Goal: Transaction & Acquisition: Purchase product/service

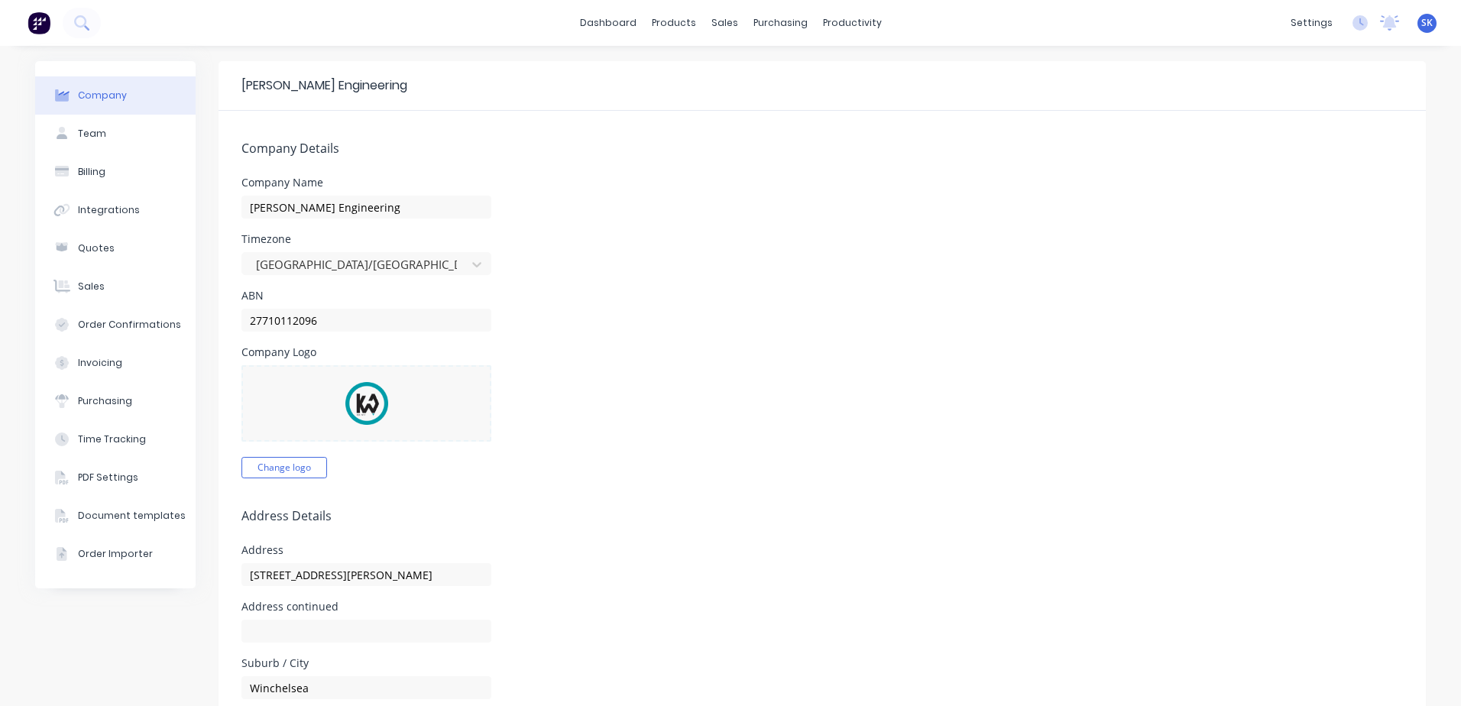
select select "AU"
click at [689, 70] on div "Product Catalogue" at bounding box center [736, 74] width 95 height 14
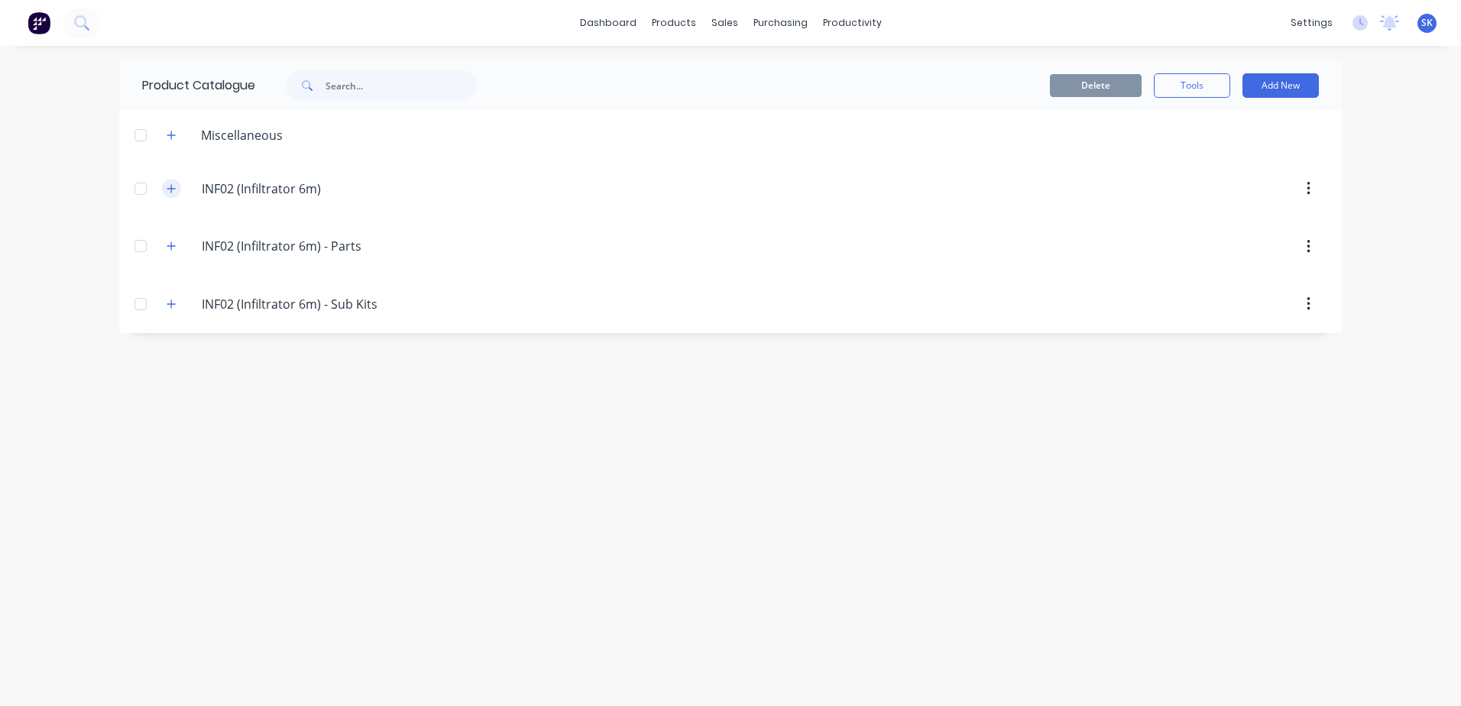
click at [174, 189] on icon "button" at bounding box center [171, 188] width 8 height 8
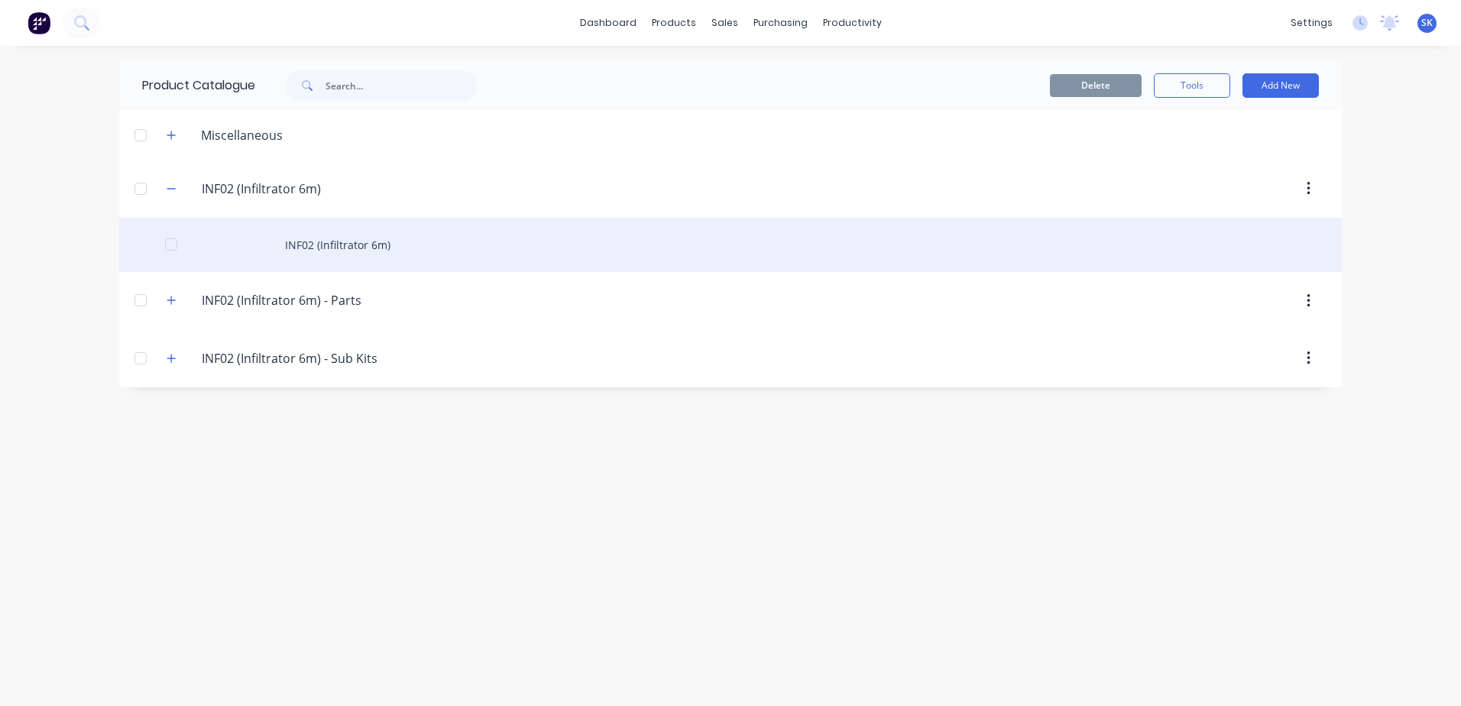
click at [170, 244] on div at bounding box center [171, 244] width 31 height 31
click at [340, 239] on div "INF02 (Infiltrator 6m)" at bounding box center [730, 245] width 1223 height 54
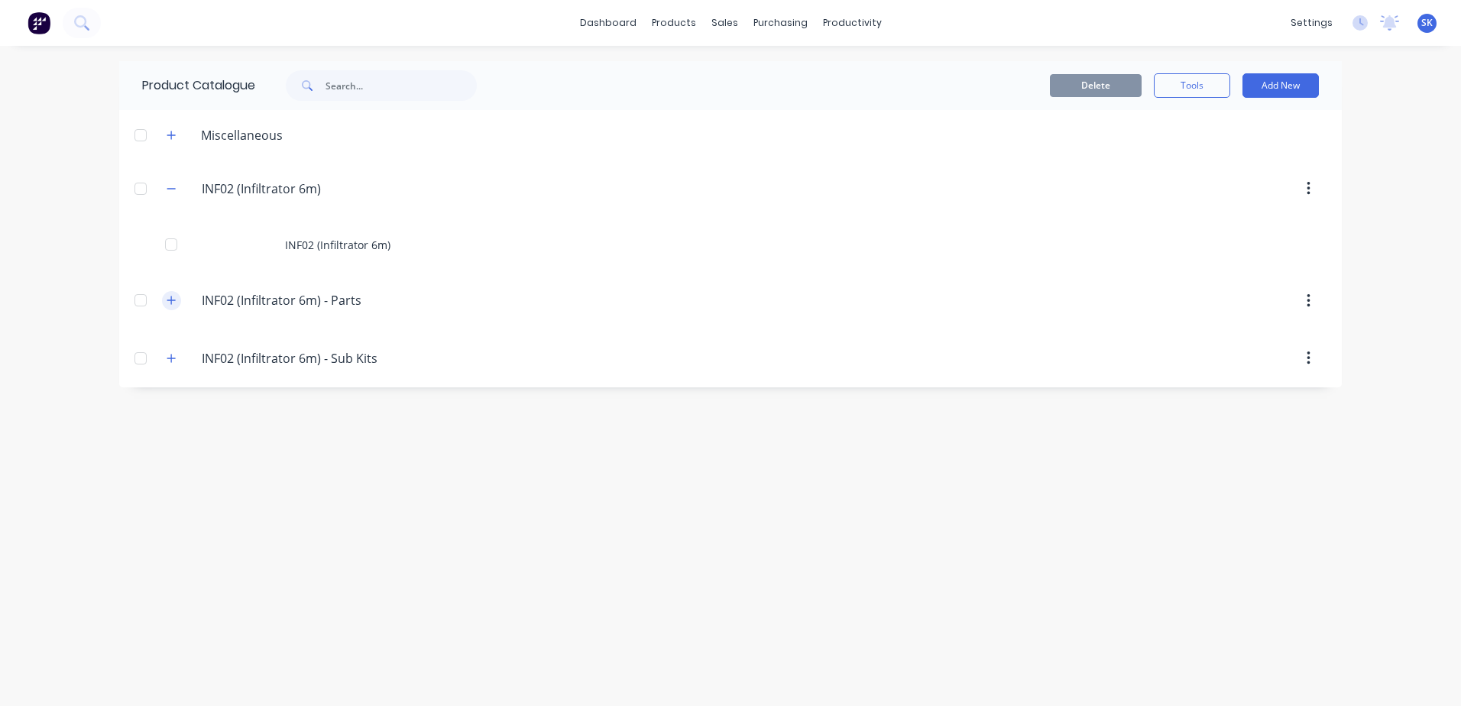
click at [171, 300] on icon "button" at bounding box center [171, 301] width 8 height 8
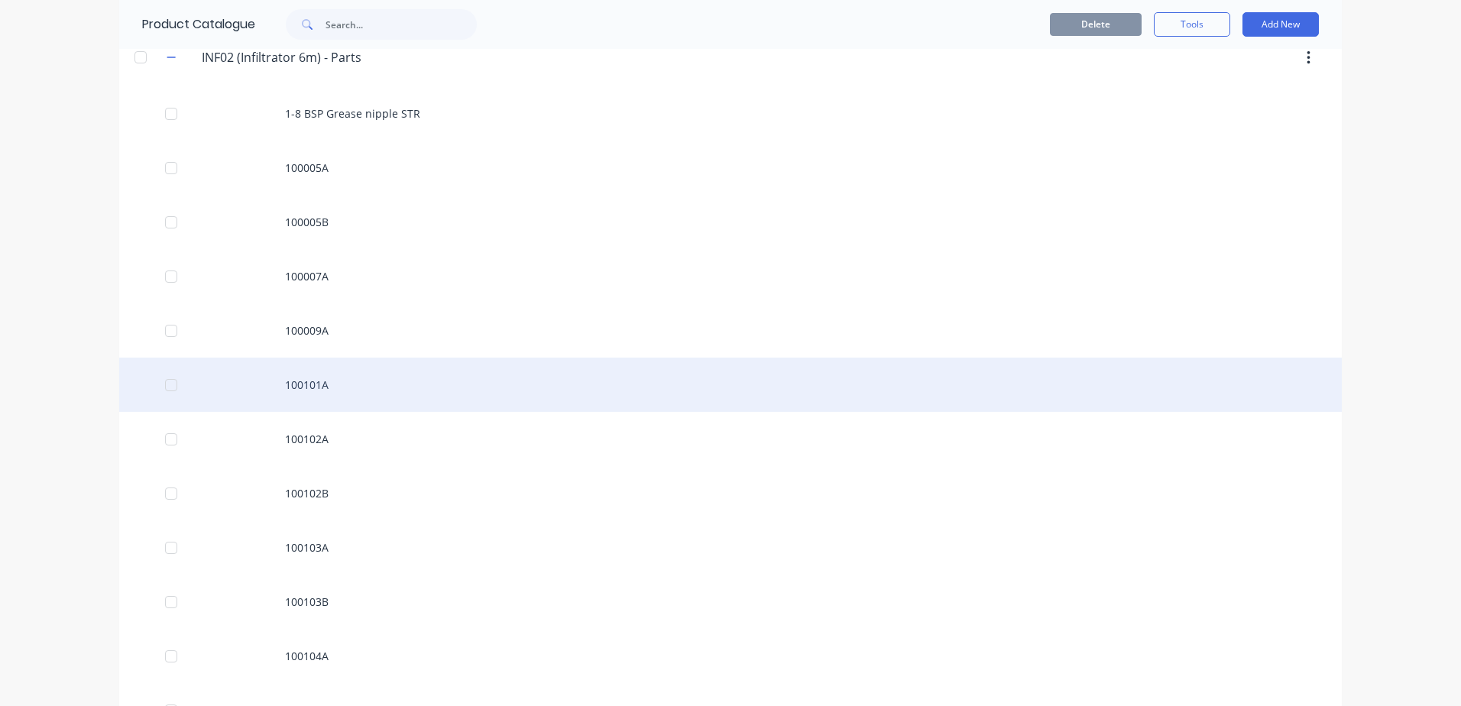
scroll to position [76, 0]
click at [307, 390] on div "100005B" at bounding box center [730, 389] width 1223 height 54
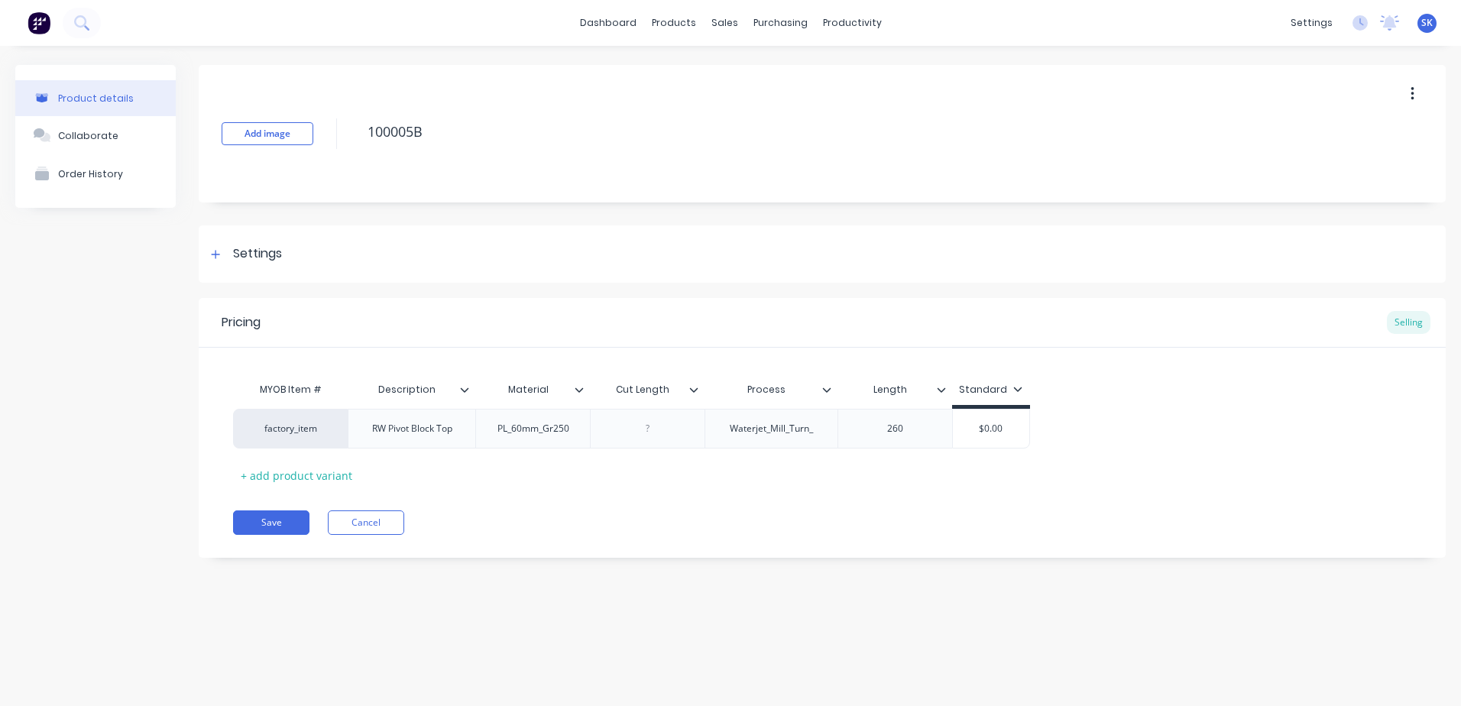
type textarea "x"
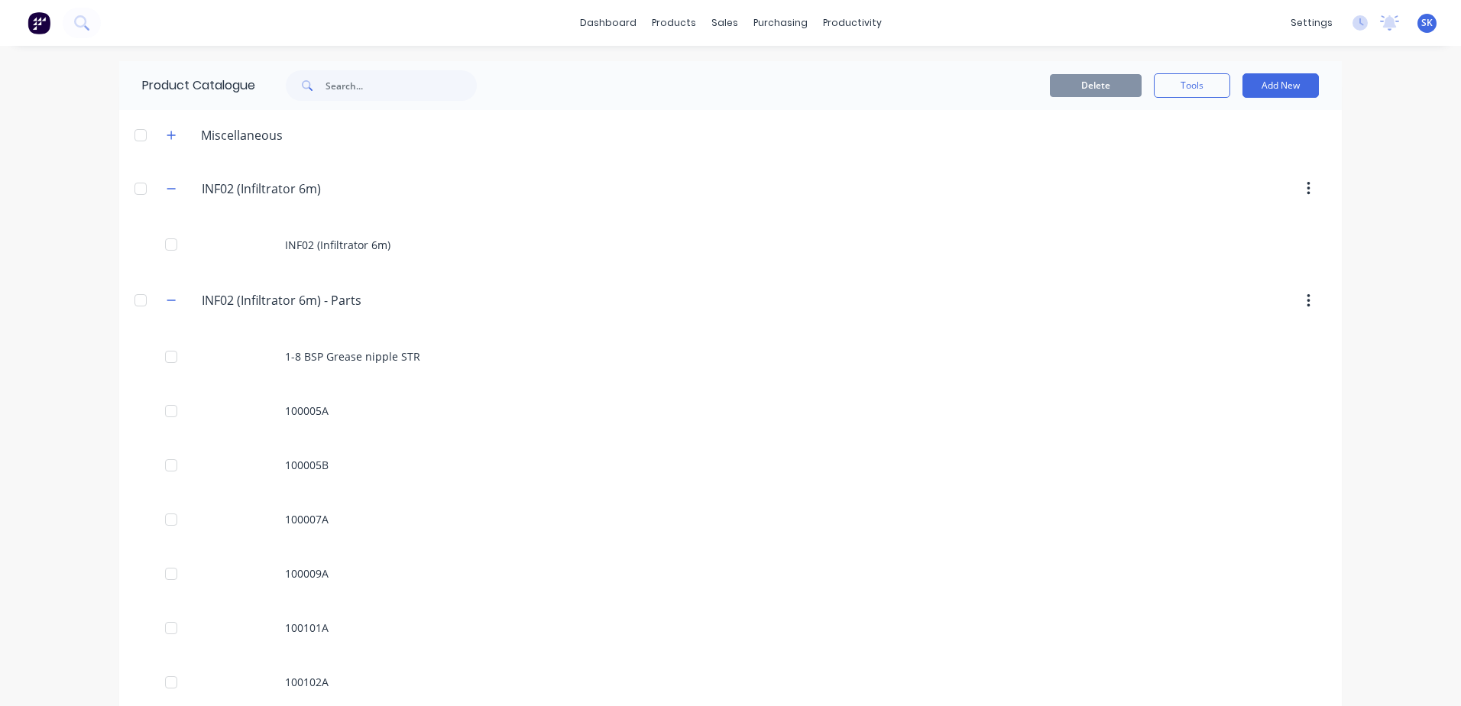
click at [134, 300] on div at bounding box center [140, 300] width 31 height 31
click at [167, 301] on icon "button" at bounding box center [171, 300] width 9 height 11
click at [177, 185] on button "button" at bounding box center [171, 188] width 19 height 19
click at [175, 307] on icon "button" at bounding box center [171, 304] width 9 height 11
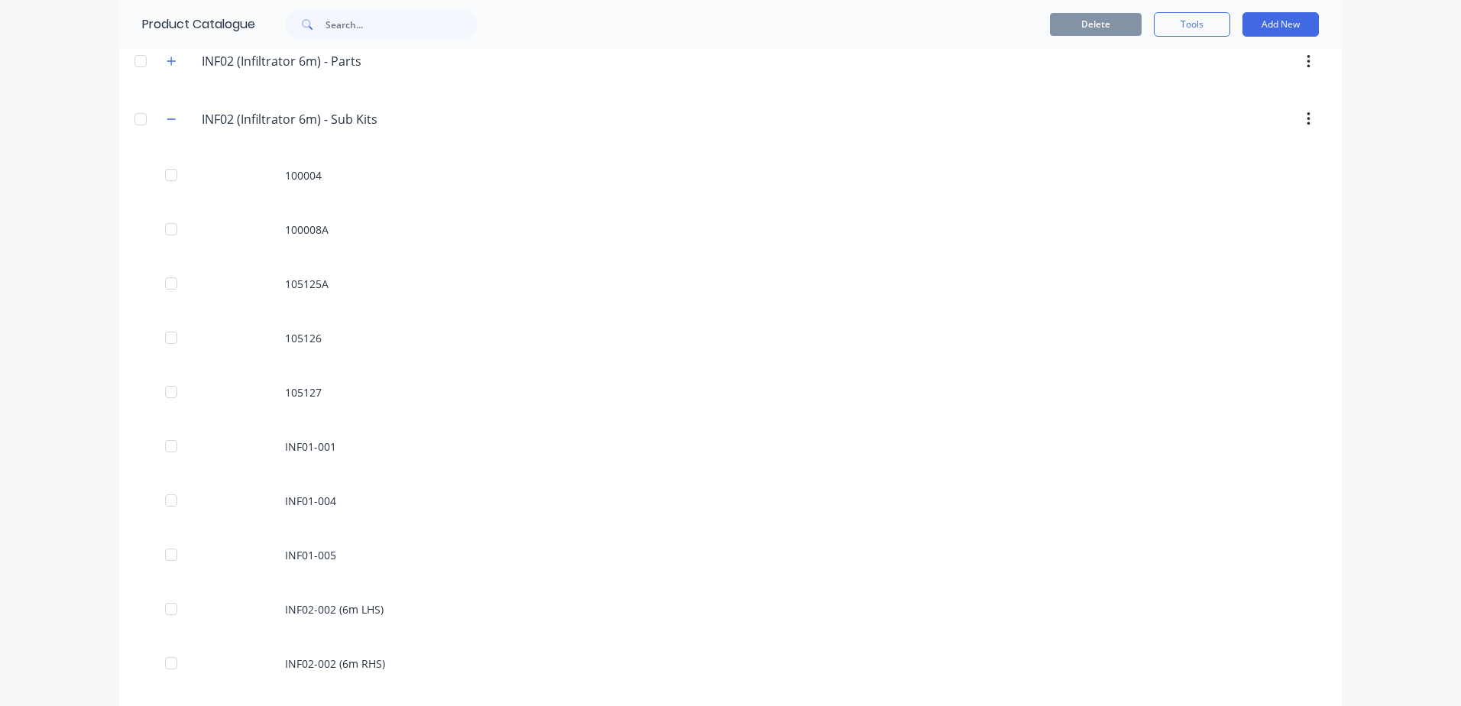
scroll to position [10, 0]
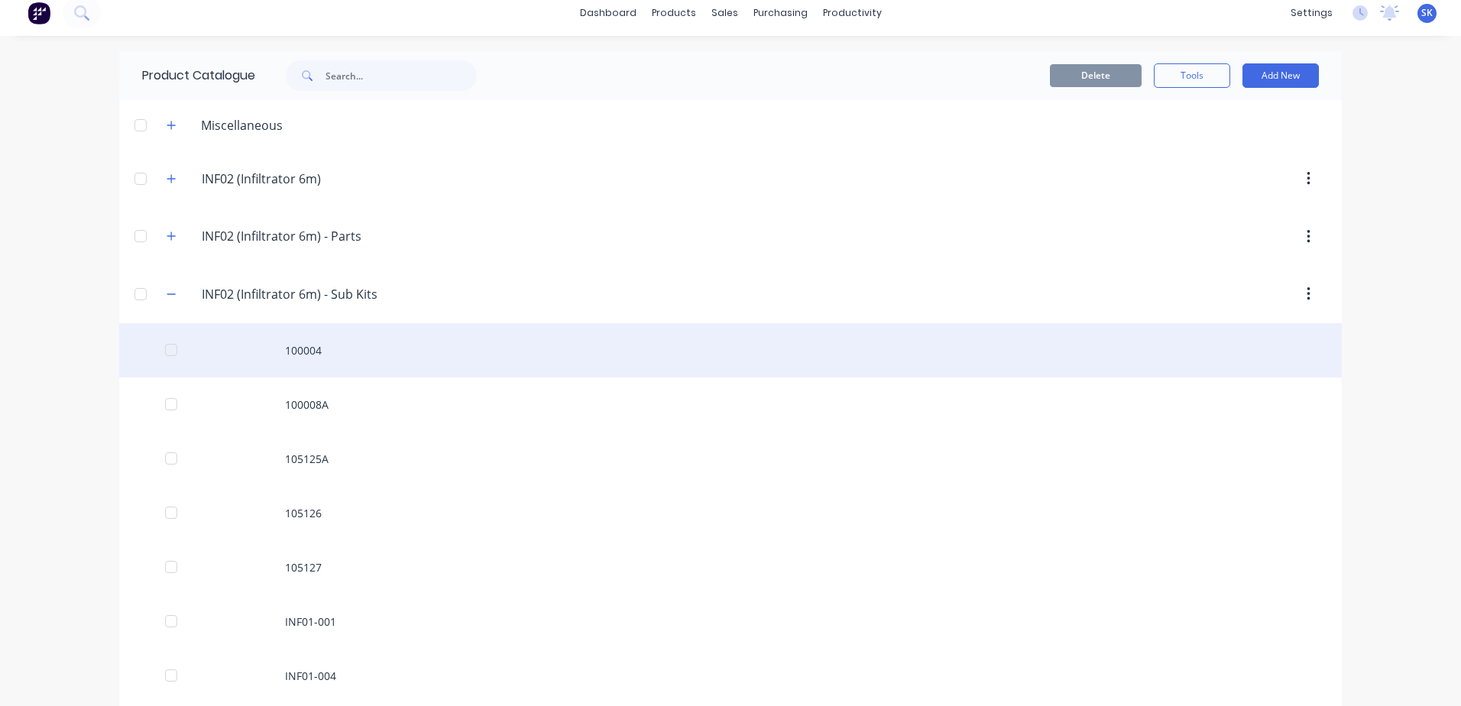
click at [344, 342] on div "100004" at bounding box center [730, 350] width 1223 height 54
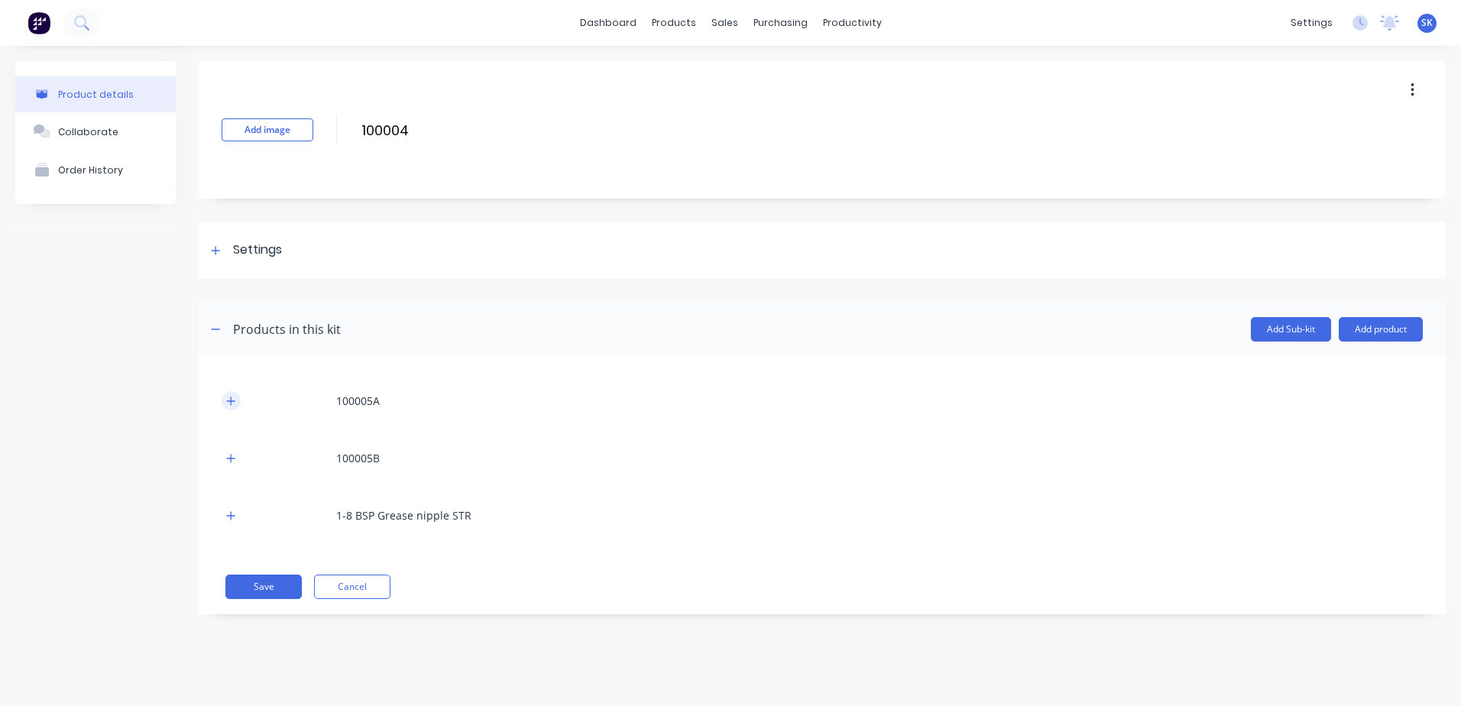
click at [229, 397] on icon "button" at bounding box center [230, 401] width 9 height 11
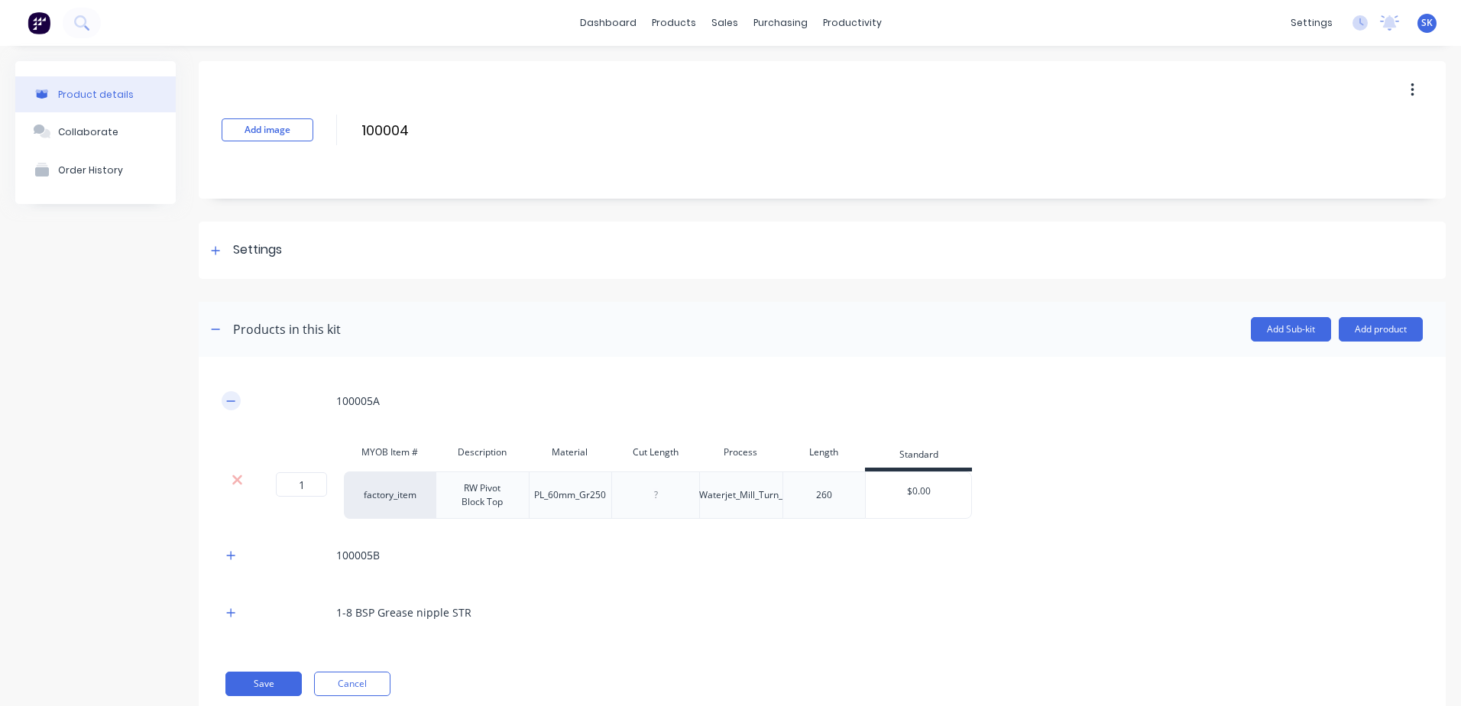
click at [230, 397] on icon "button" at bounding box center [230, 401] width 9 height 11
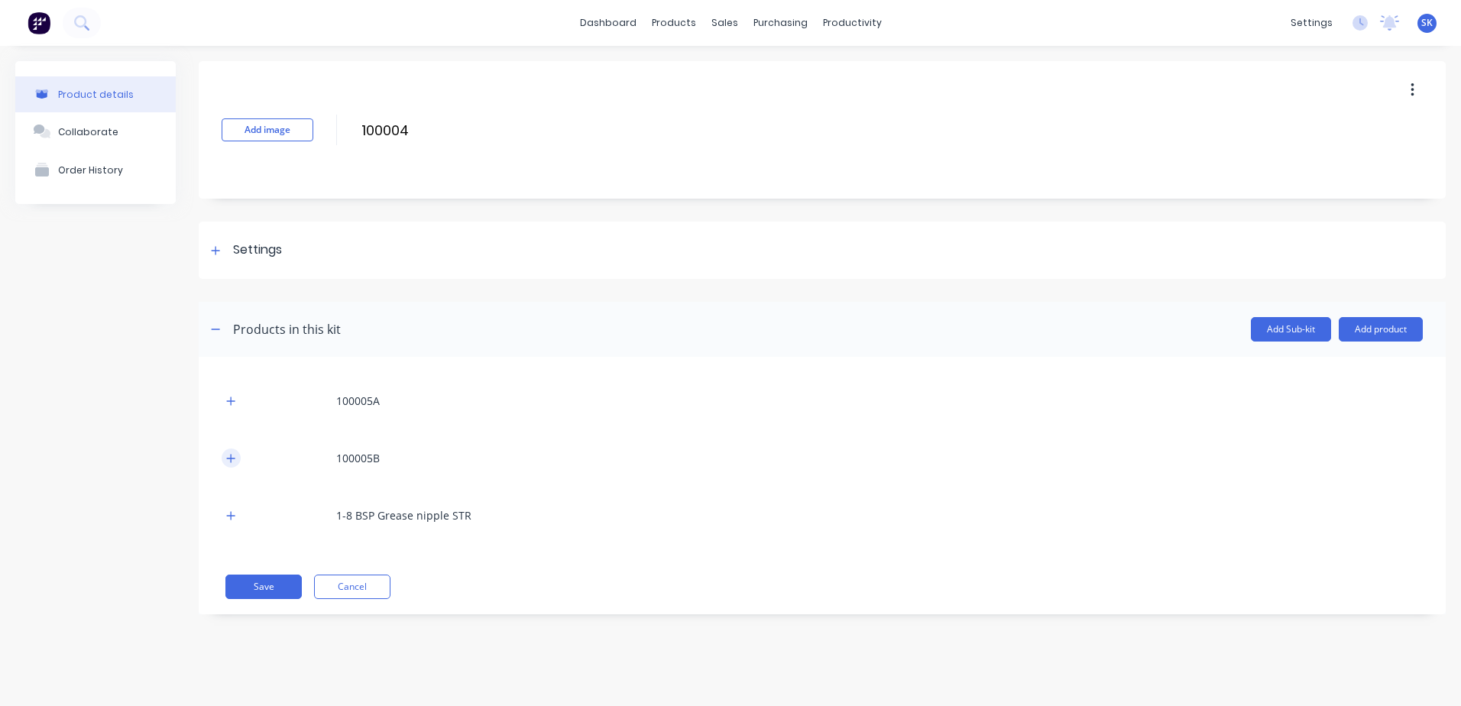
click at [229, 459] on icon "button" at bounding box center [230, 458] width 9 height 11
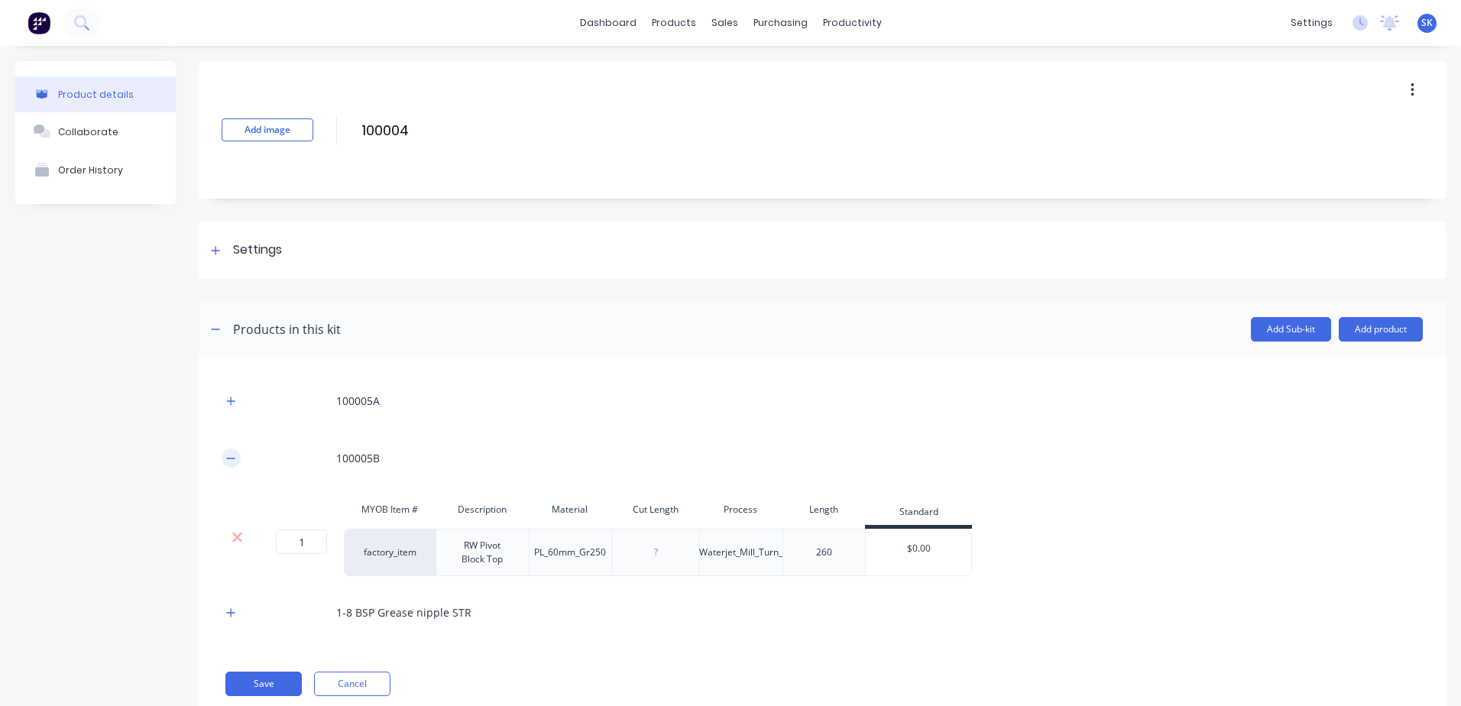
click at [229, 459] on icon "button" at bounding box center [231, 458] width 8 height 1
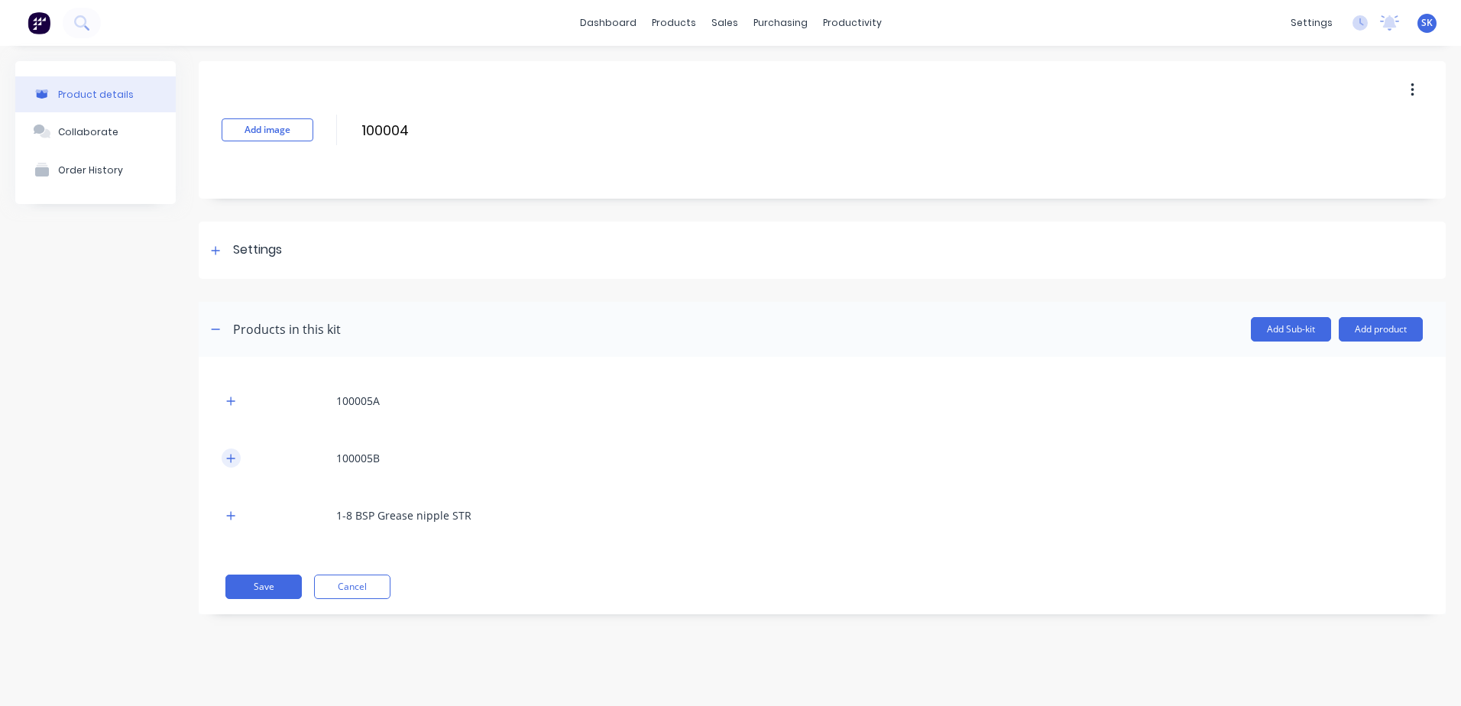
click at [229, 456] on icon "button" at bounding box center [230, 458] width 9 height 11
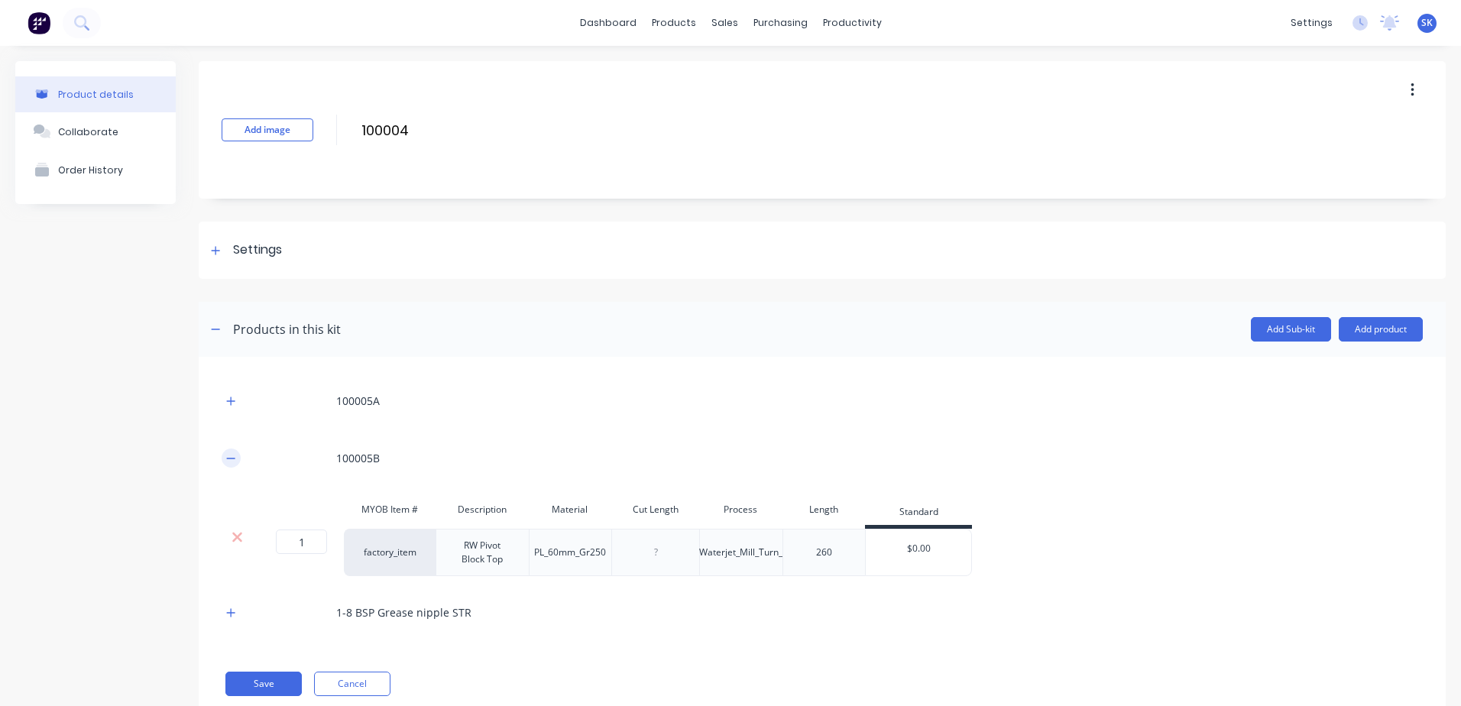
click at [226, 457] on button "button" at bounding box center [231, 458] width 19 height 19
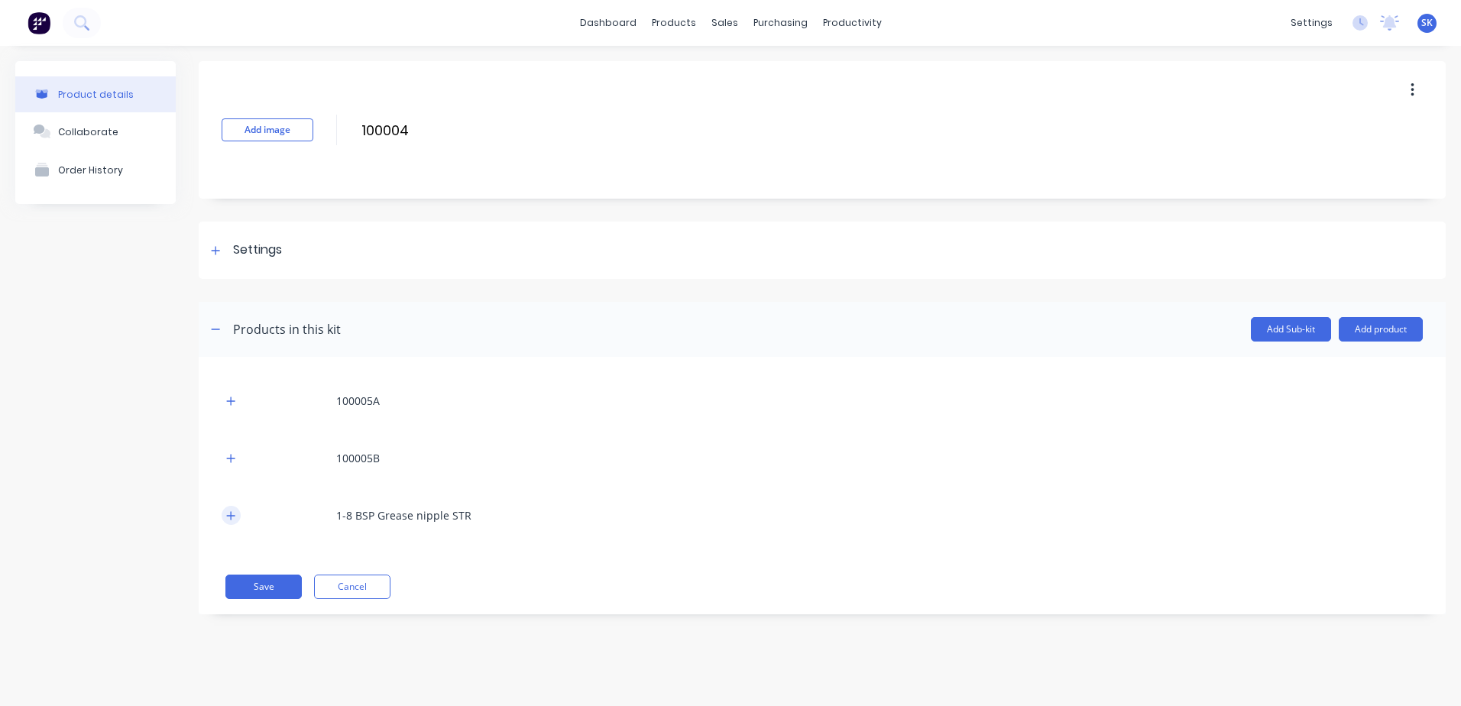
click at [229, 517] on icon "button" at bounding box center [230, 516] width 9 height 11
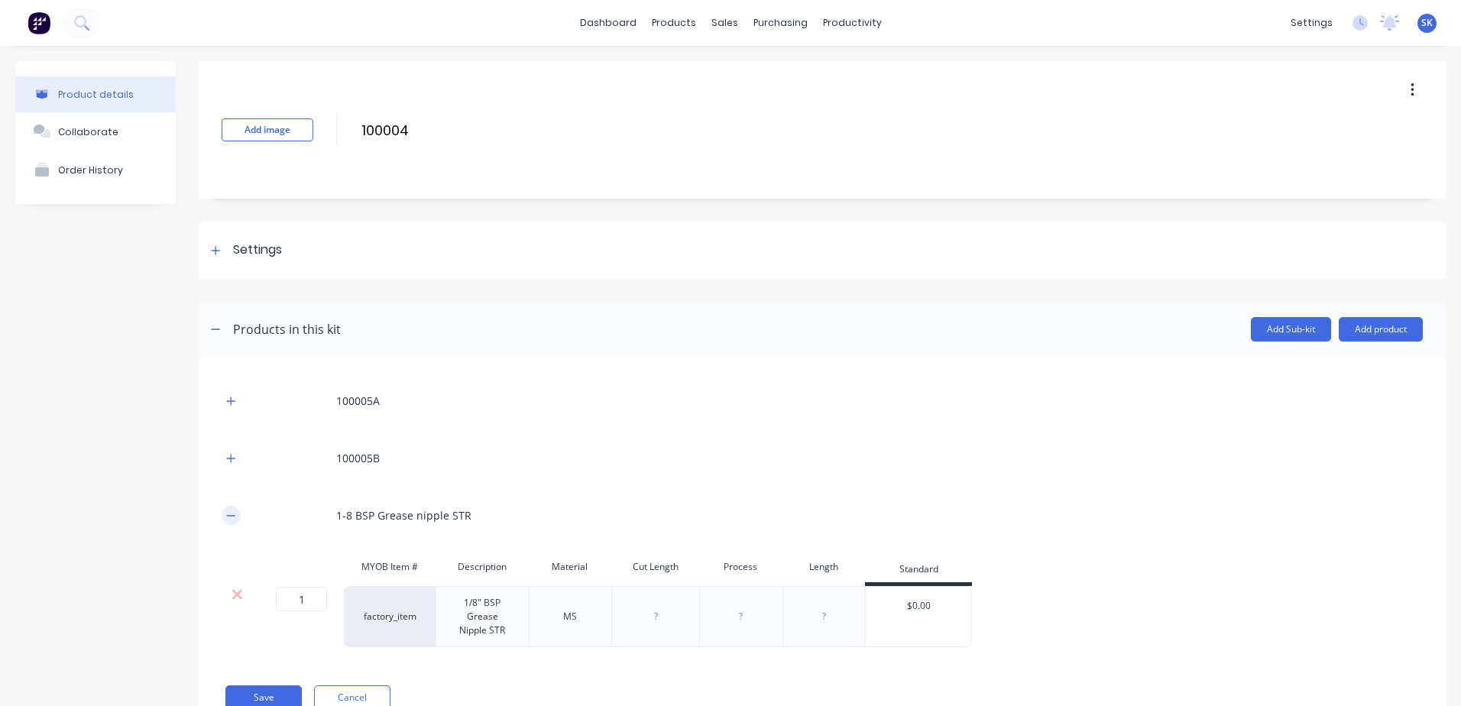
click at [229, 517] on icon "button" at bounding box center [230, 516] width 9 height 11
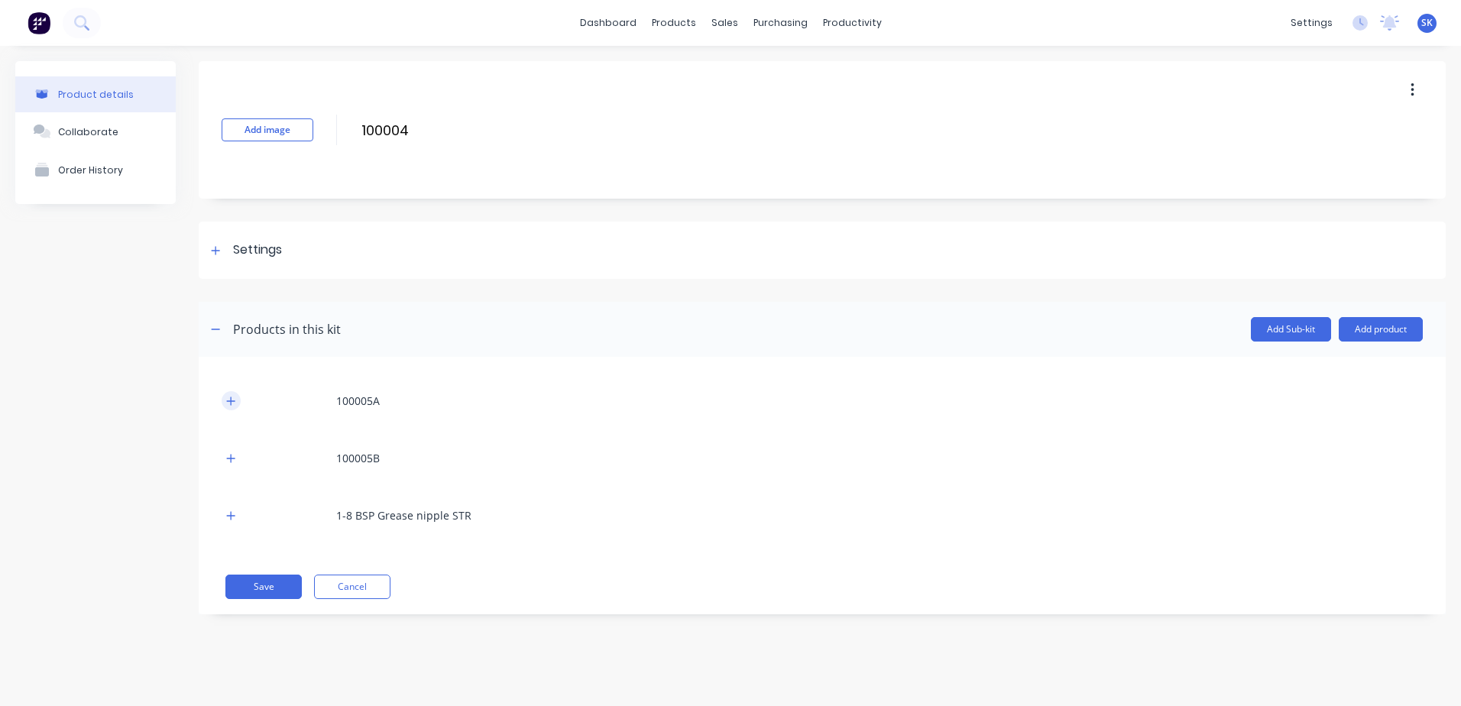
click at [235, 404] on icon "button" at bounding box center [230, 401] width 9 height 11
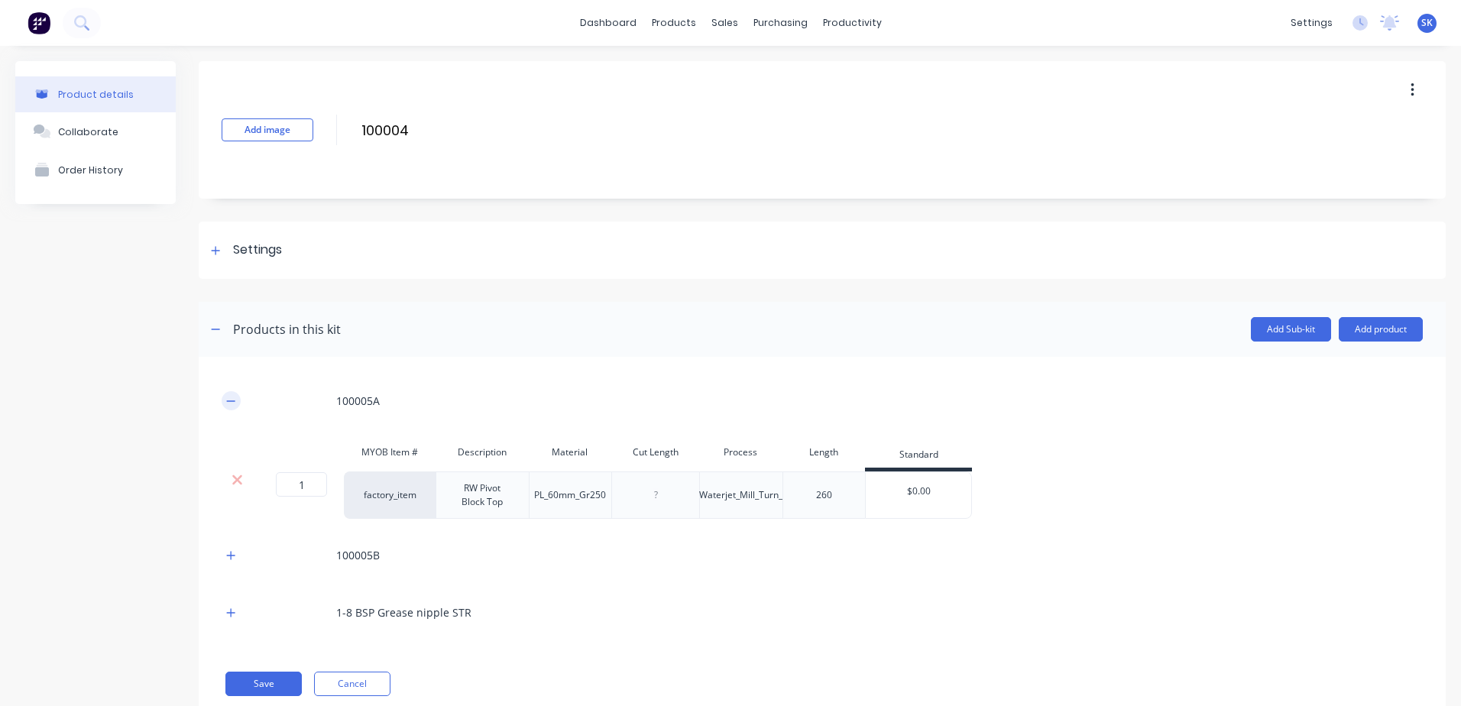
click at [235, 404] on icon "button" at bounding box center [230, 401] width 9 height 11
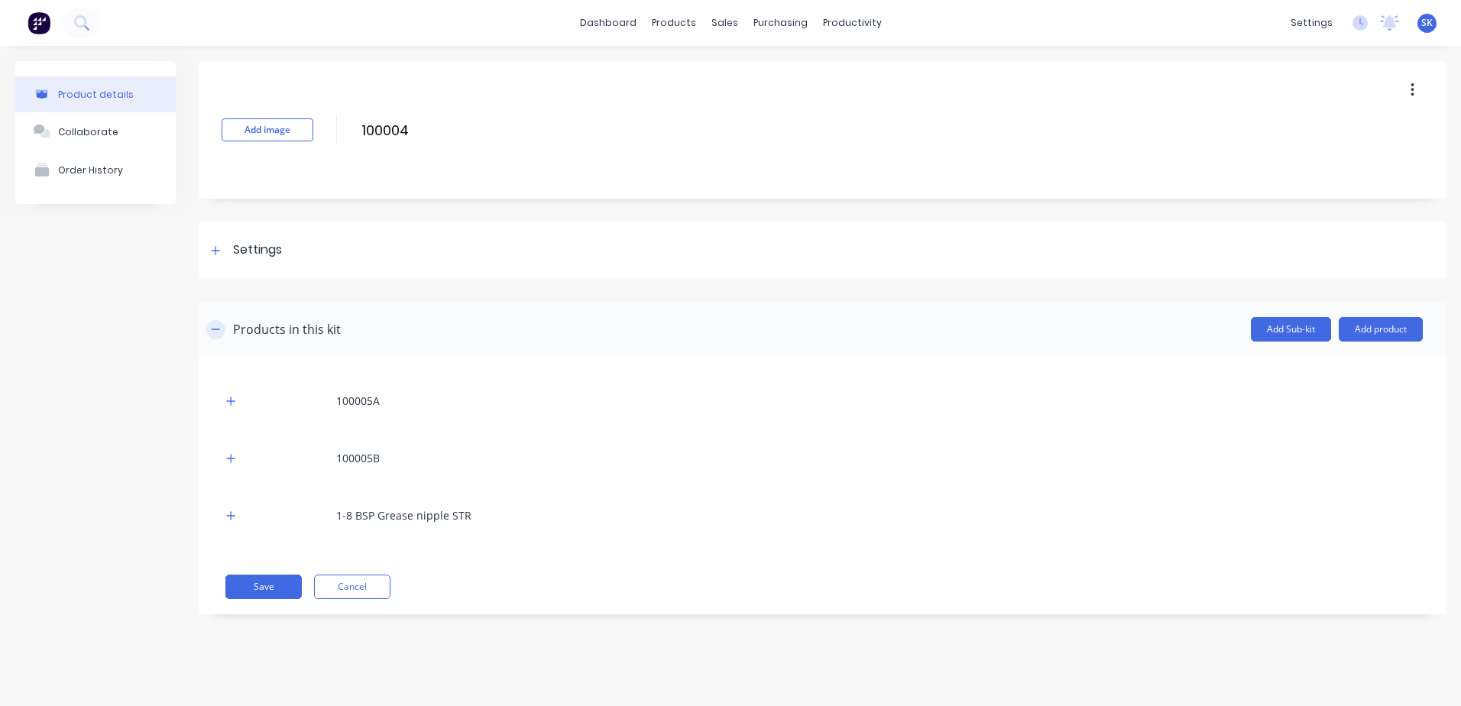
click at [214, 331] on icon "button" at bounding box center [215, 329] width 9 height 11
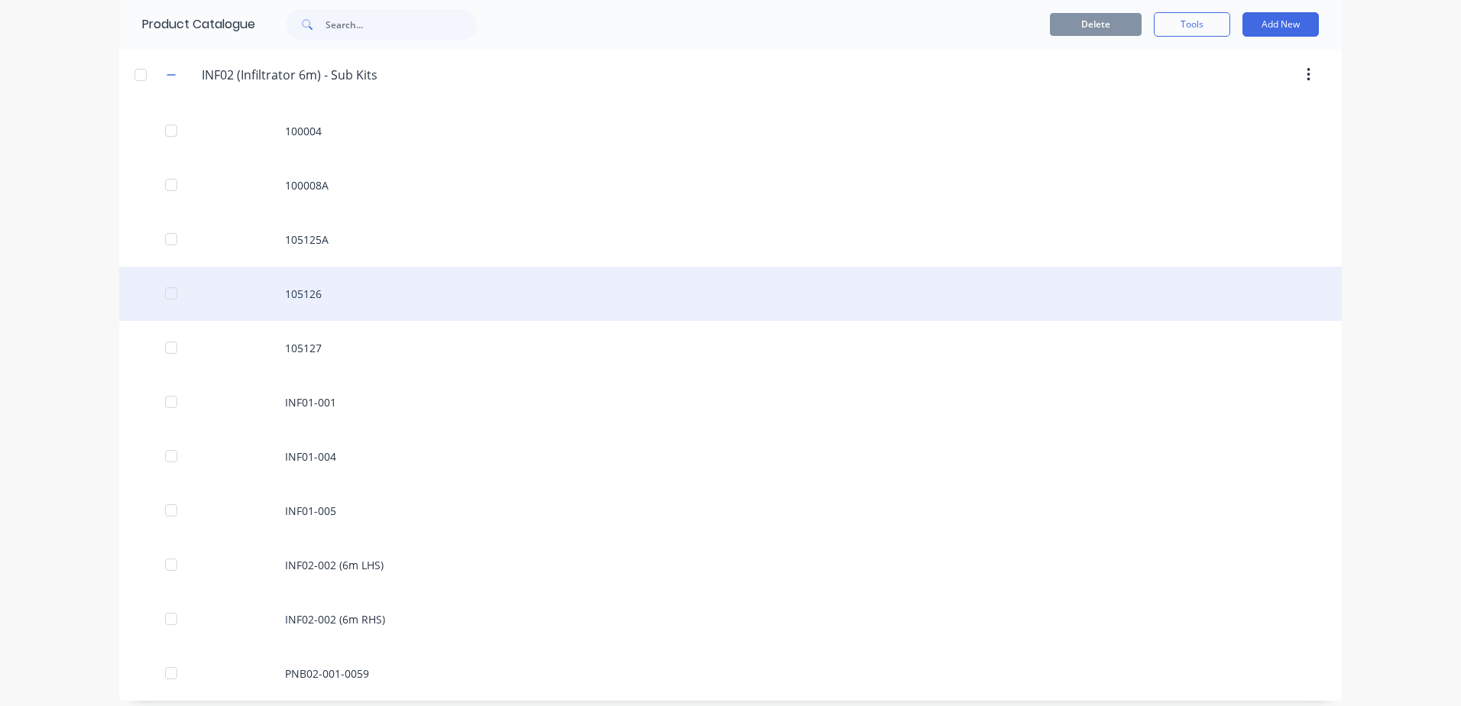
scroll to position [239, 0]
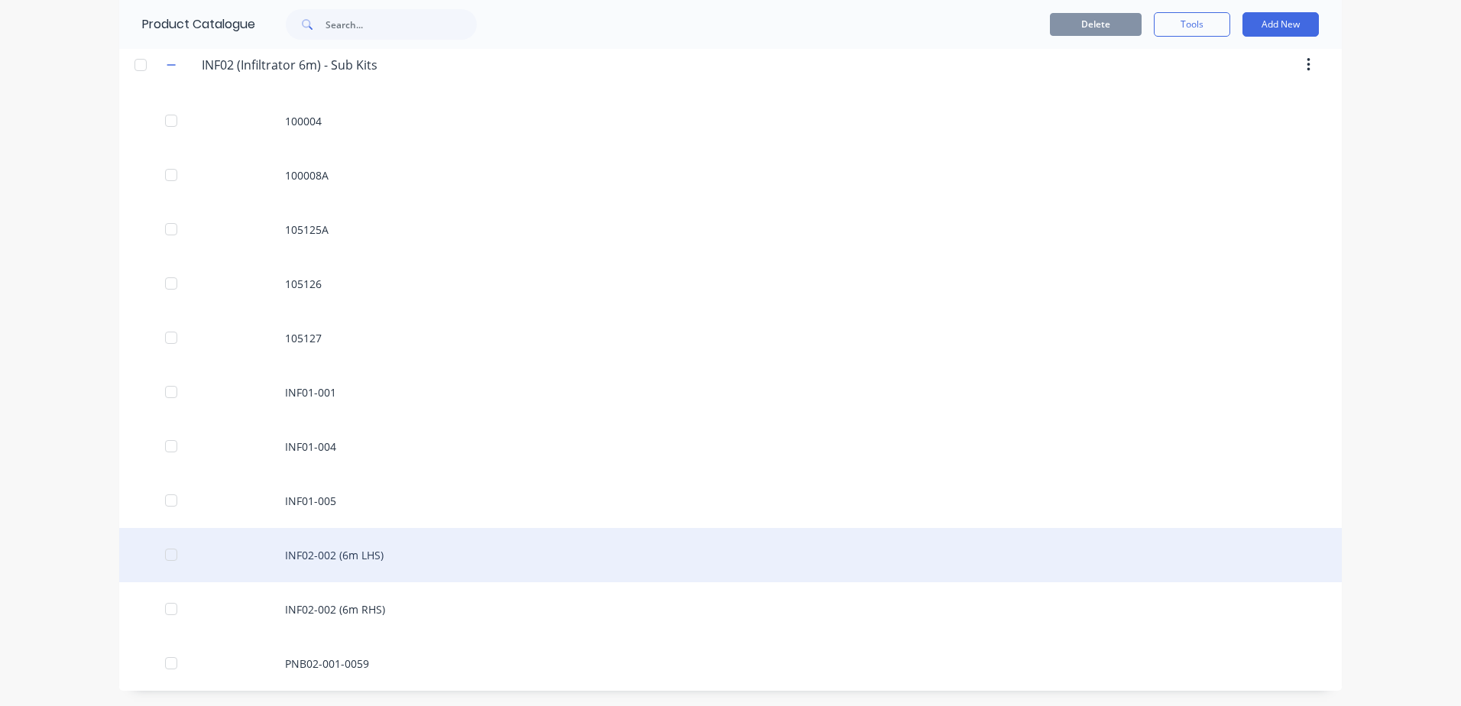
click at [409, 553] on div "INF02-002 (6m LHS)" at bounding box center [730, 555] width 1223 height 54
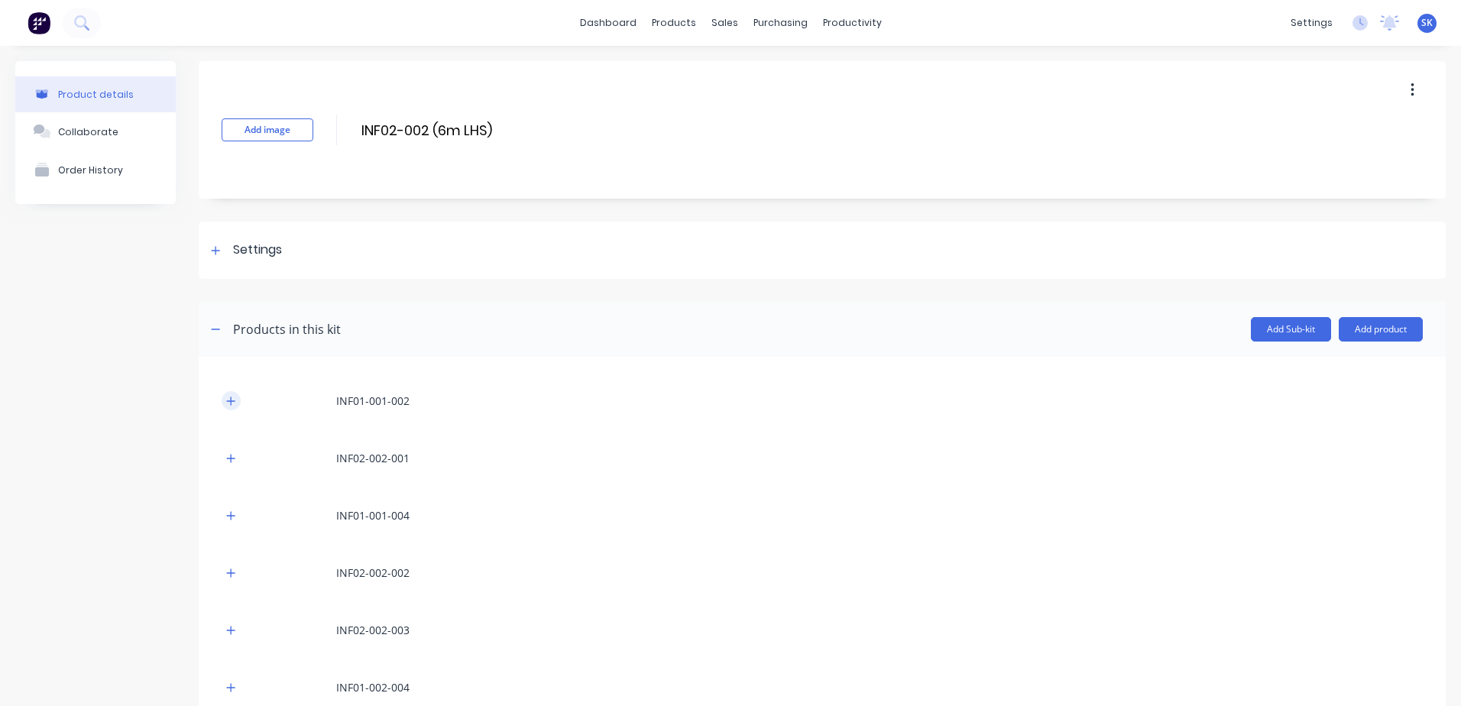
click at [232, 401] on icon "button" at bounding box center [231, 401] width 8 height 8
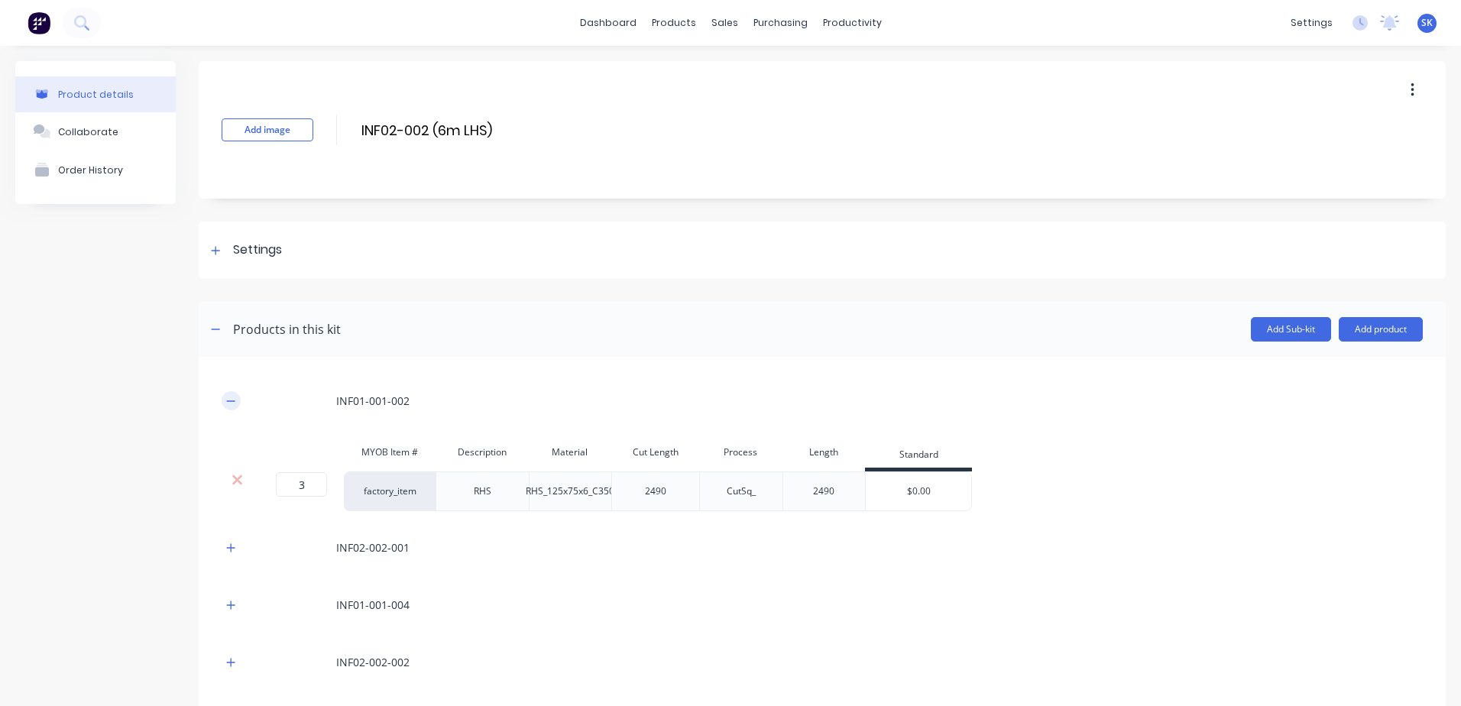
click at [229, 404] on icon "button" at bounding box center [230, 401] width 9 height 11
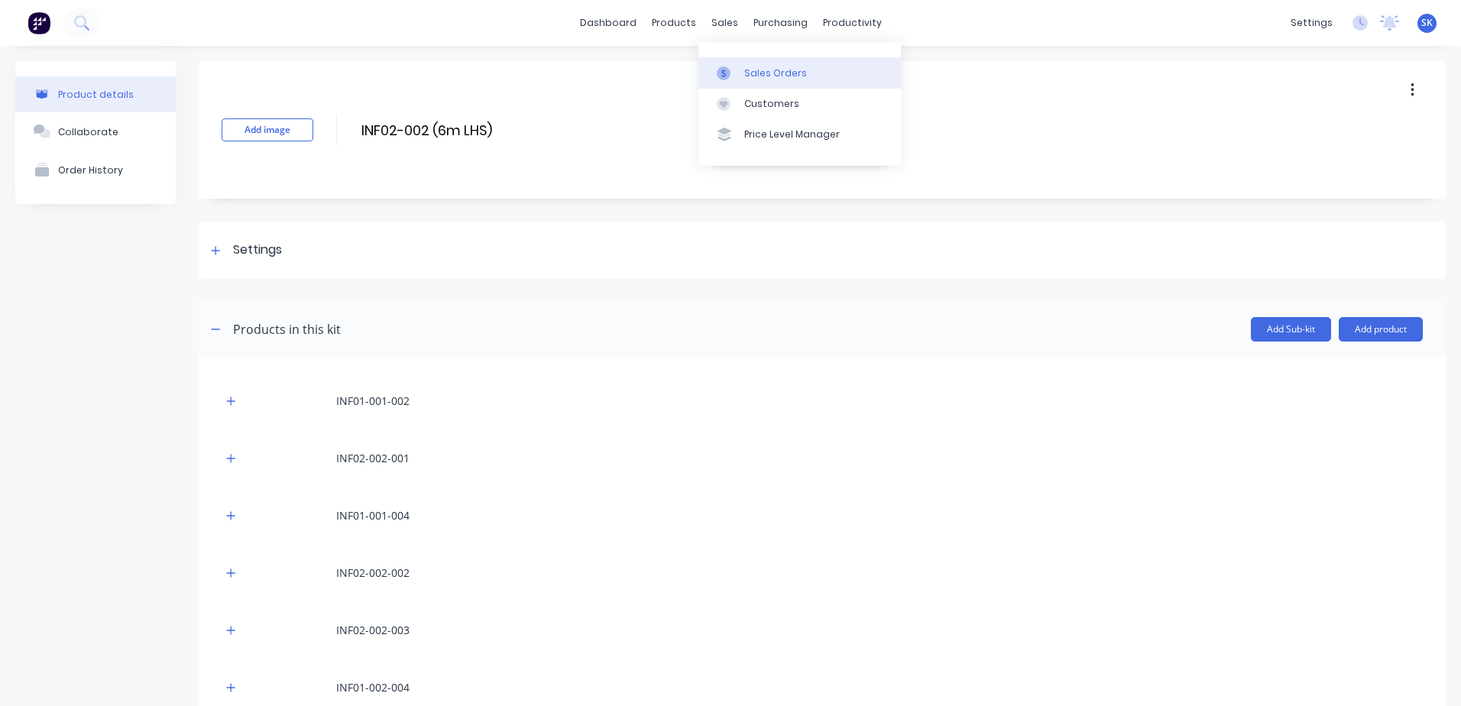
click at [767, 70] on div "Sales Orders" at bounding box center [775, 74] width 63 height 14
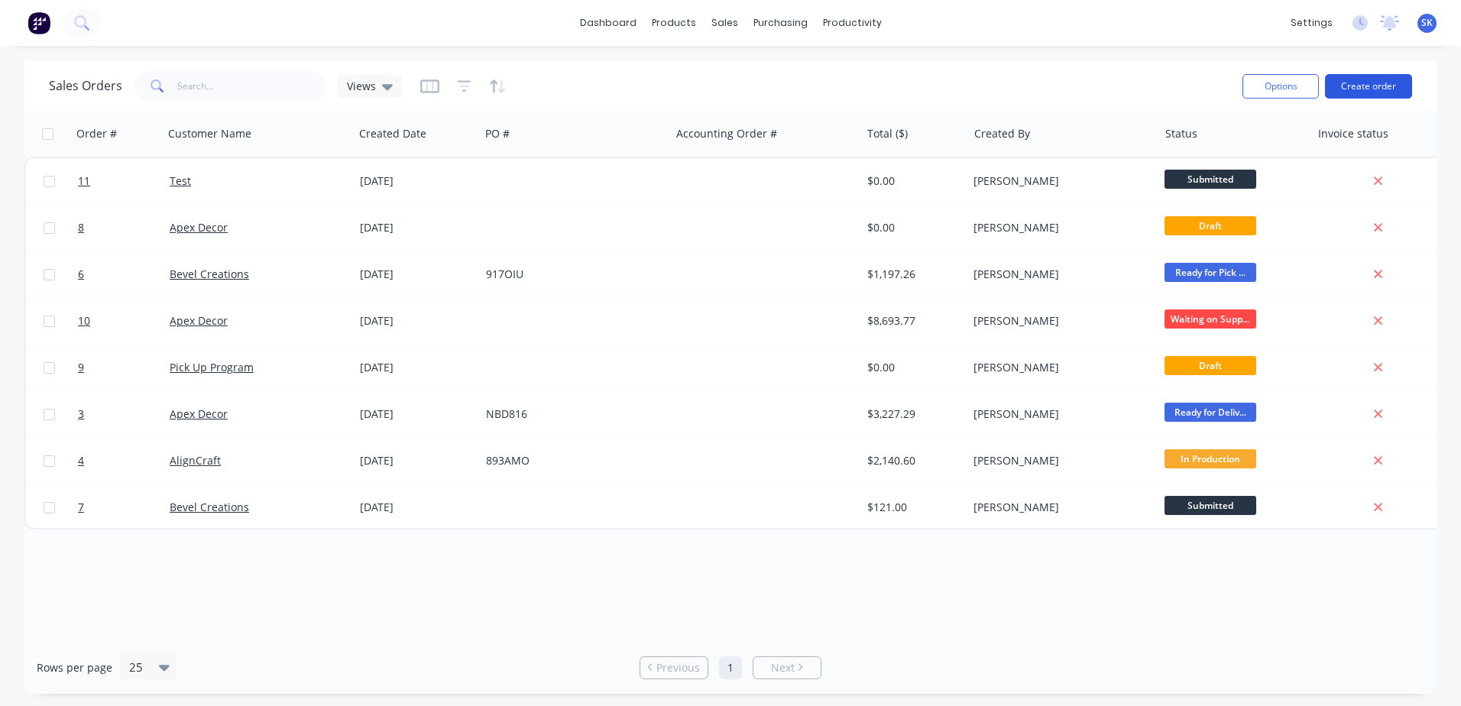
click at [1389, 82] on button "Create order" at bounding box center [1368, 86] width 87 height 24
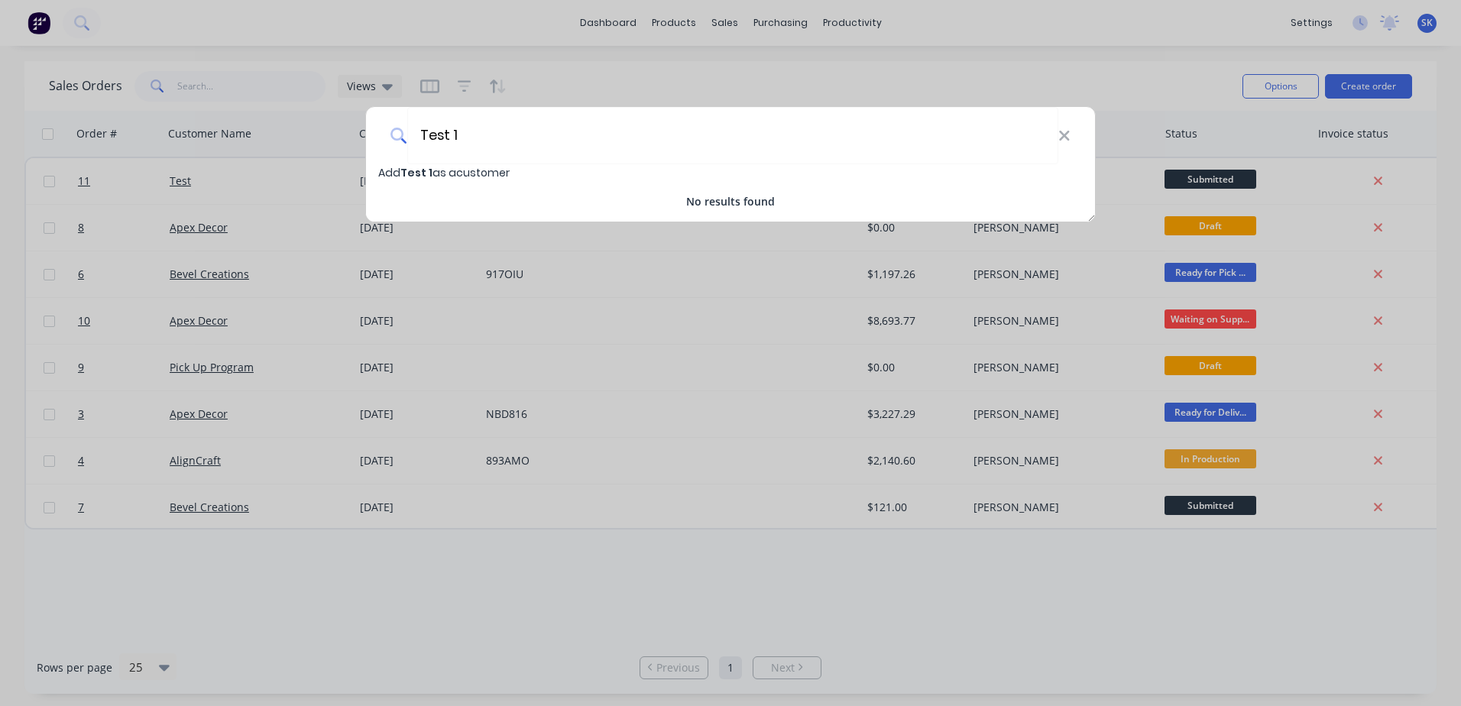
type input "Test 1"
click at [461, 171] on span "Add Test 1 as a customer" at bounding box center [443, 172] width 131 height 15
select select "AU"
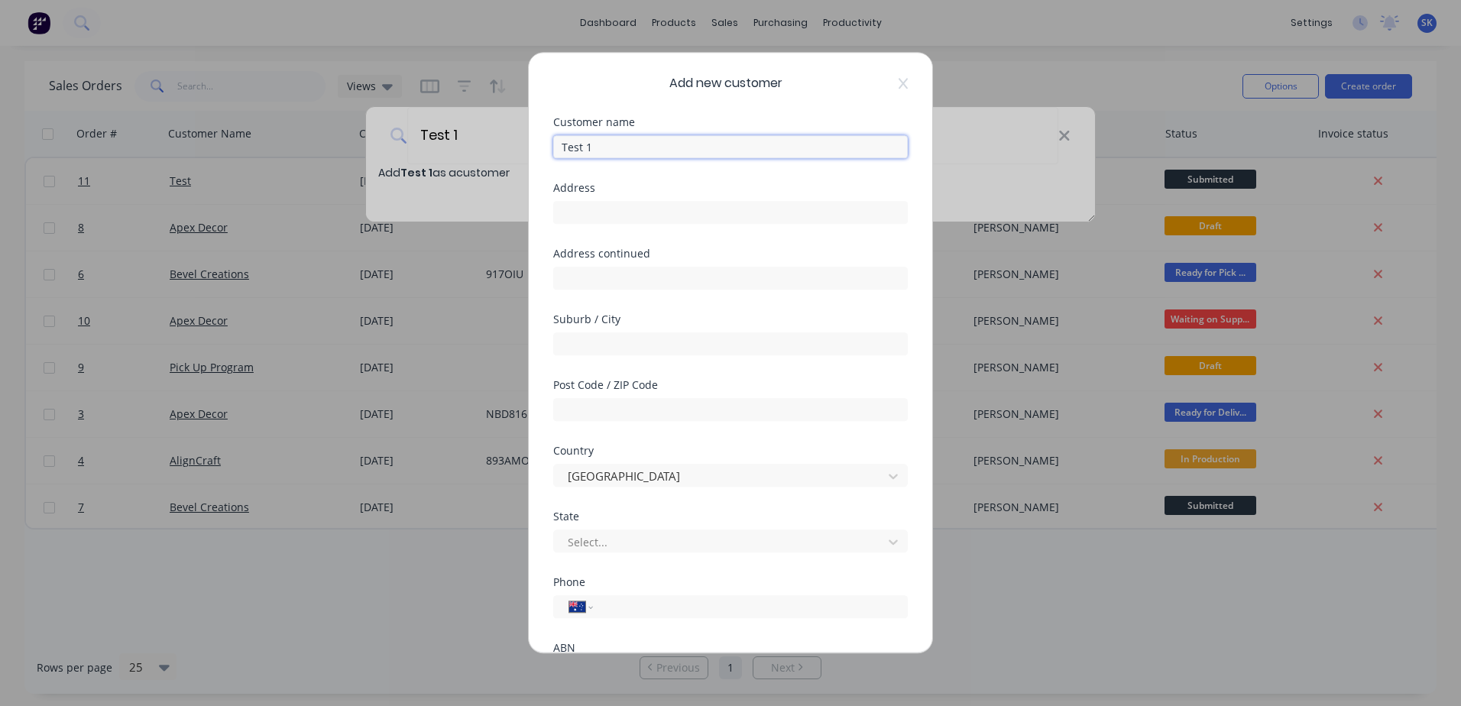
click at [629, 154] on input "Test 1" at bounding box center [730, 146] width 355 height 23
click at [899, 80] on icon at bounding box center [903, 83] width 9 height 12
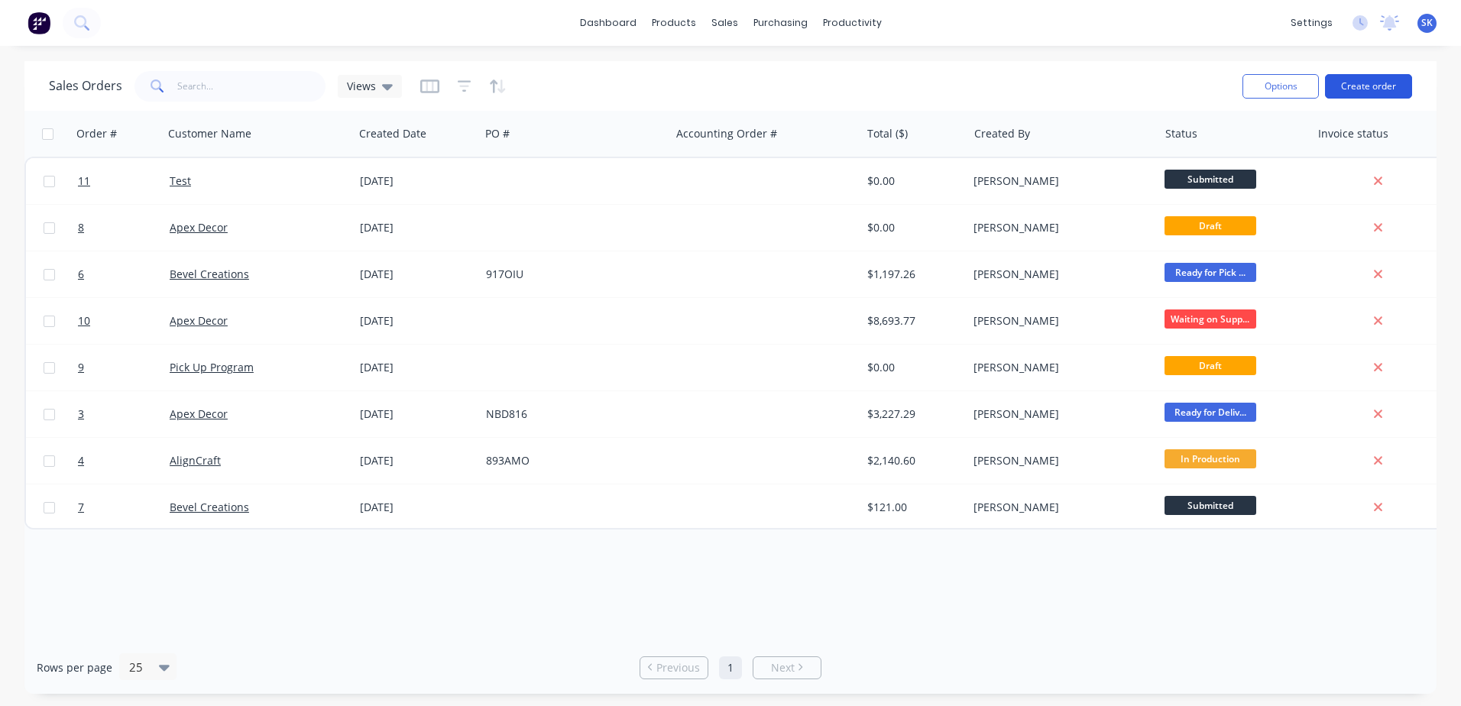
click at [1387, 86] on button "Create order" at bounding box center [1368, 86] width 87 height 24
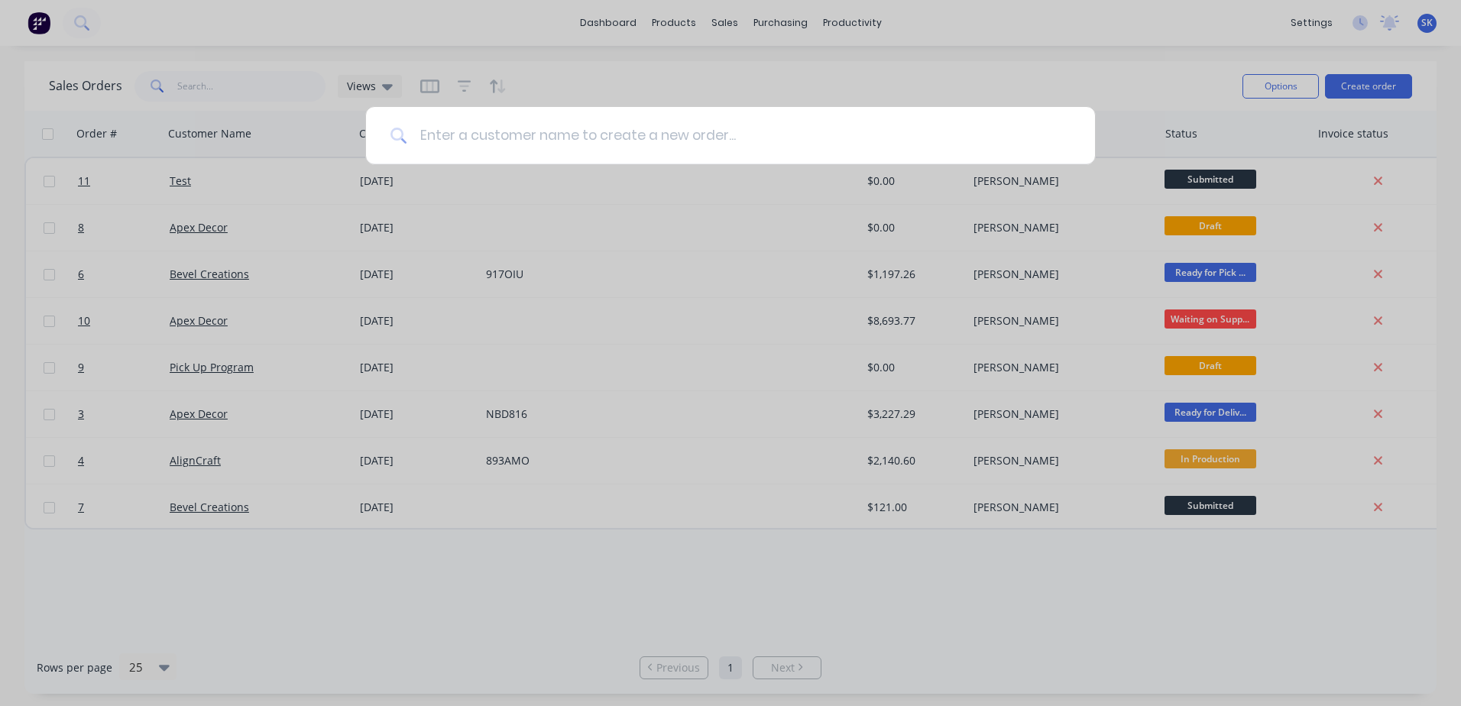
type input "S"
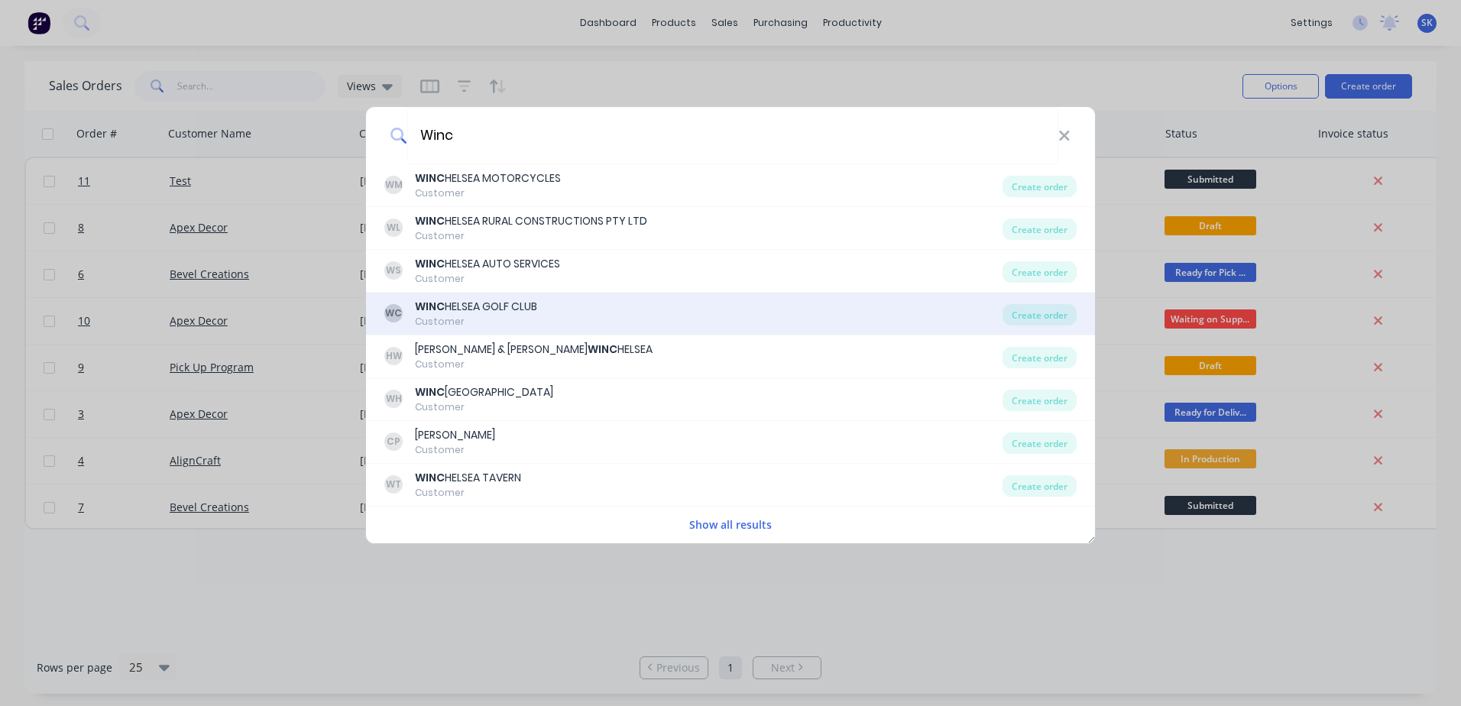
type input "Winc"
click at [542, 309] on div "WC WINC HELSEA GOLF CLUB Customer" at bounding box center [693, 314] width 618 height 30
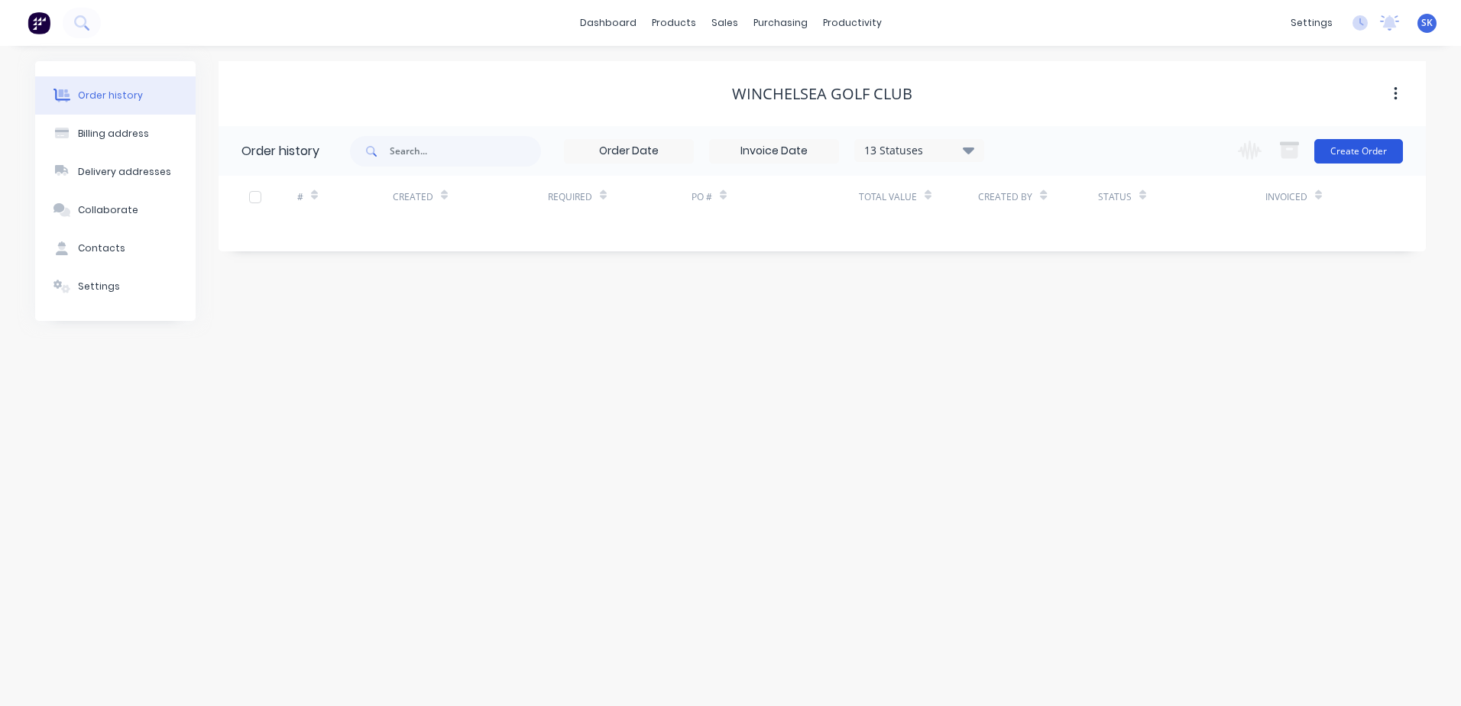
click at [1345, 151] on button "Create Order" at bounding box center [1359, 151] width 89 height 24
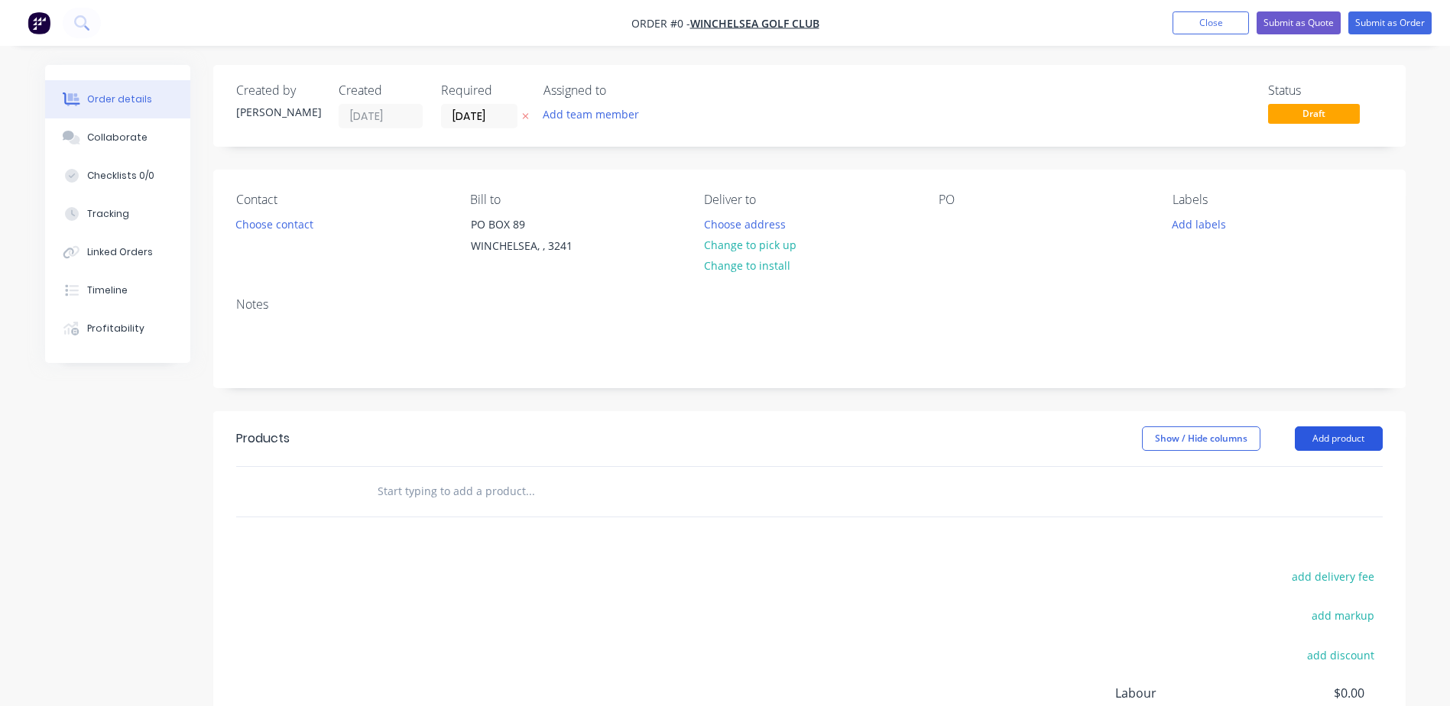
click at [1336, 439] on button "Add product" at bounding box center [1339, 439] width 88 height 24
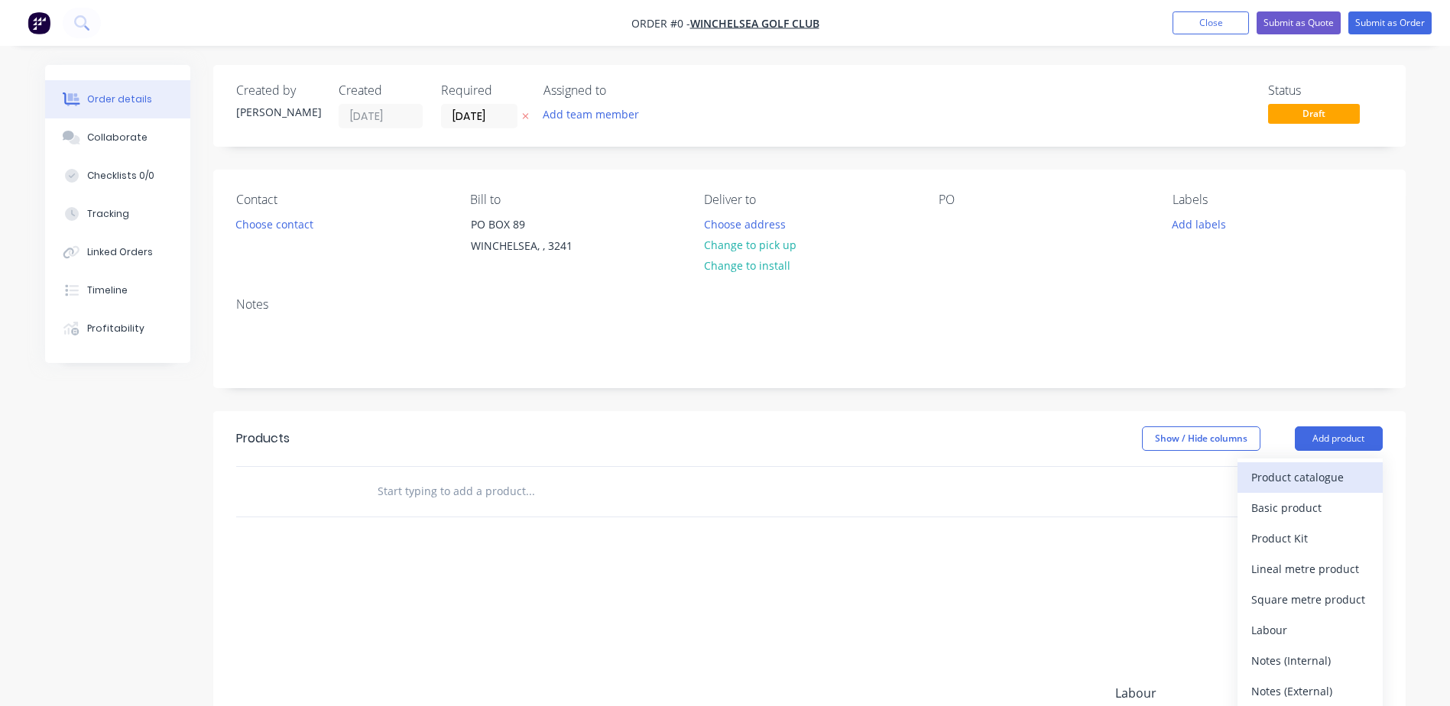
click at [1315, 477] on div "Product catalogue" at bounding box center [1310, 477] width 118 height 22
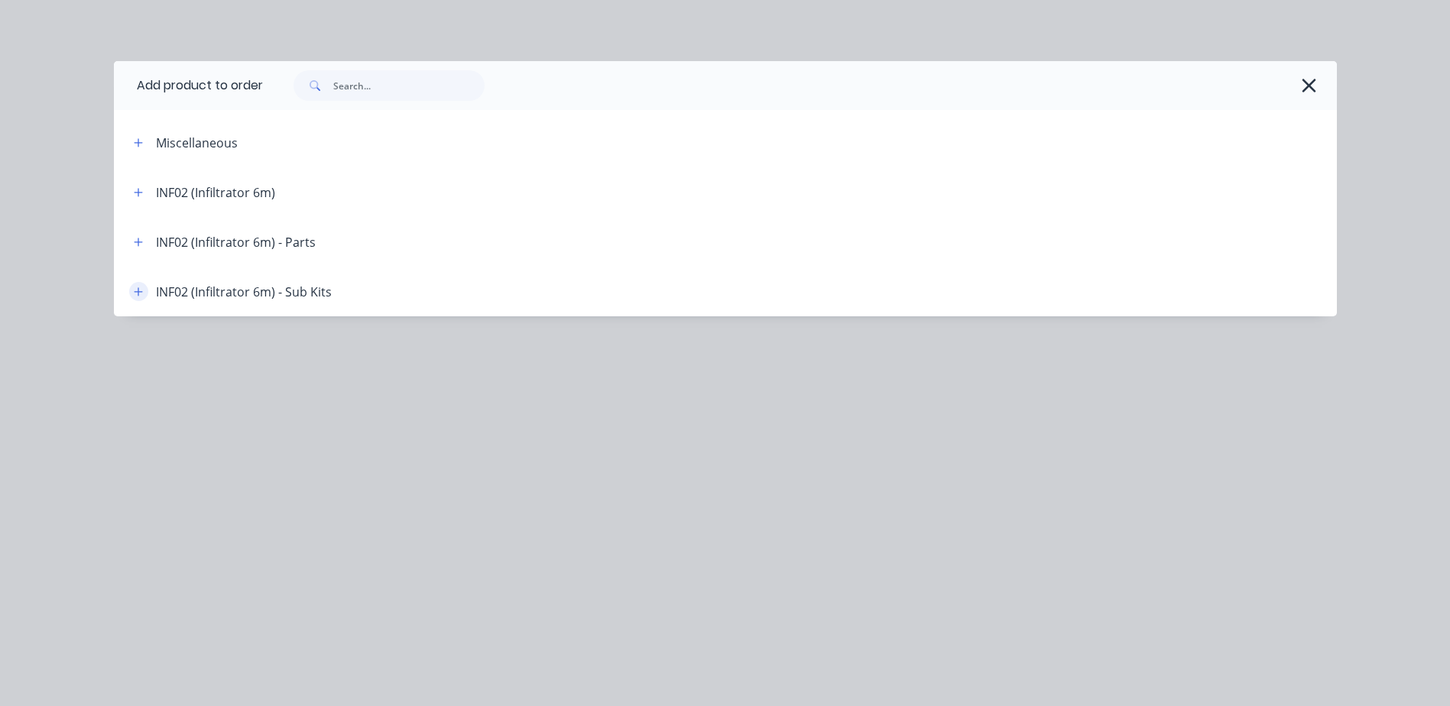
click at [143, 291] on icon "button" at bounding box center [138, 292] width 9 height 11
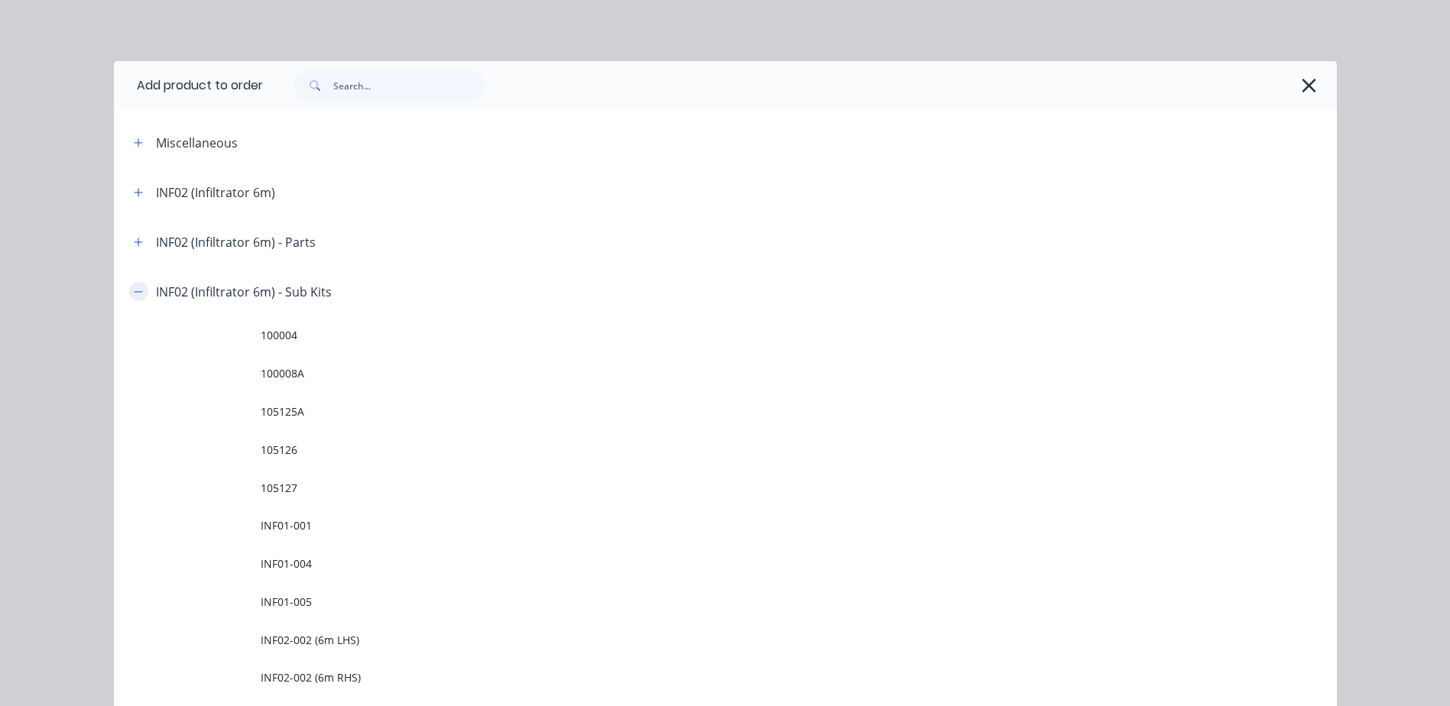
click at [137, 291] on icon "button" at bounding box center [138, 292] width 9 height 11
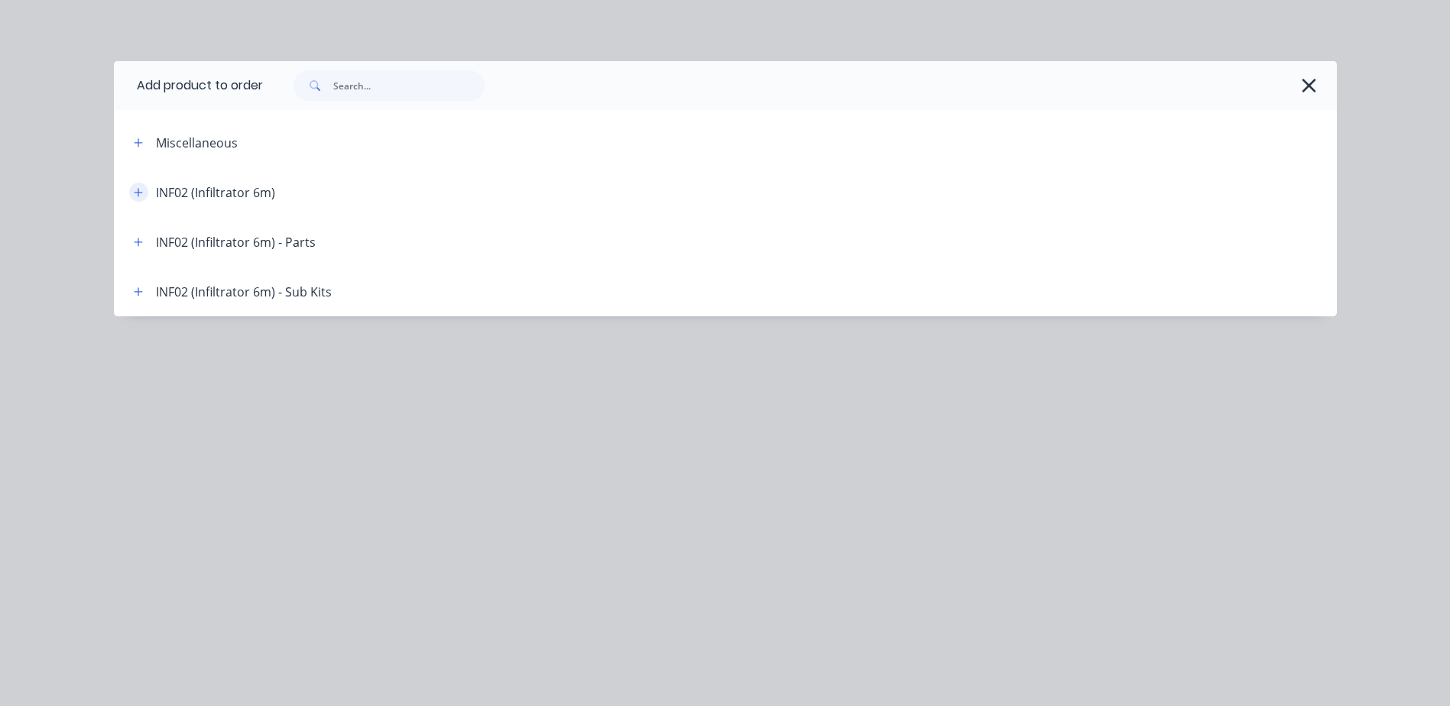
click at [140, 196] on icon "button" at bounding box center [138, 192] width 9 height 11
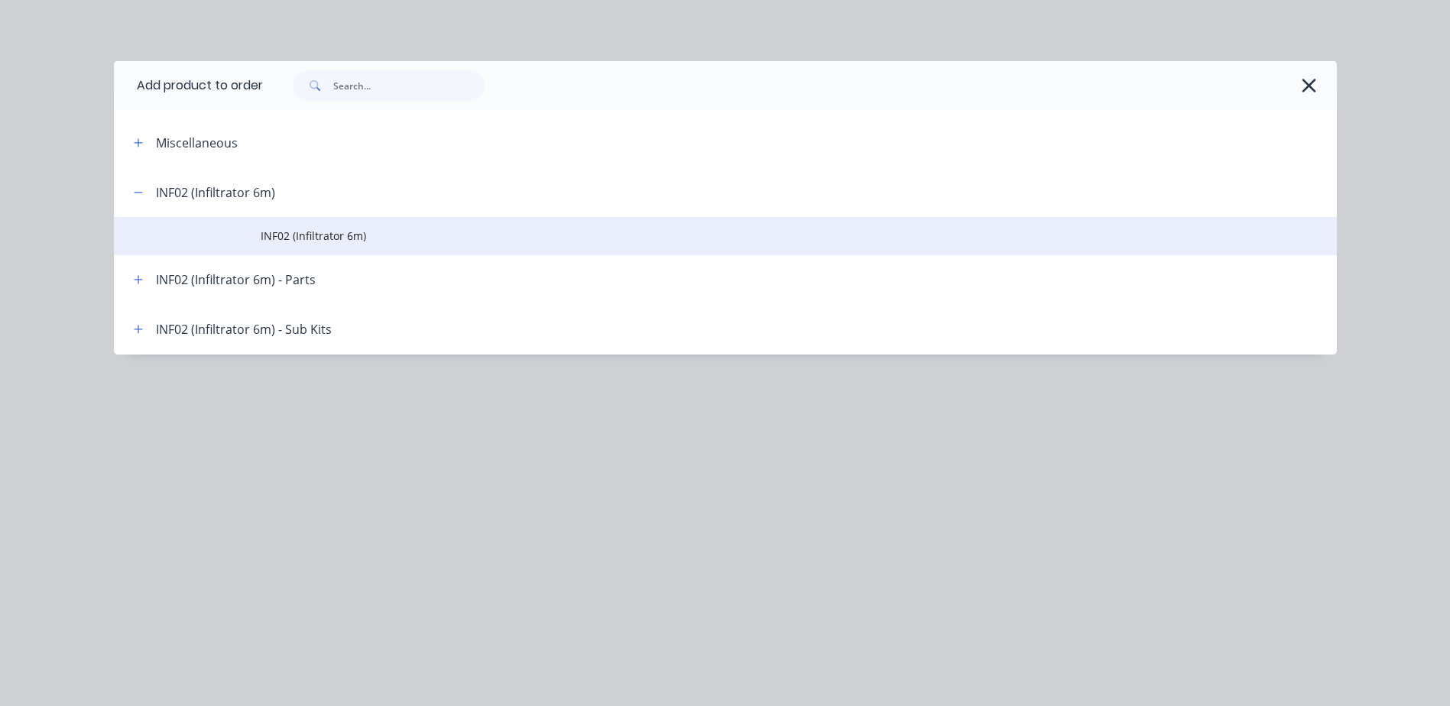
click at [276, 242] on span "INF02 (Infiltrator 6m)" at bounding box center [691, 236] width 861 height 16
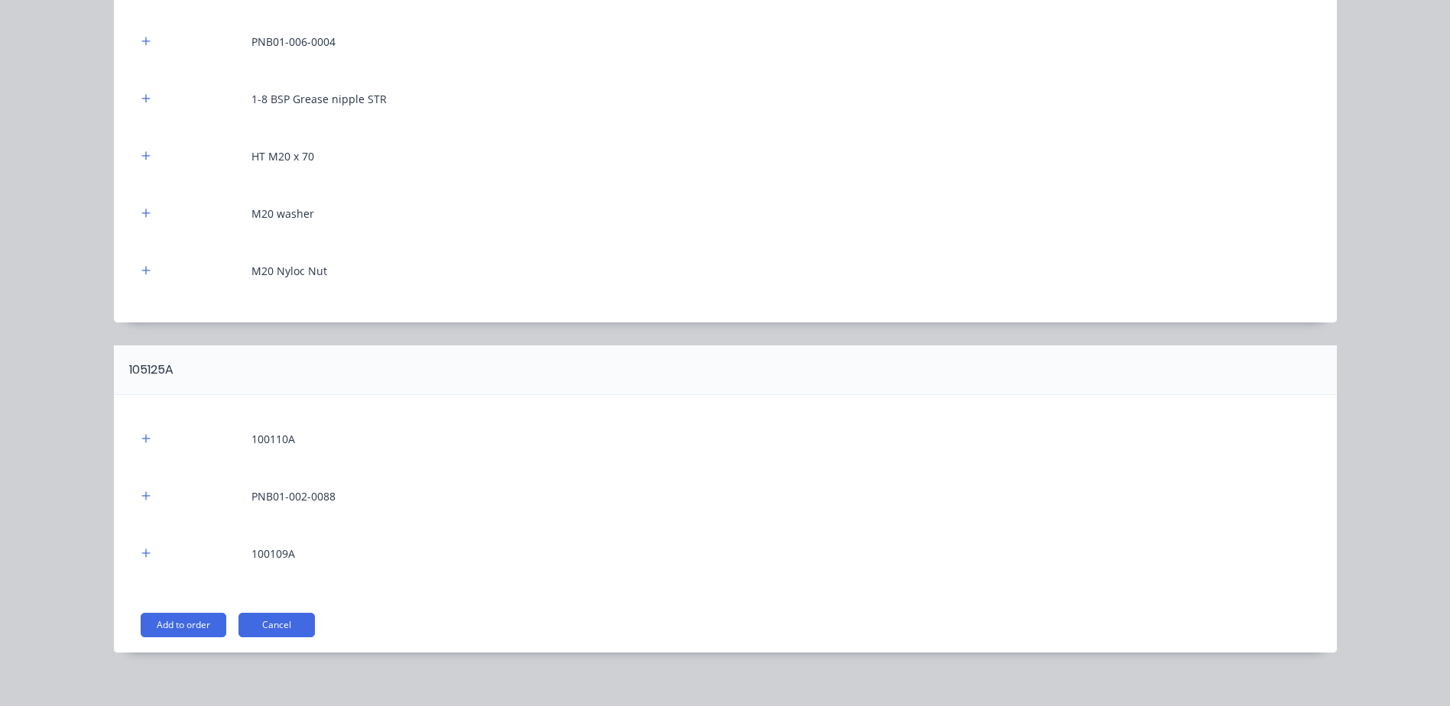
scroll to position [6649, 0]
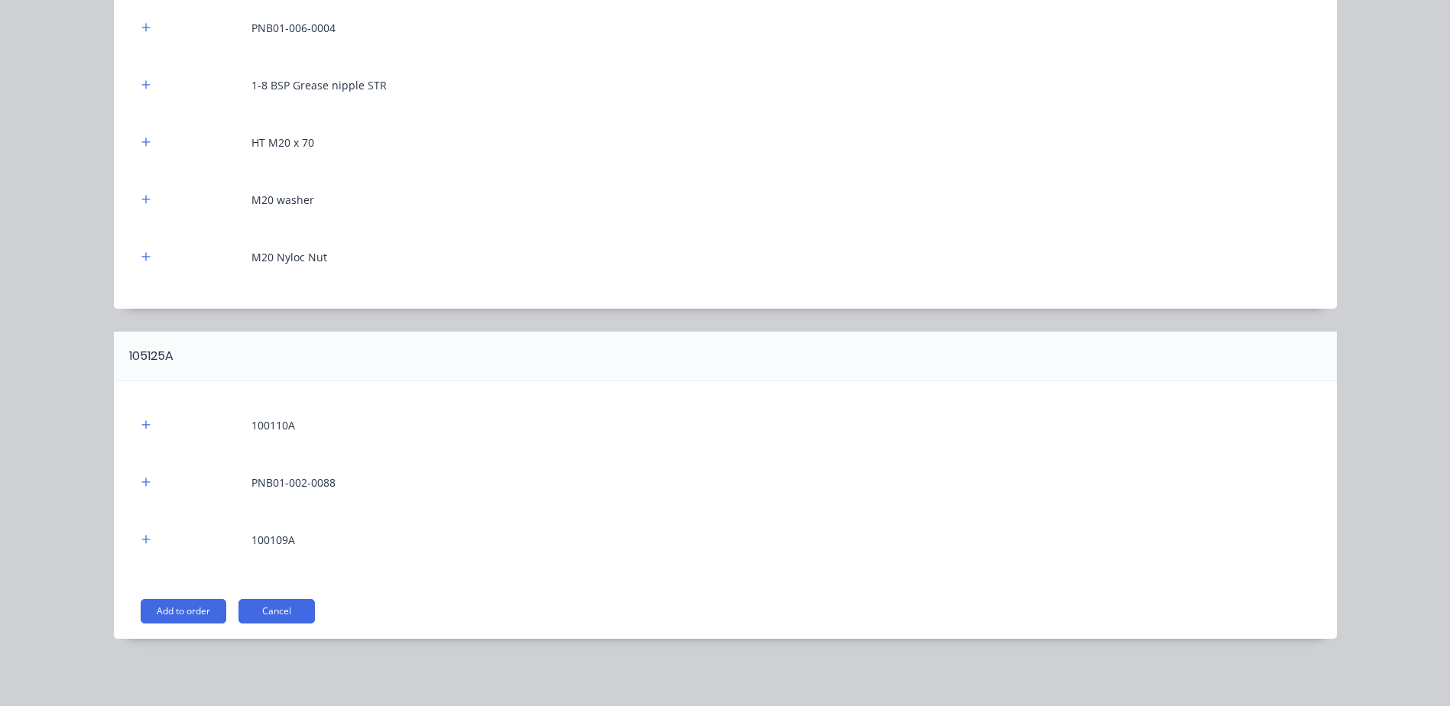
click at [172, 614] on button "Add to order" at bounding box center [184, 611] width 86 height 24
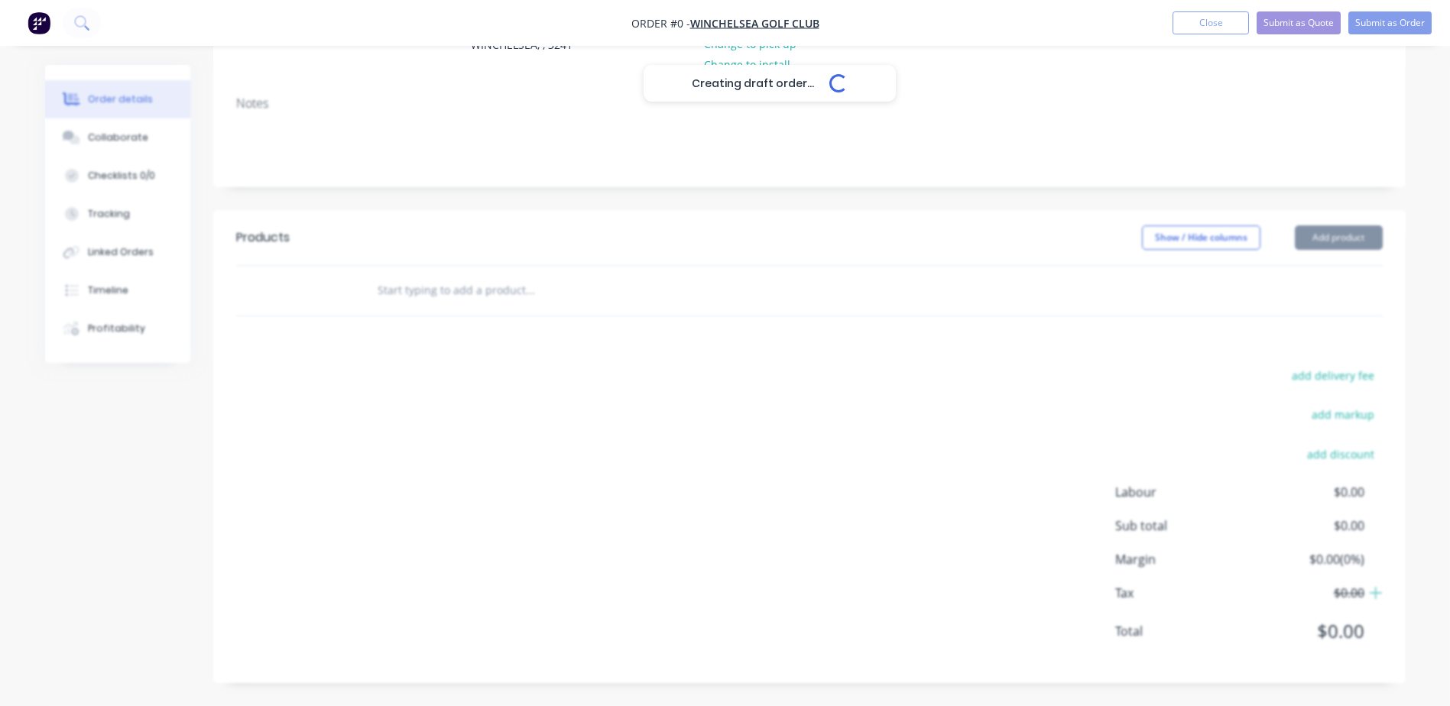
scroll to position [201, 0]
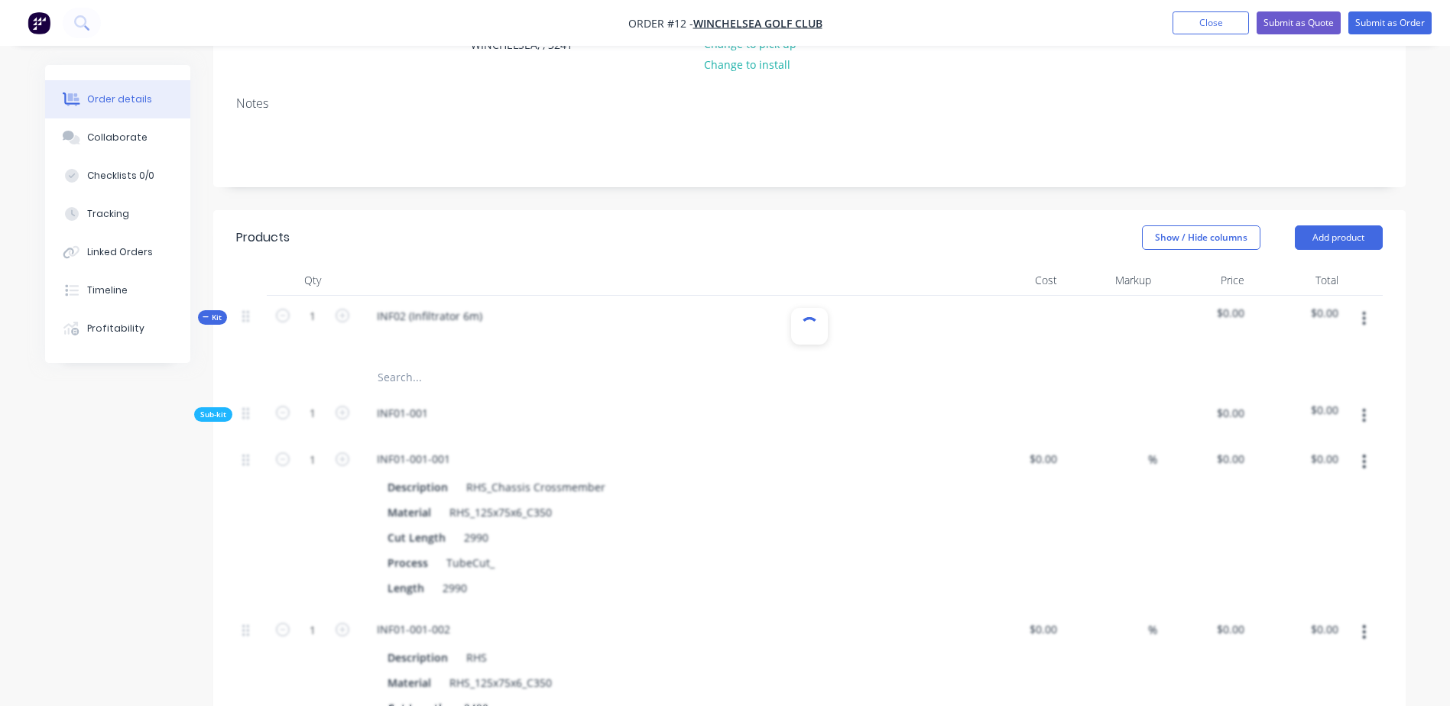
scroll to position [277, 0]
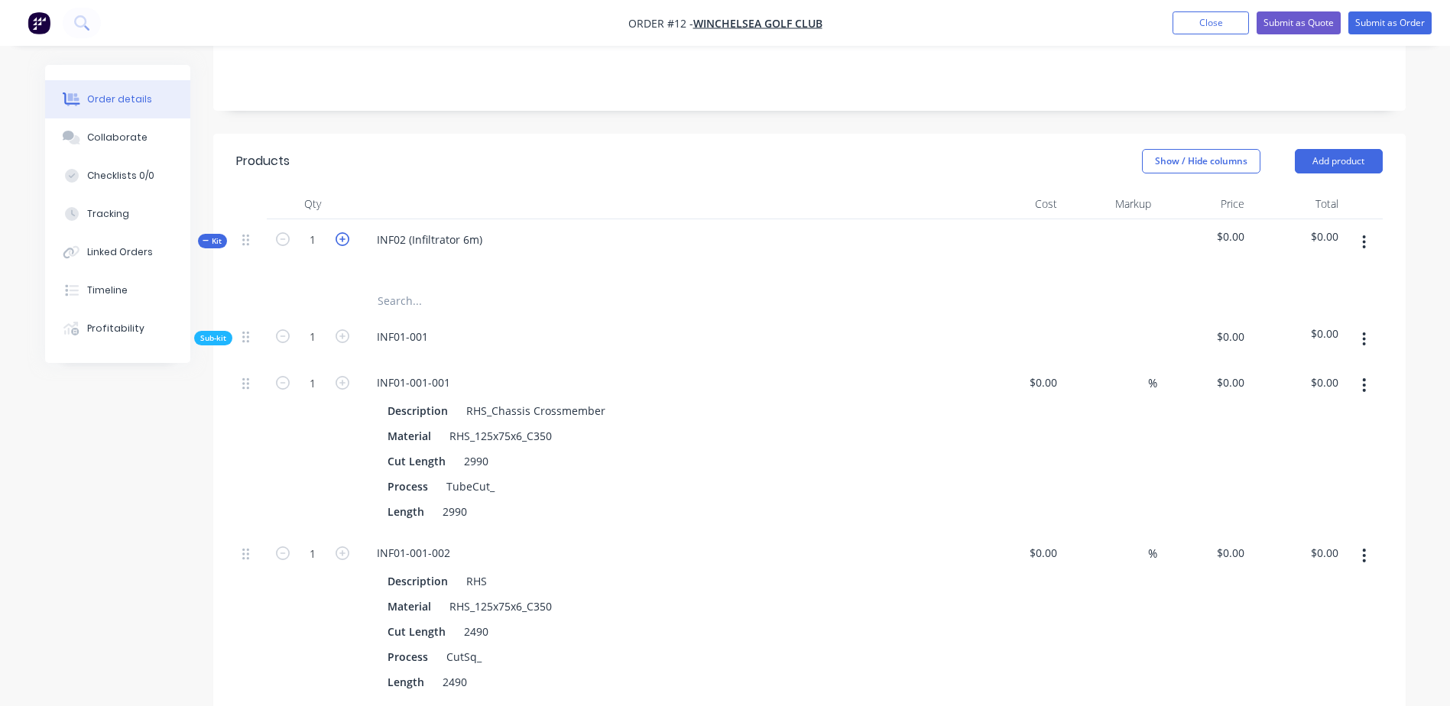
click at [341, 238] on icon "button" at bounding box center [343, 239] width 14 height 14
type input "2"
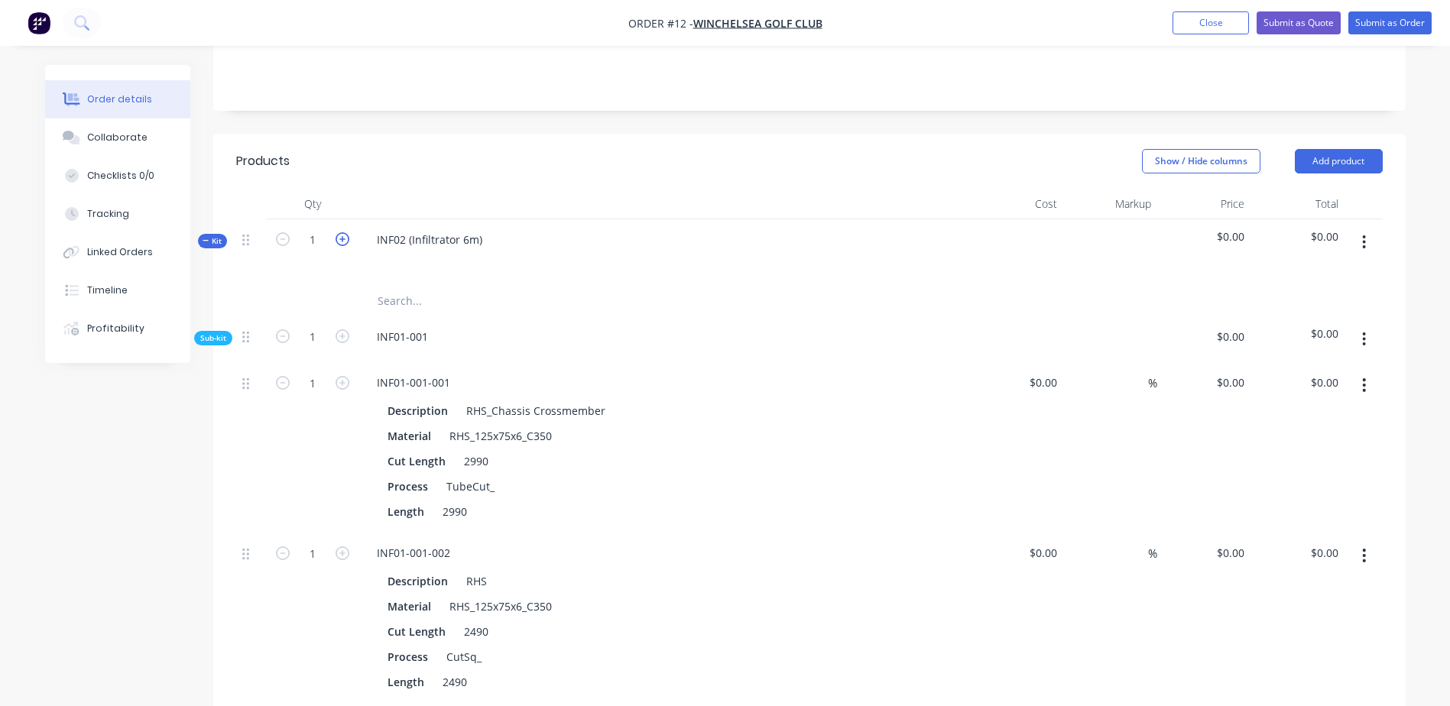
type input "2"
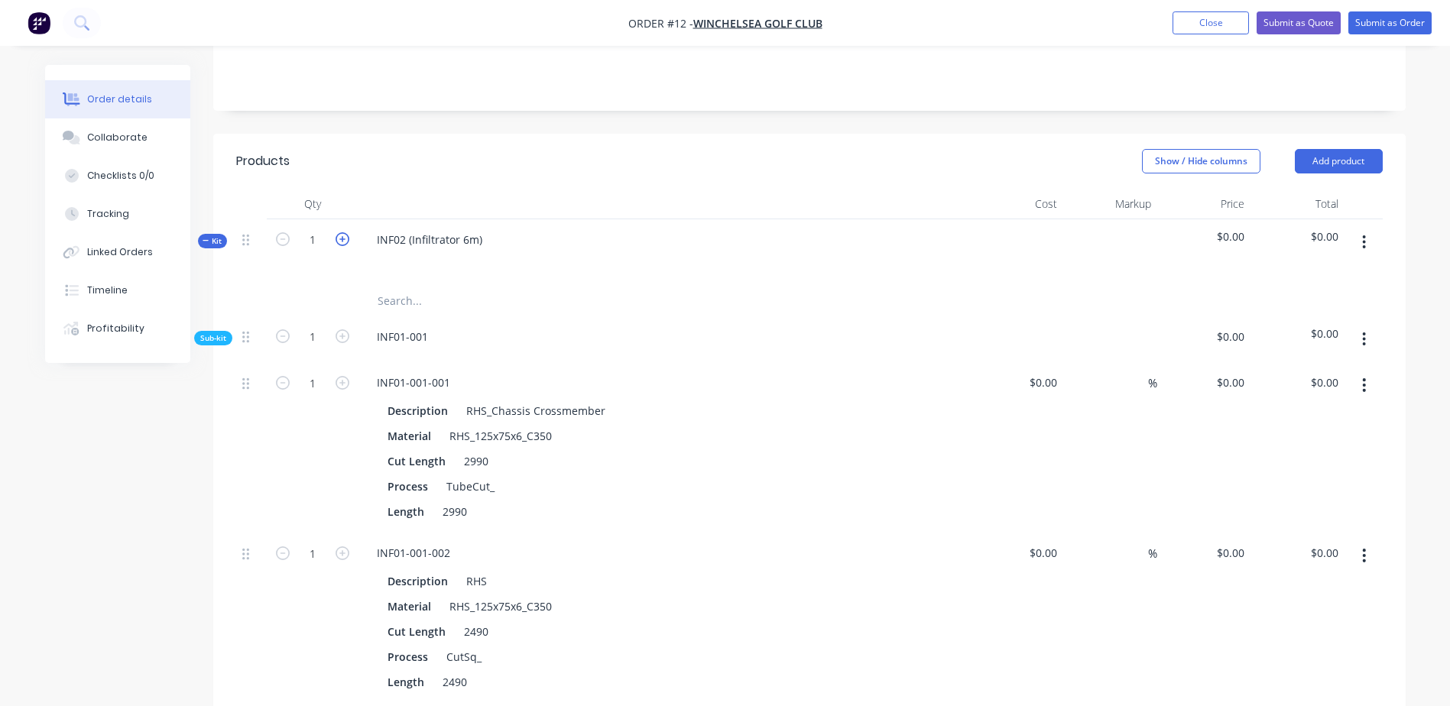
type input "2"
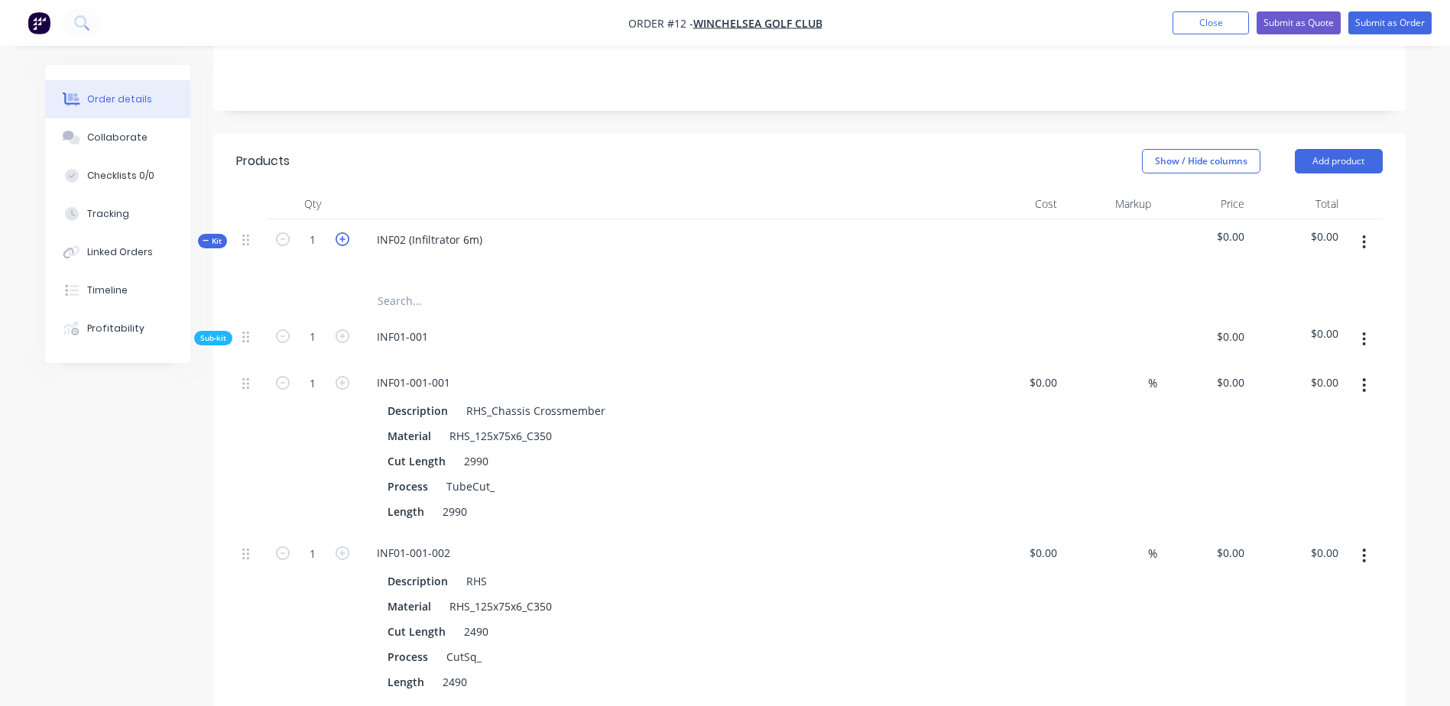
type input "2"
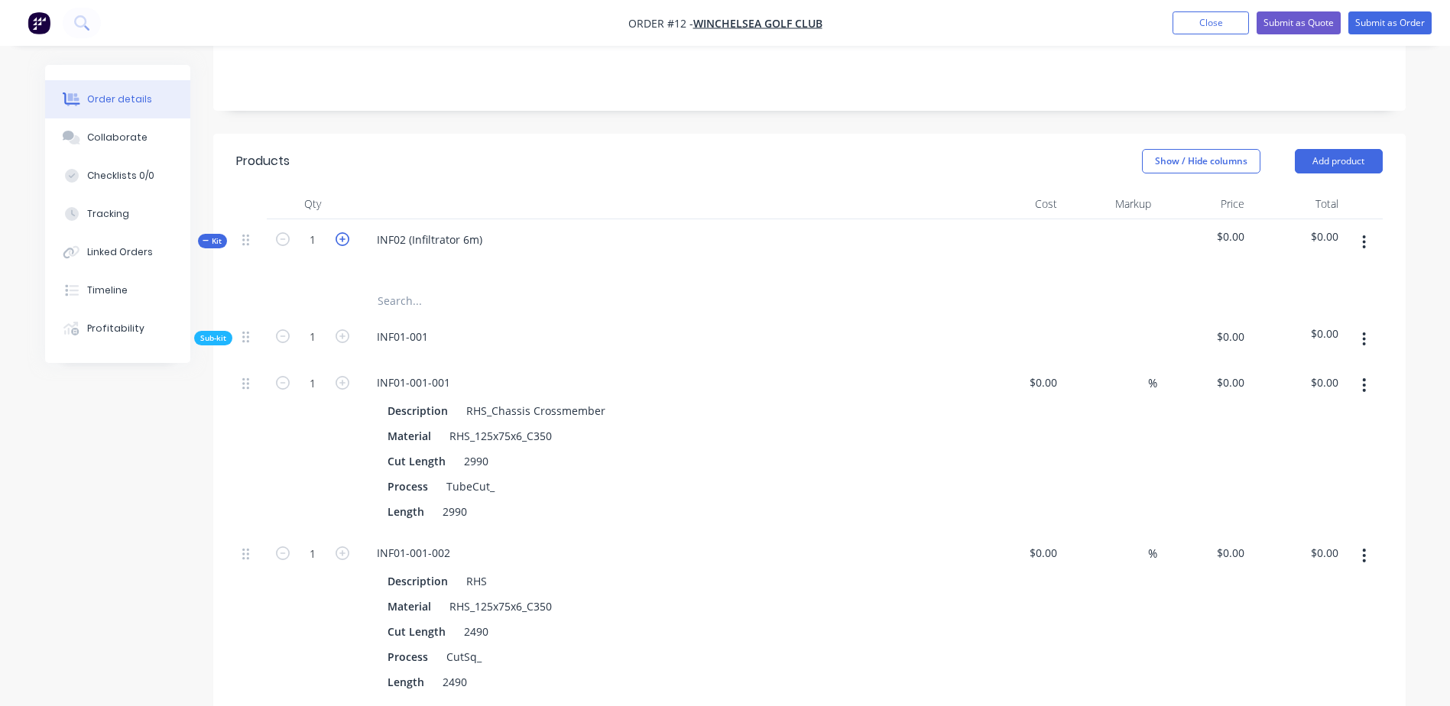
type input "2"
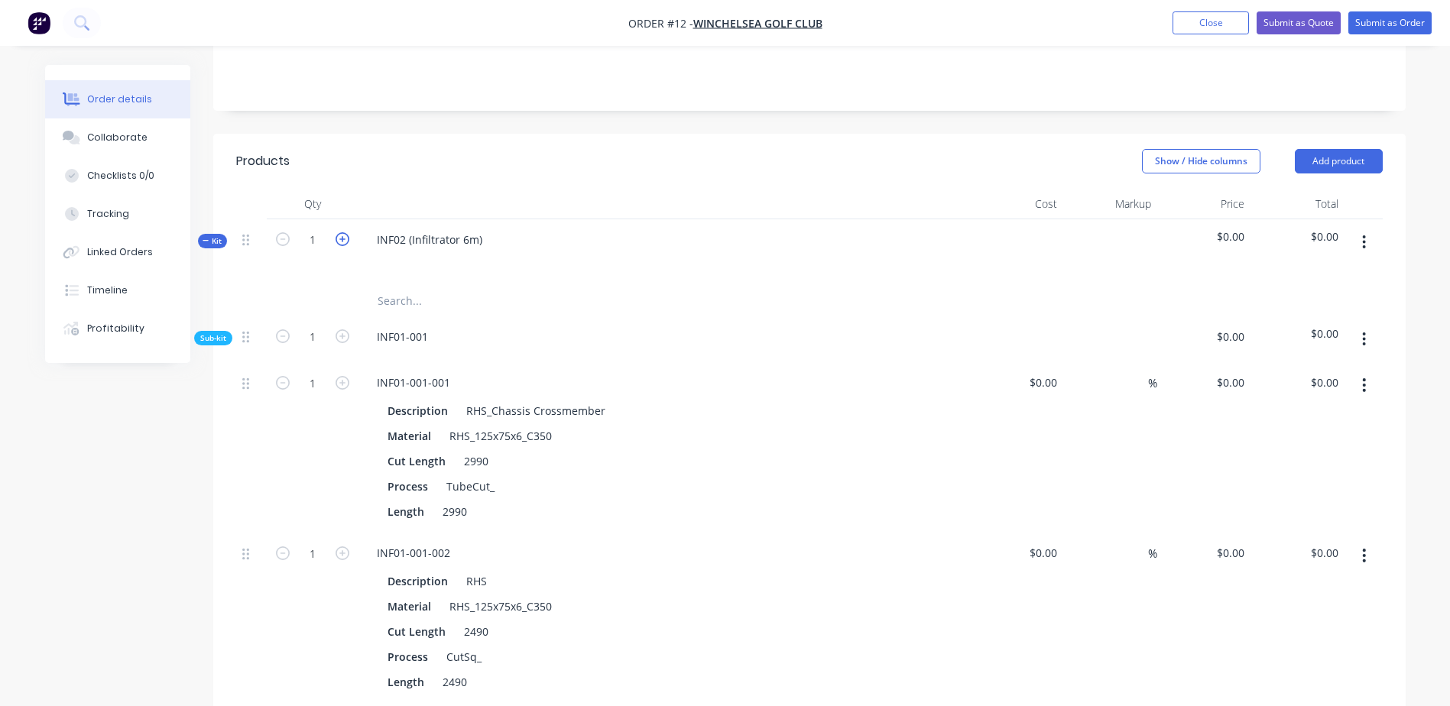
type input "2"
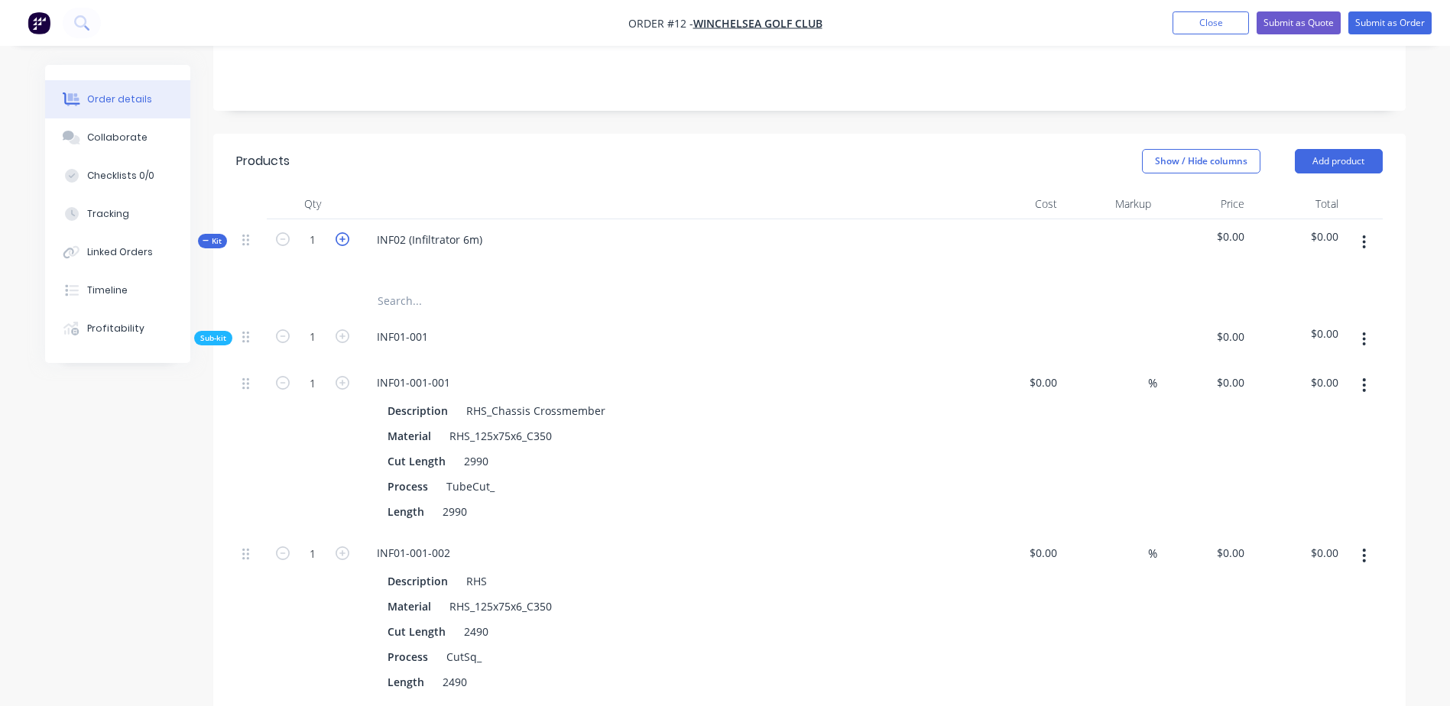
type input "2"
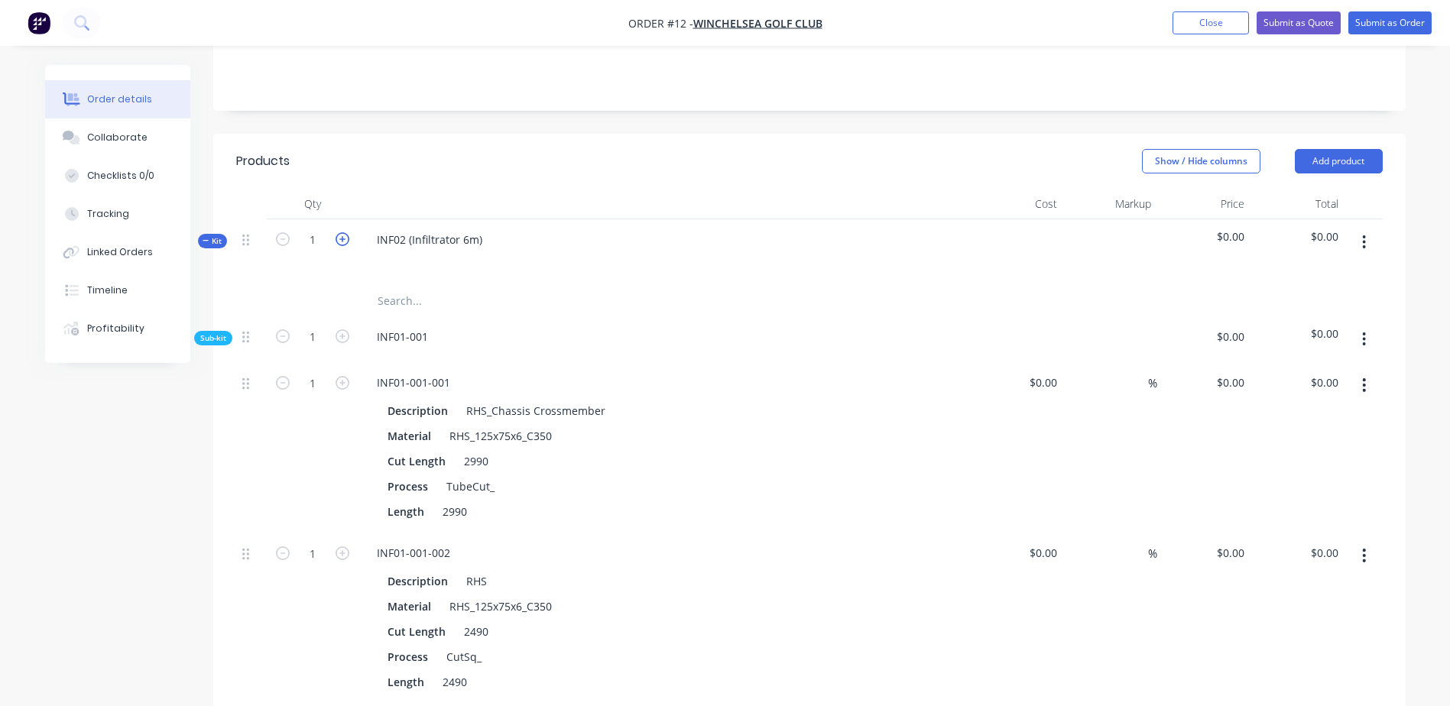
type input "2"
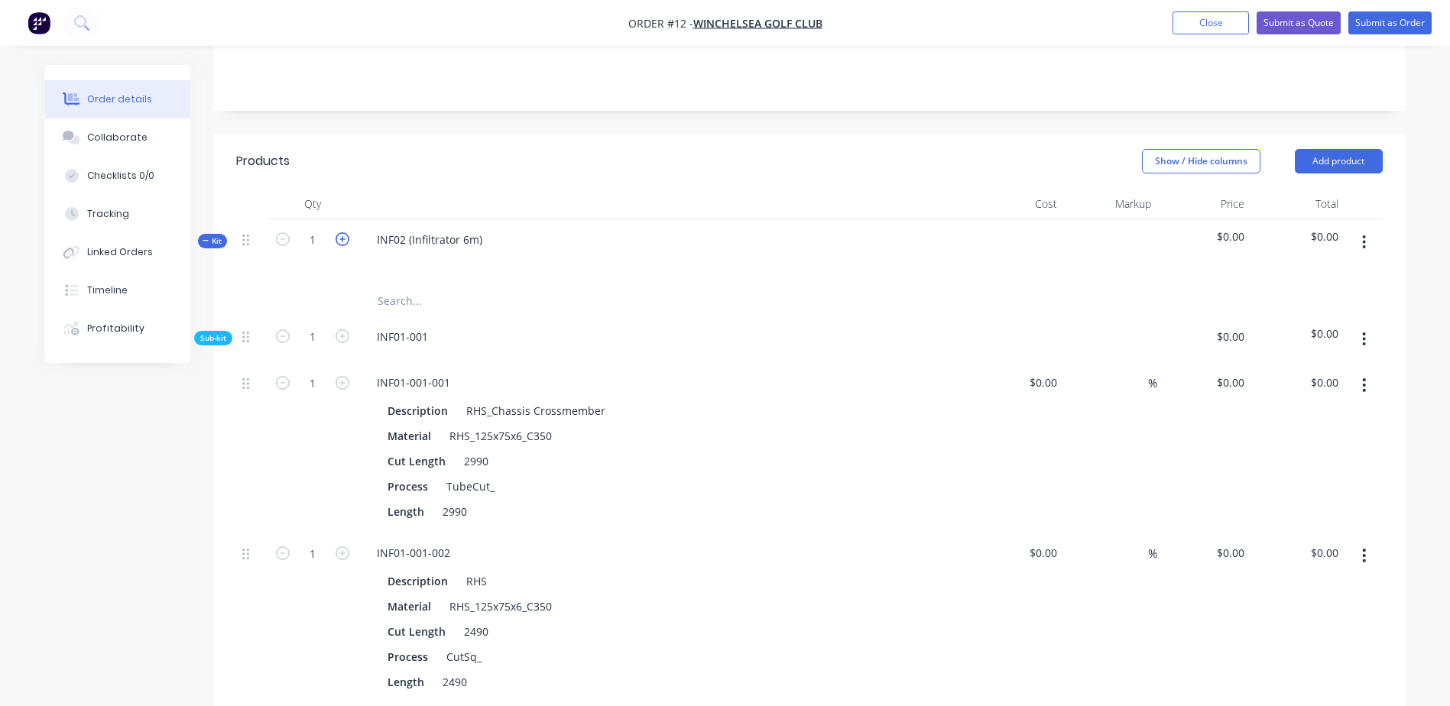
type input "2"
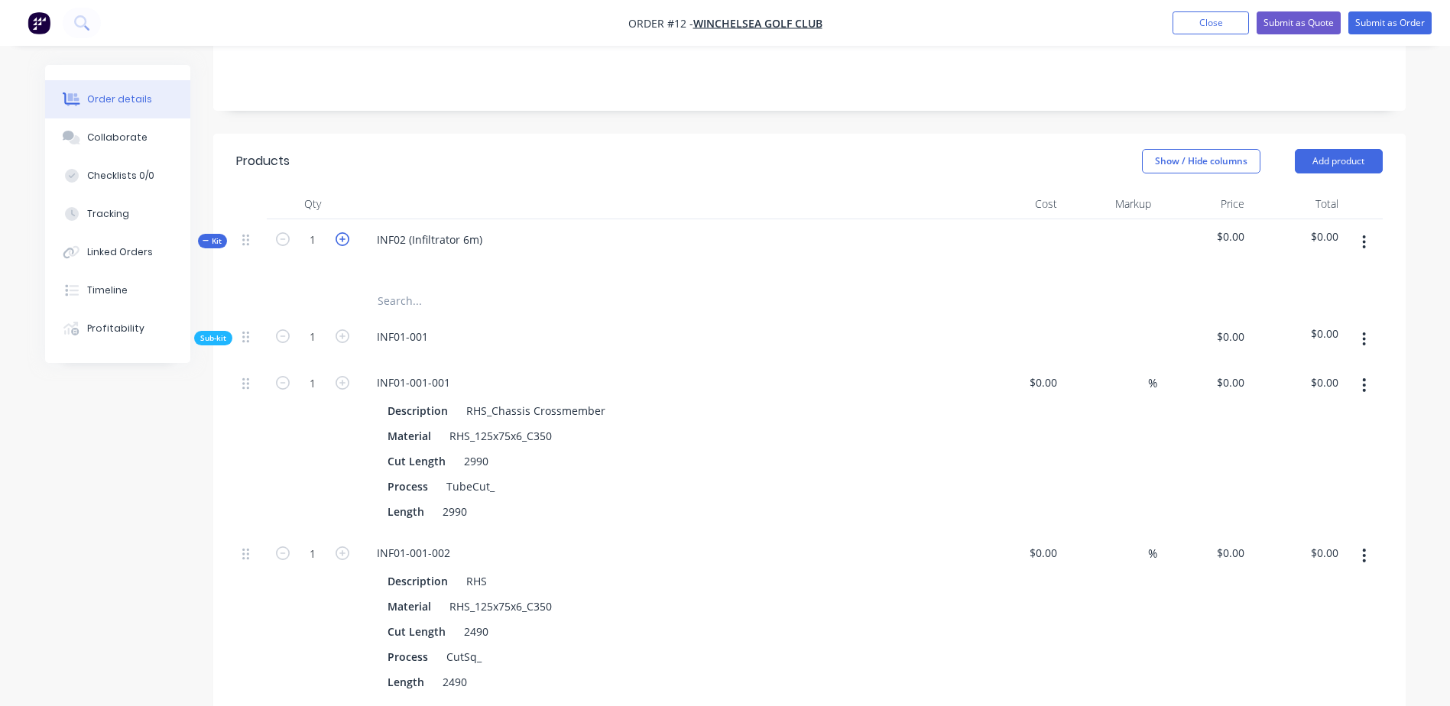
type input "2"
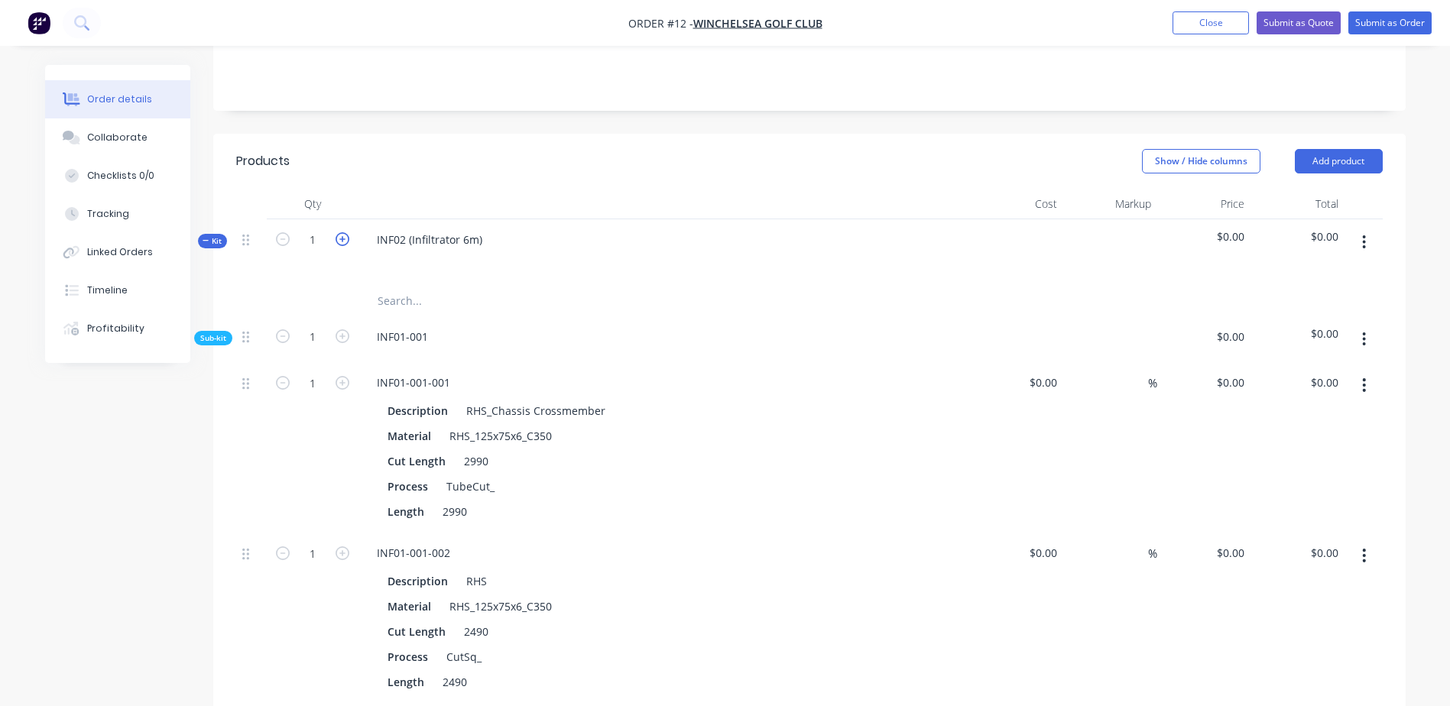
type input "2"
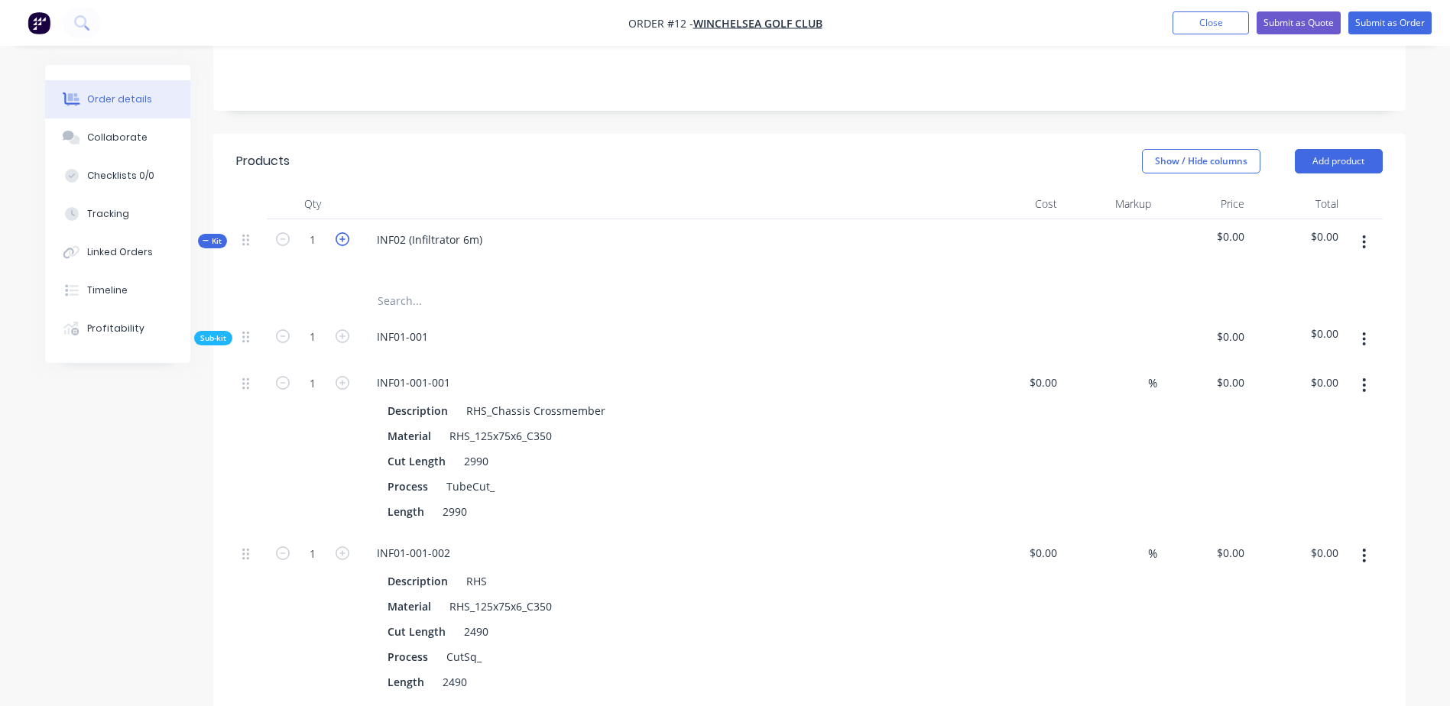
type input "2"
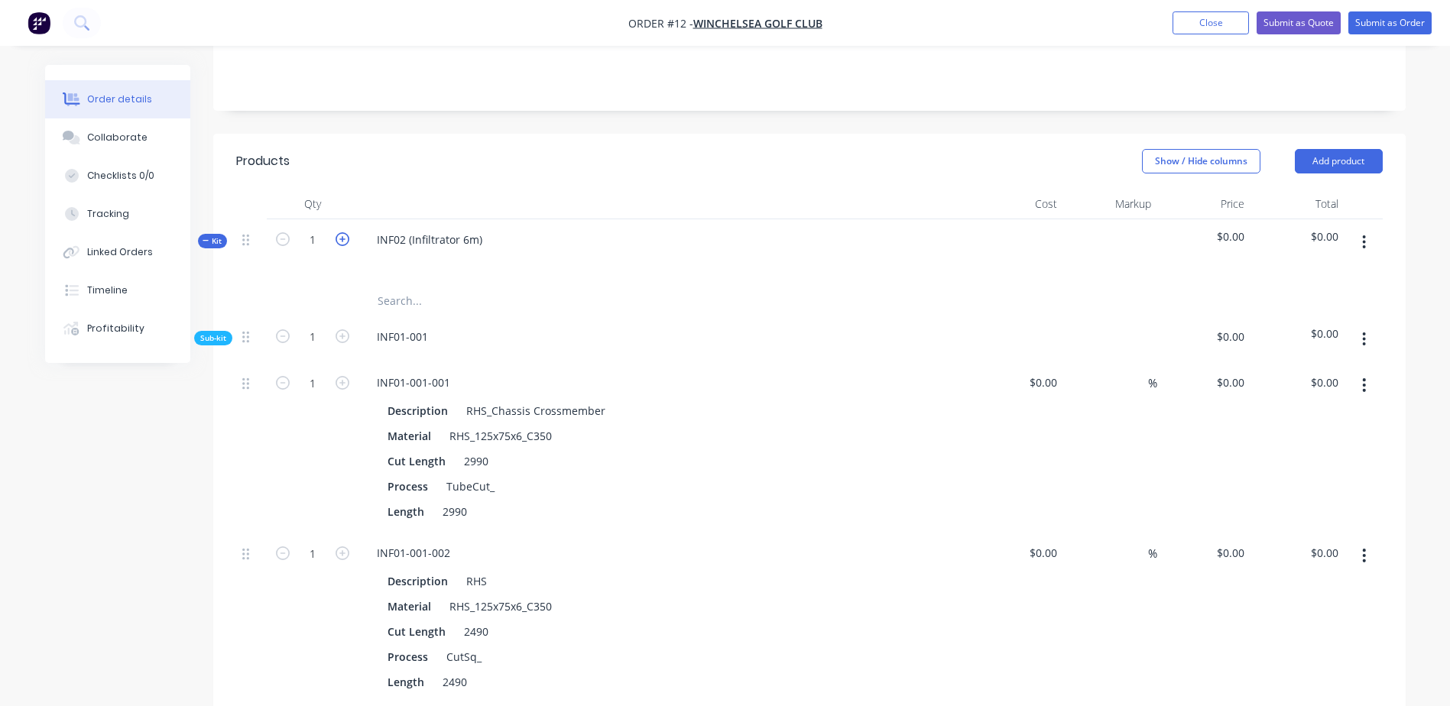
type input "2"
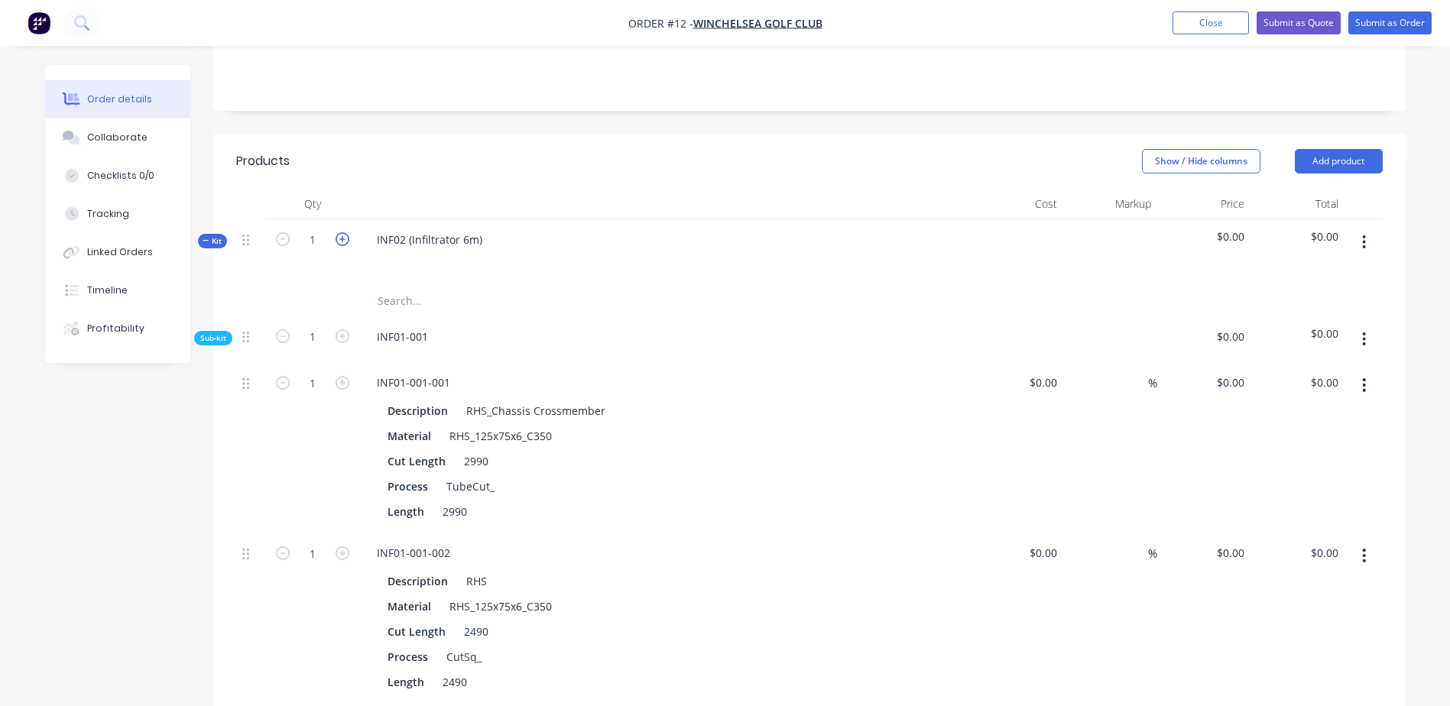
type input "2"
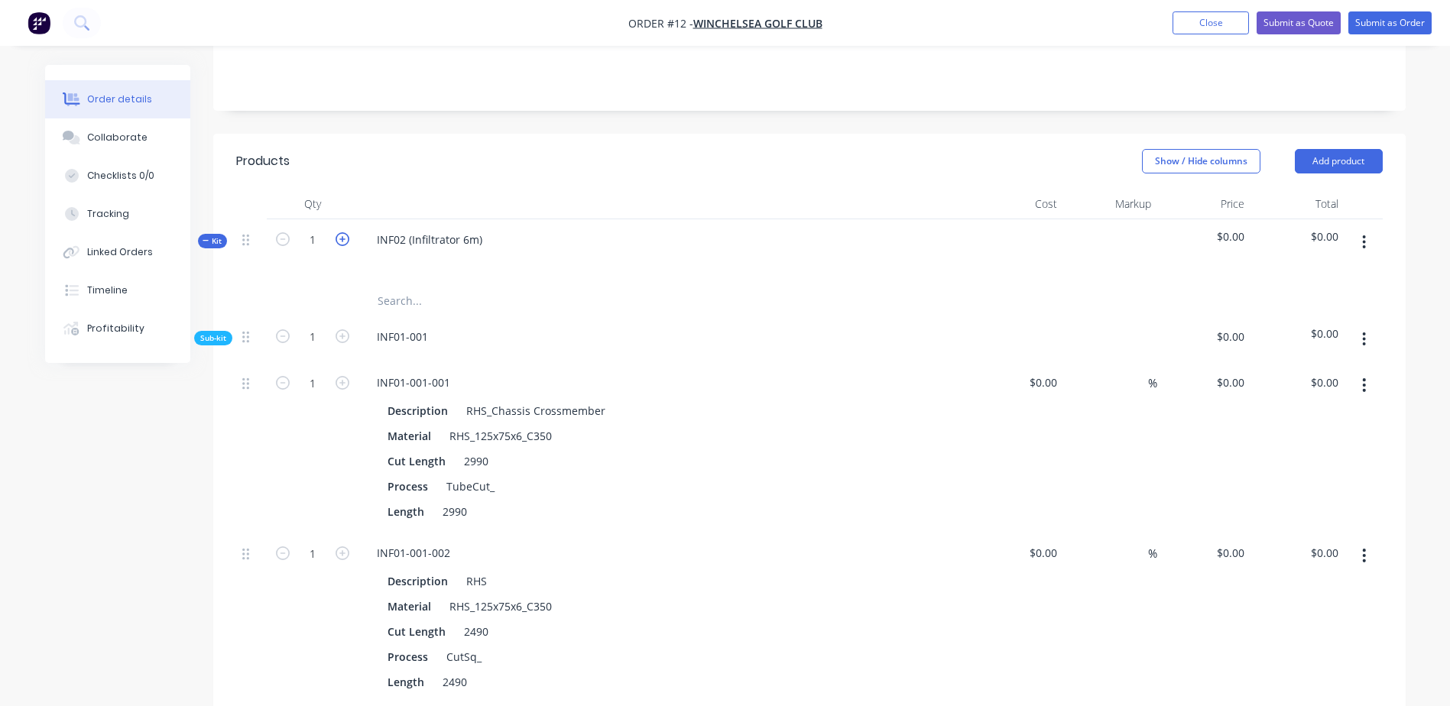
type input "2"
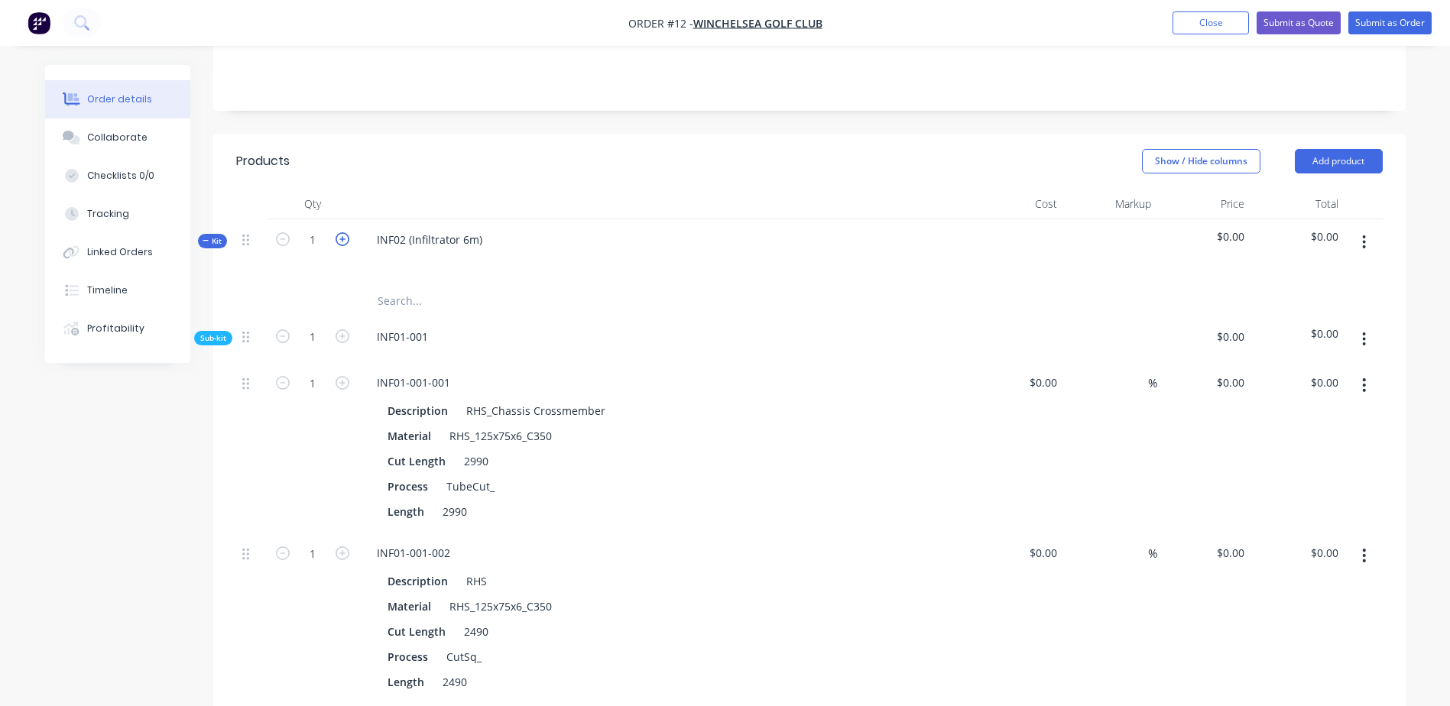
type input "2"
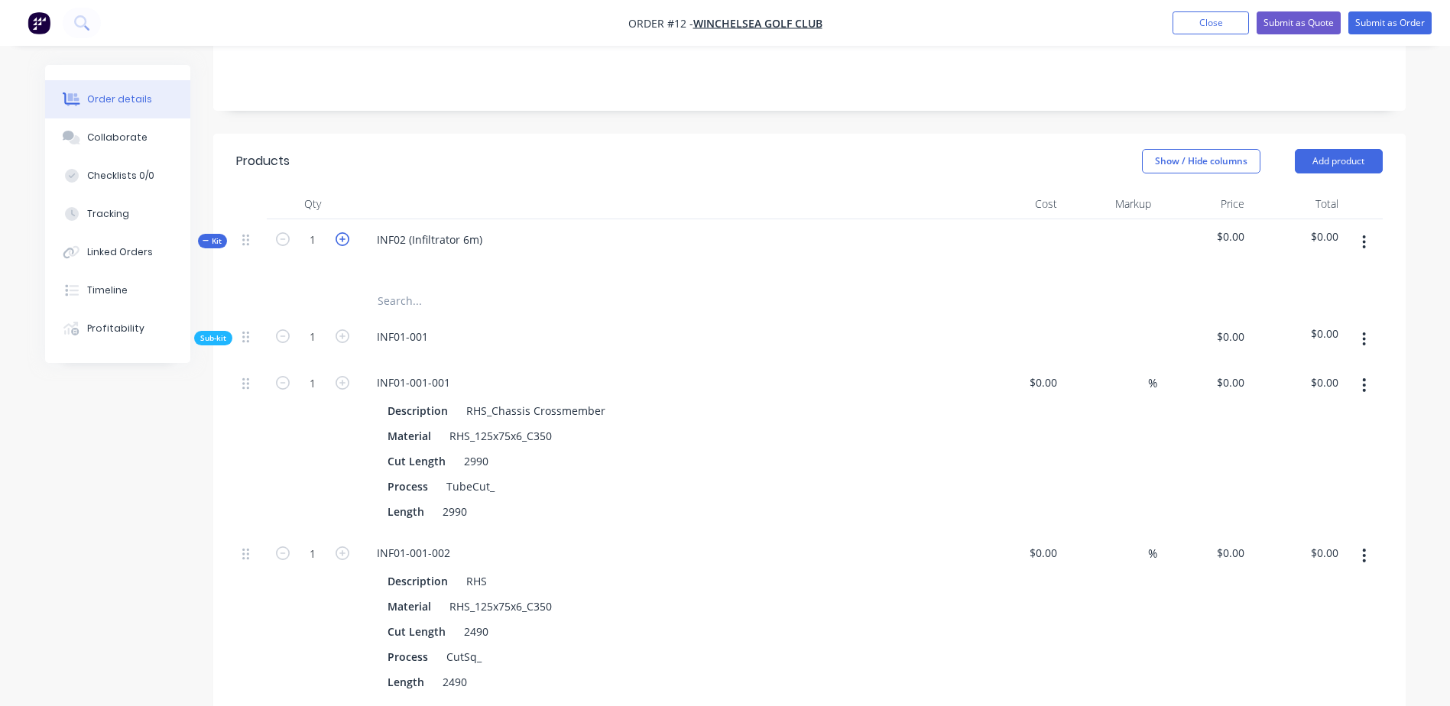
type input "2"
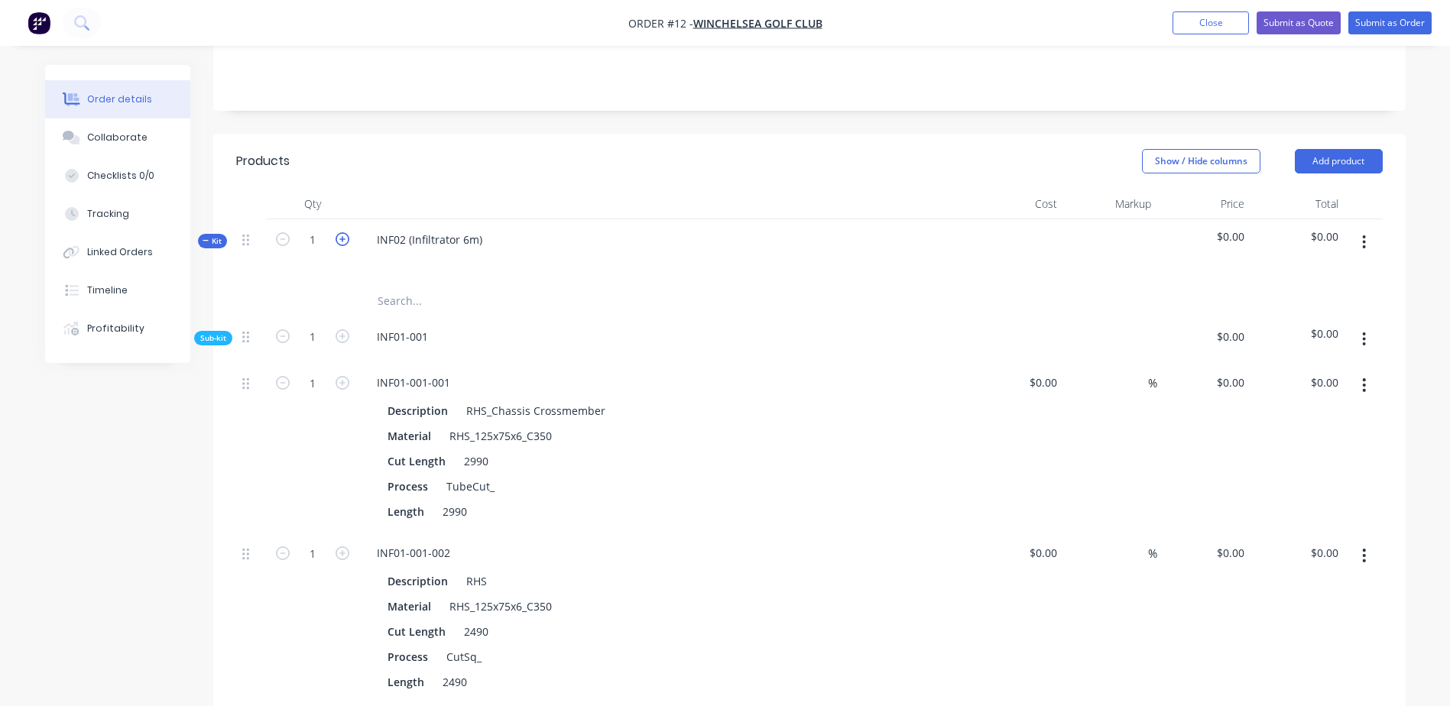
type input "2"
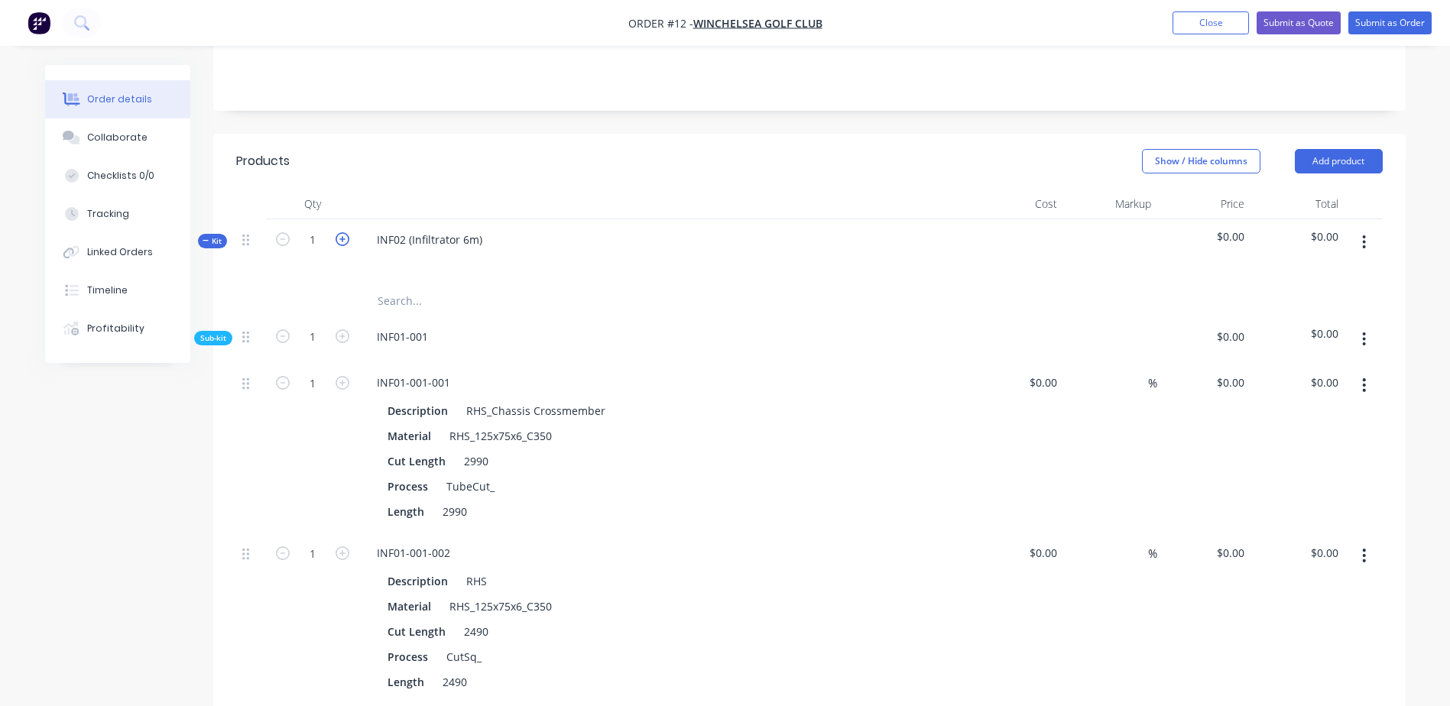
type input "2"
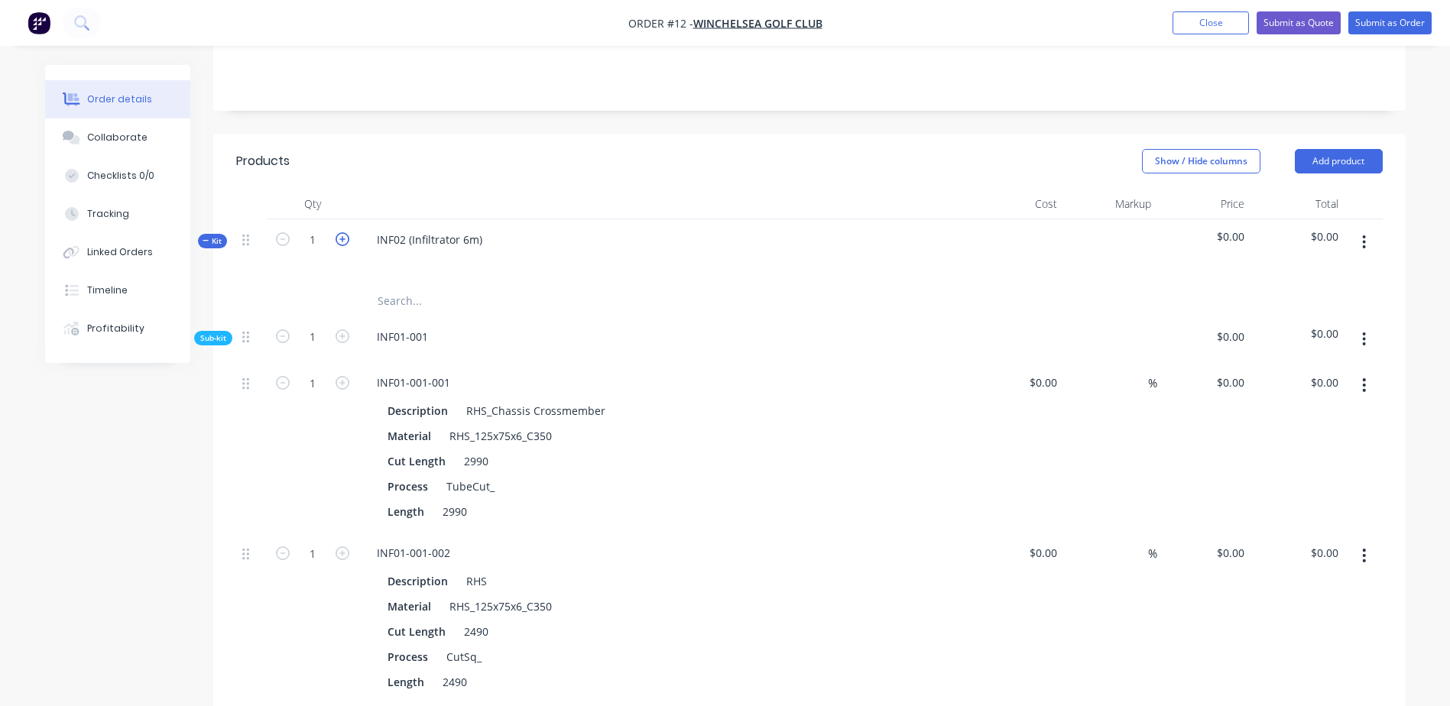
type input "2"
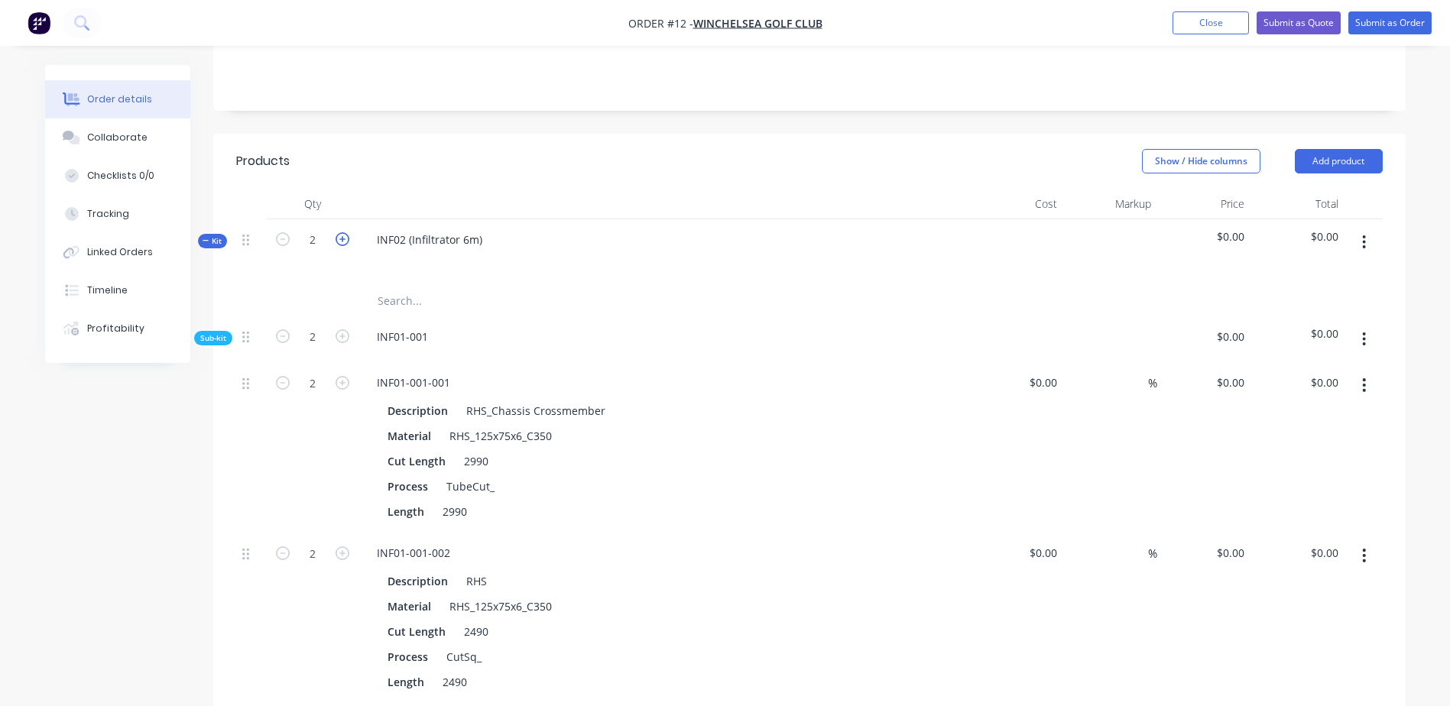
type input "2"
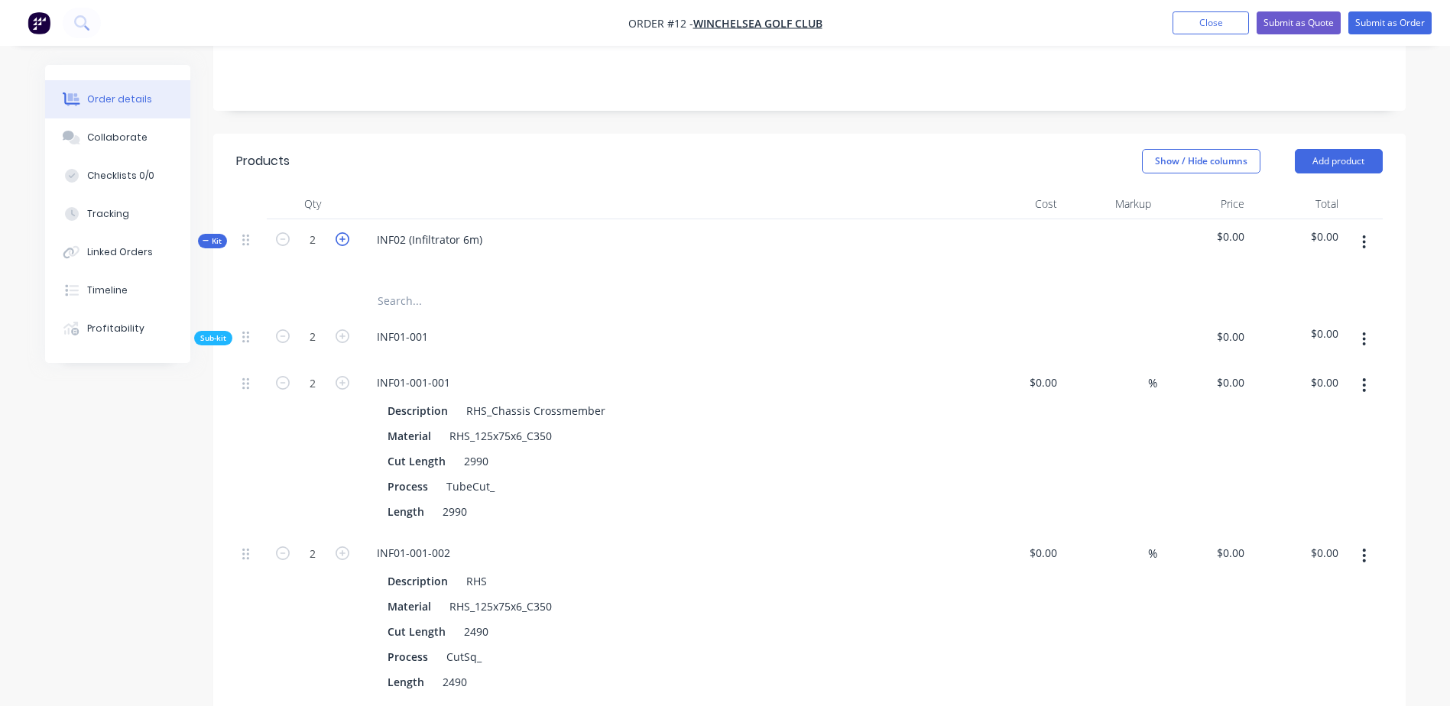
type input "2"
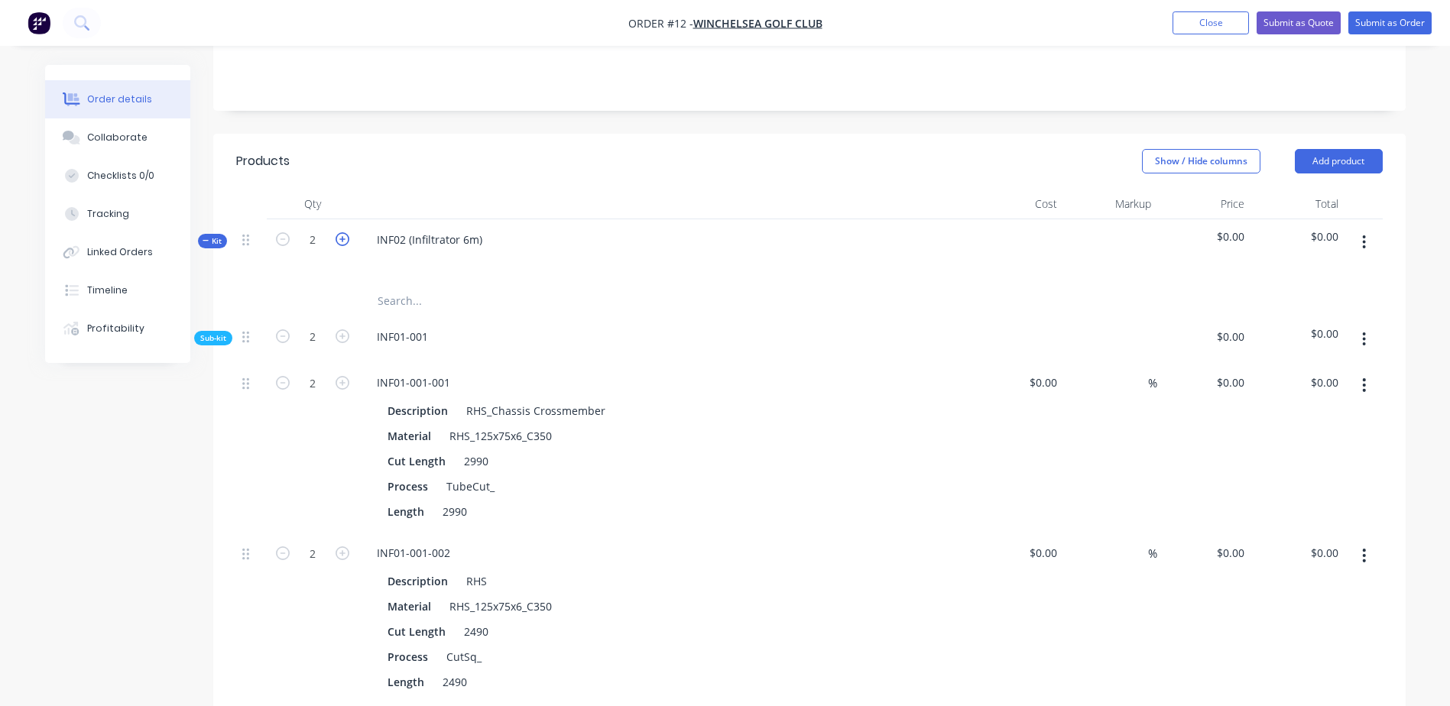
type input "2"
click at [277, 240] on icon "button" at bounding box center [283, 239] width 14 height 14
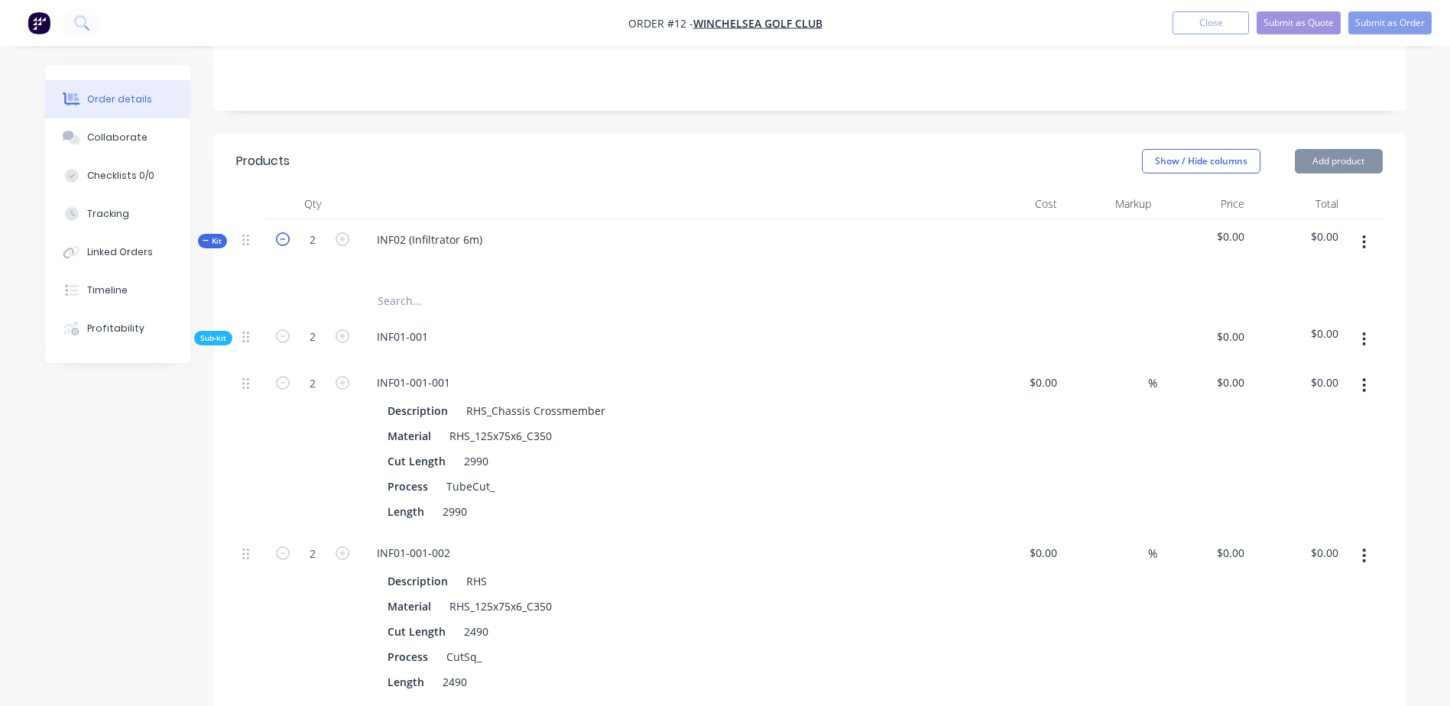
type input "1"
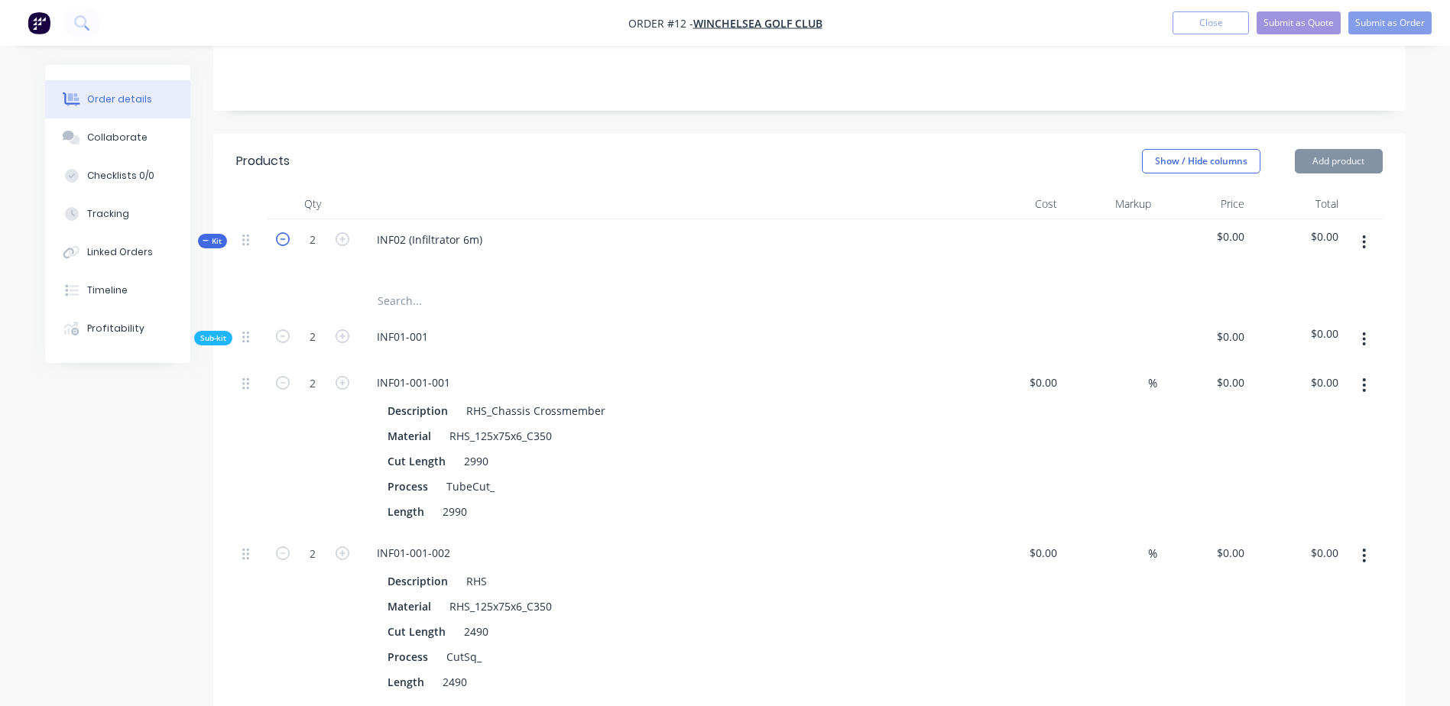
type input "1"
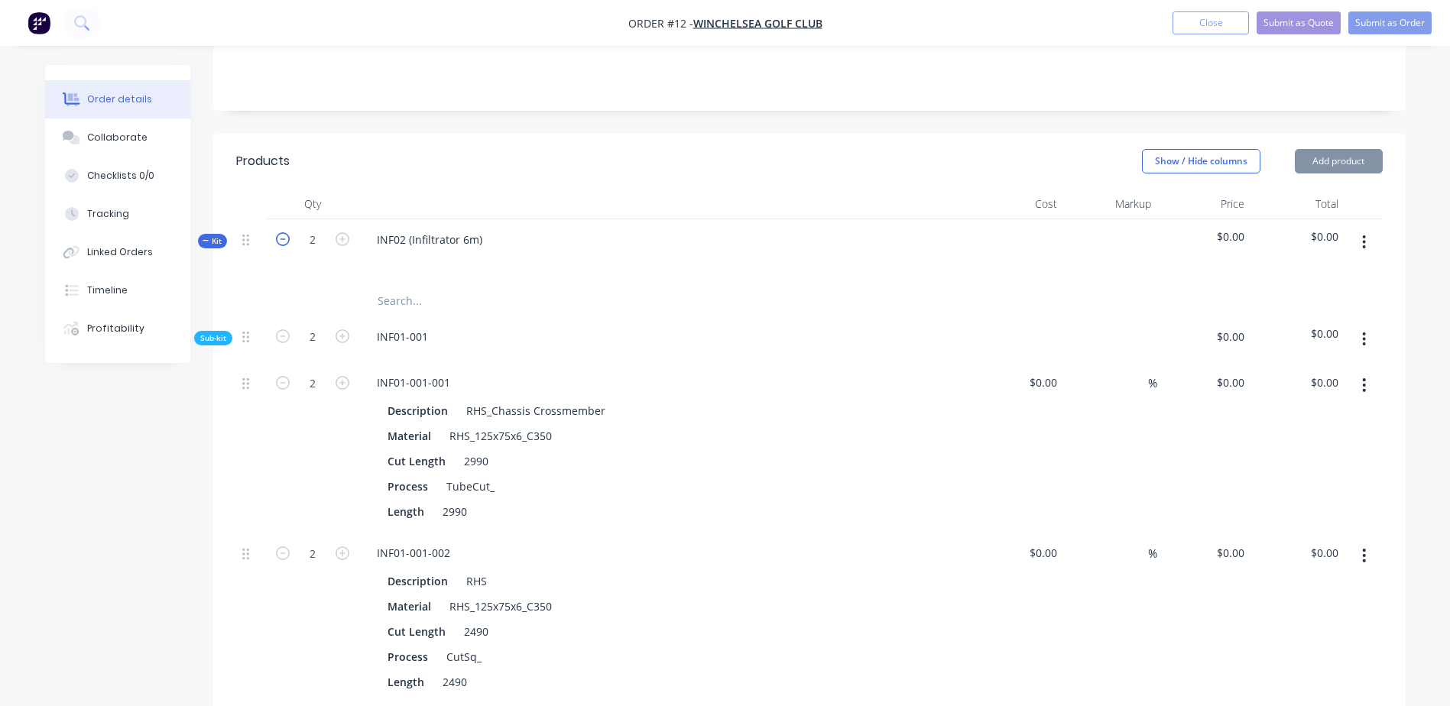
type input "1"
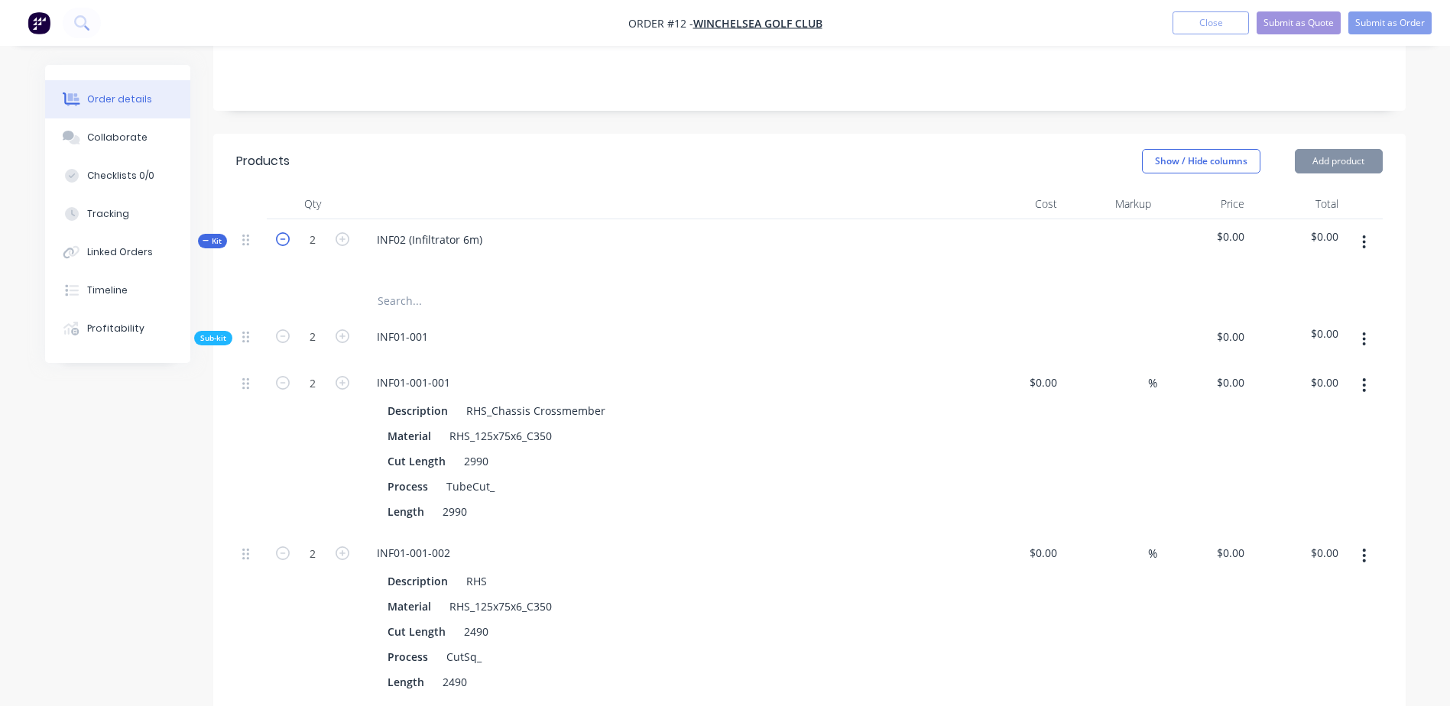
type input "1"
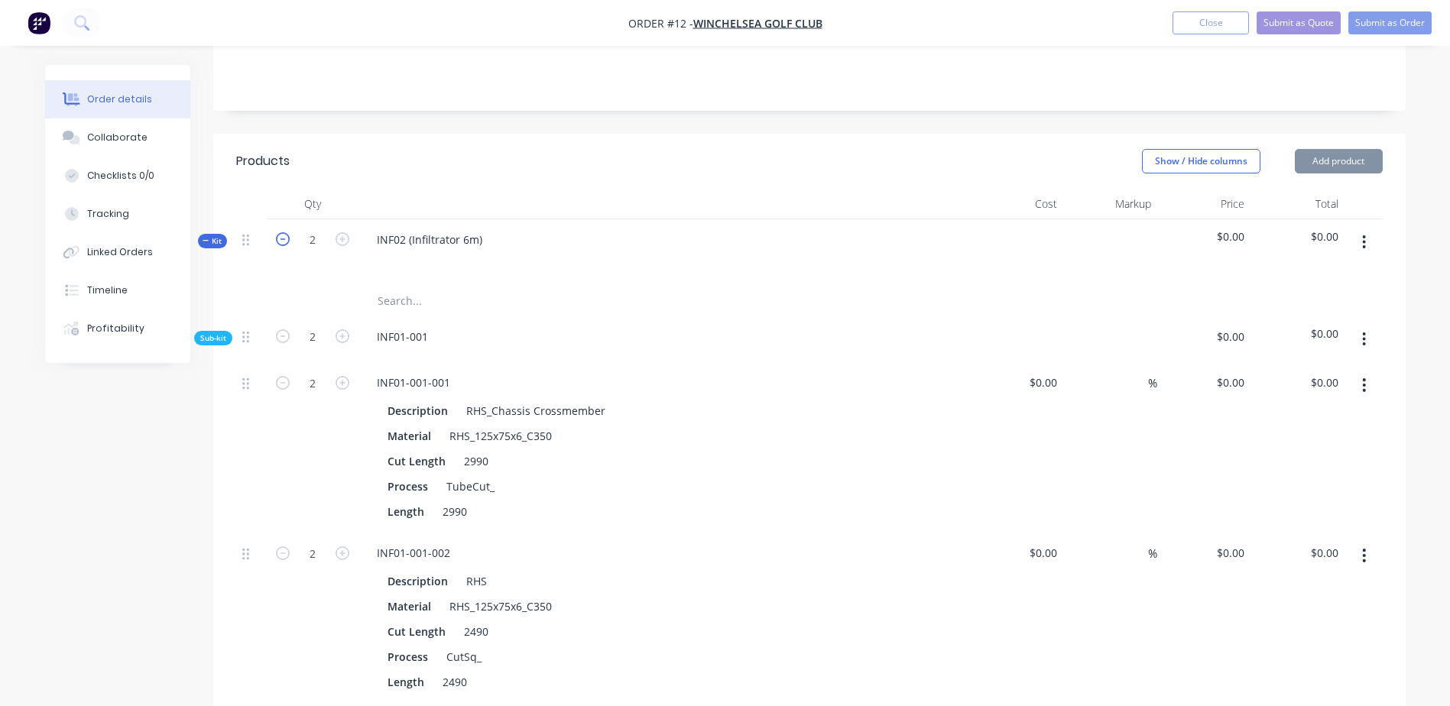
type input "1"
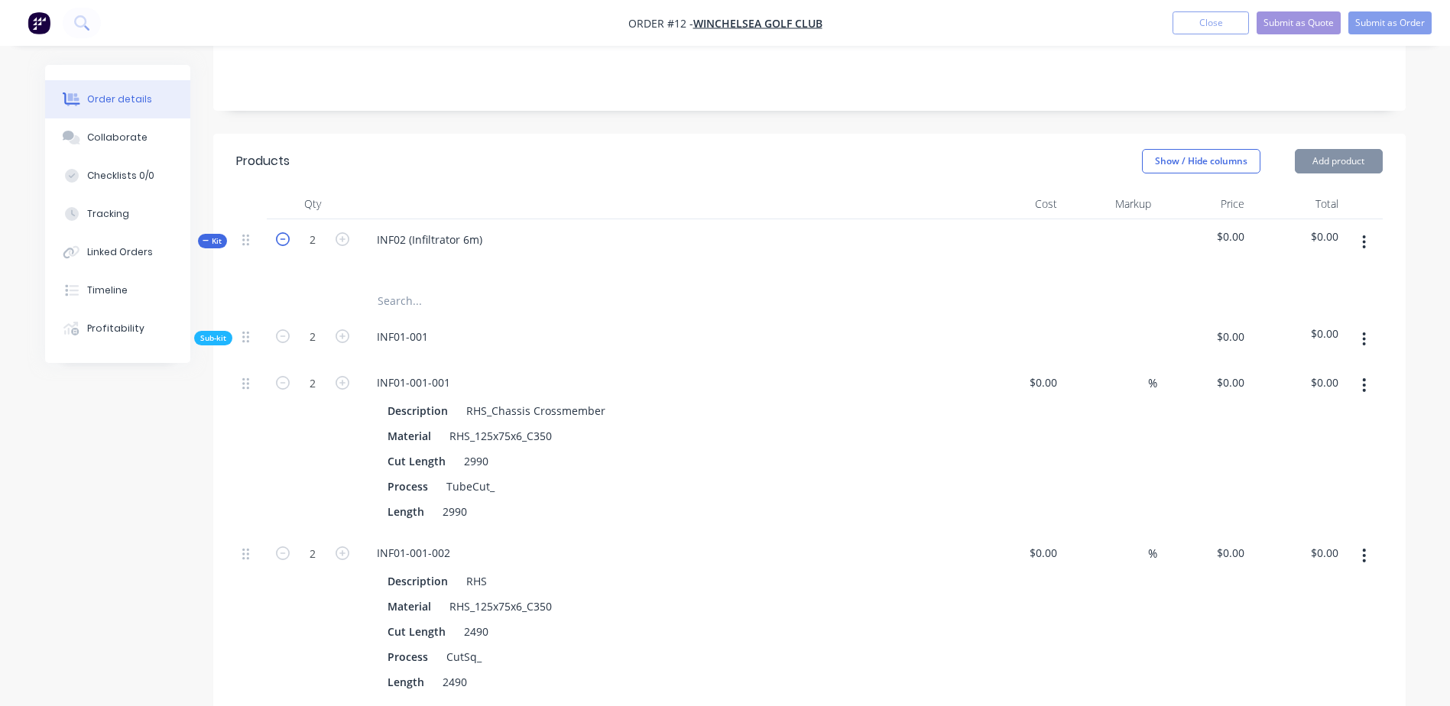
type input "1"
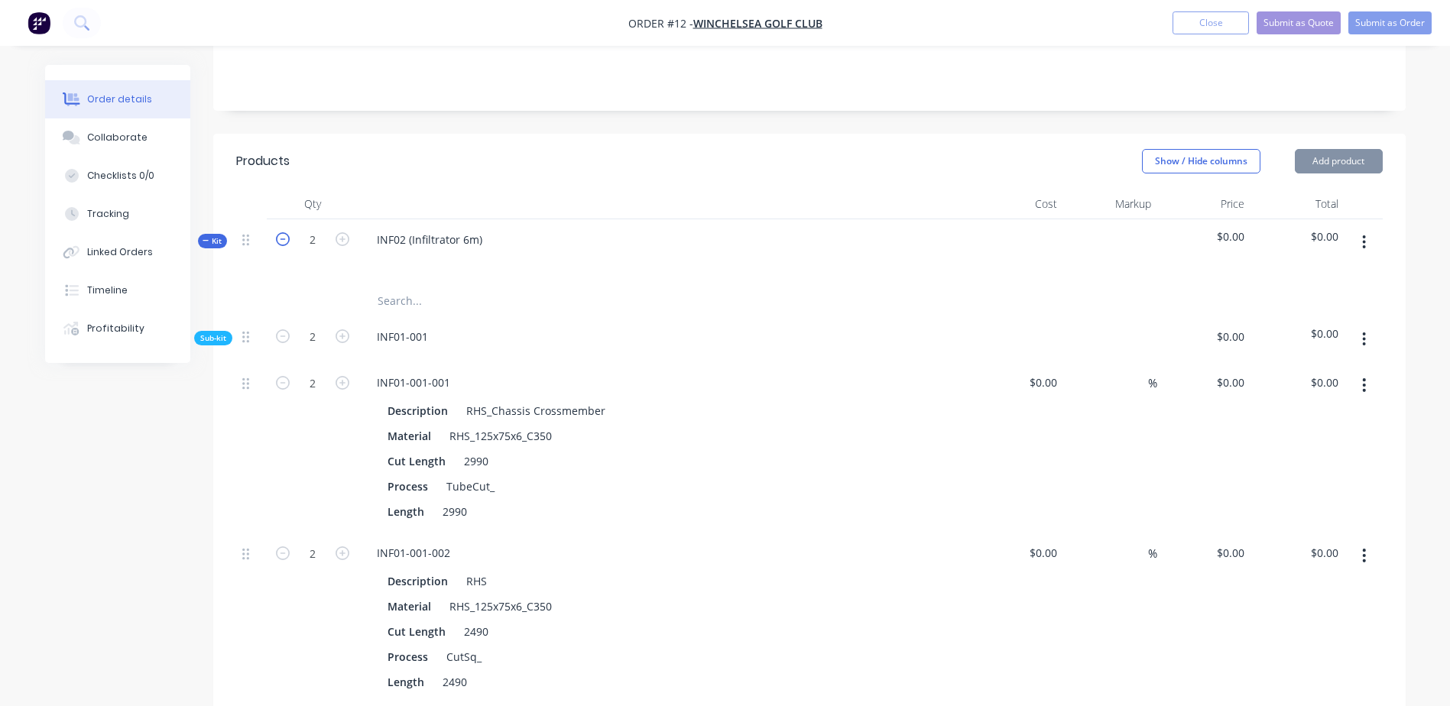
type input "1"
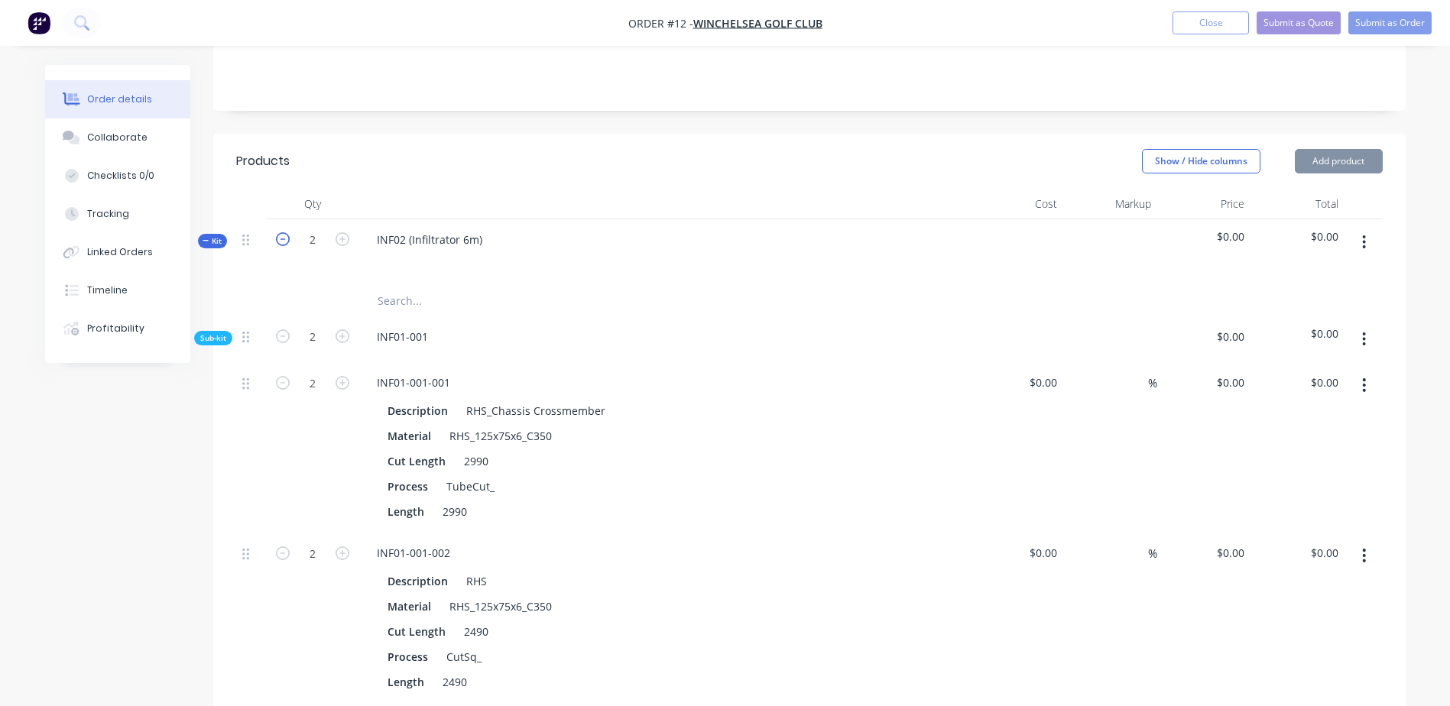
type input "1"
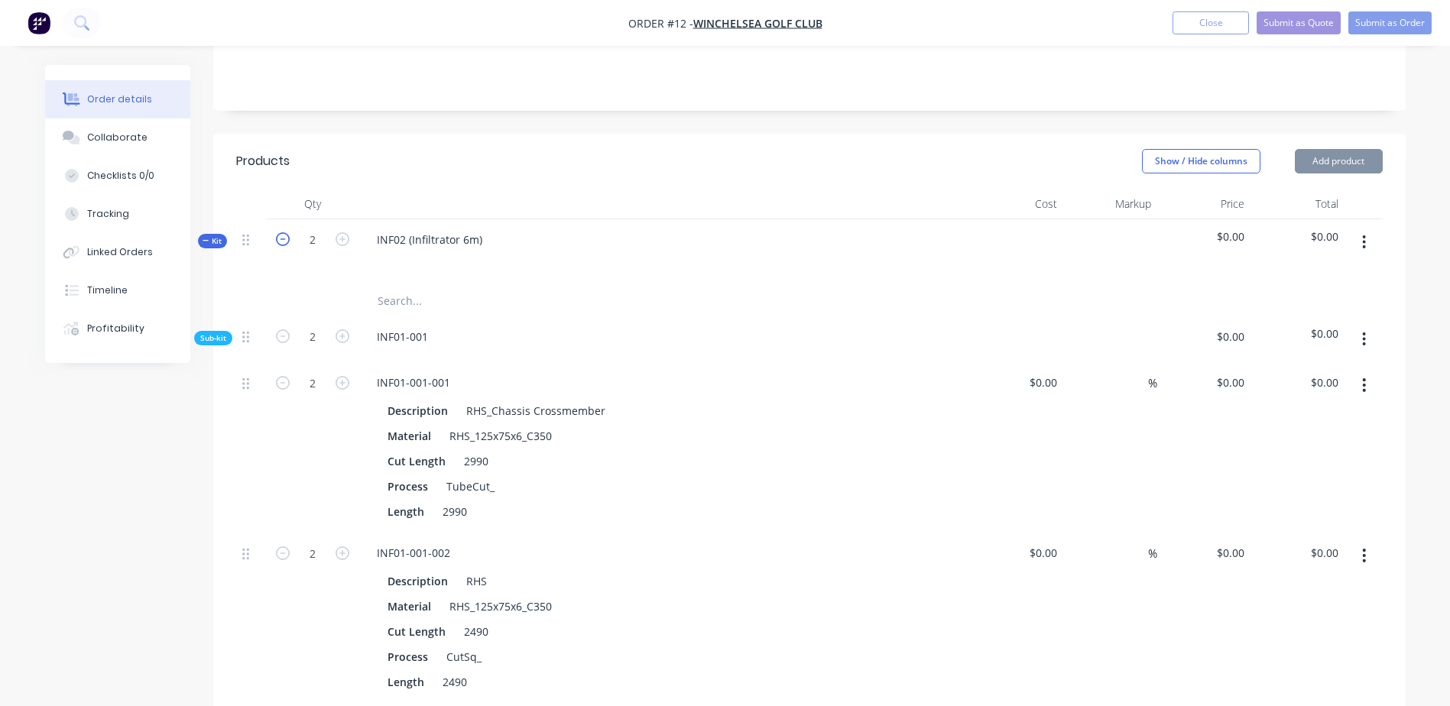
type input "1"
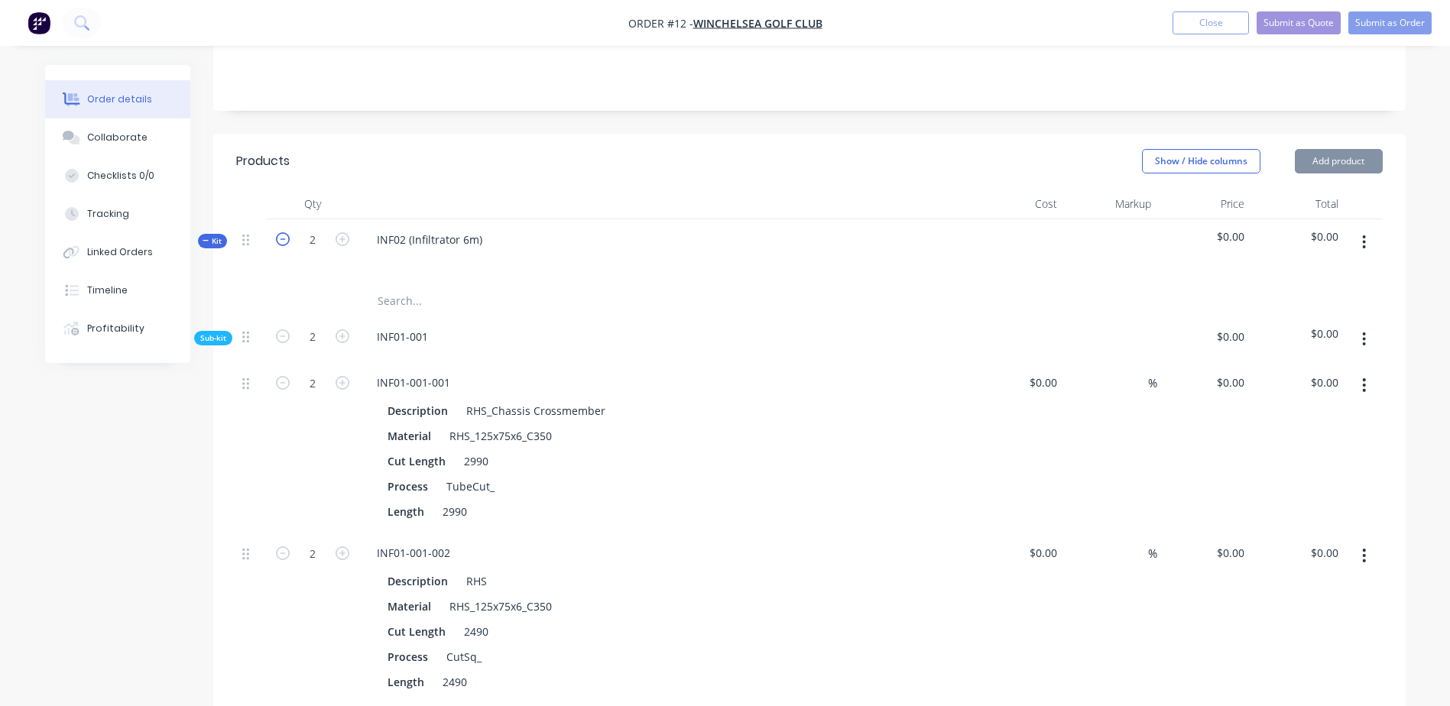
type input "1"
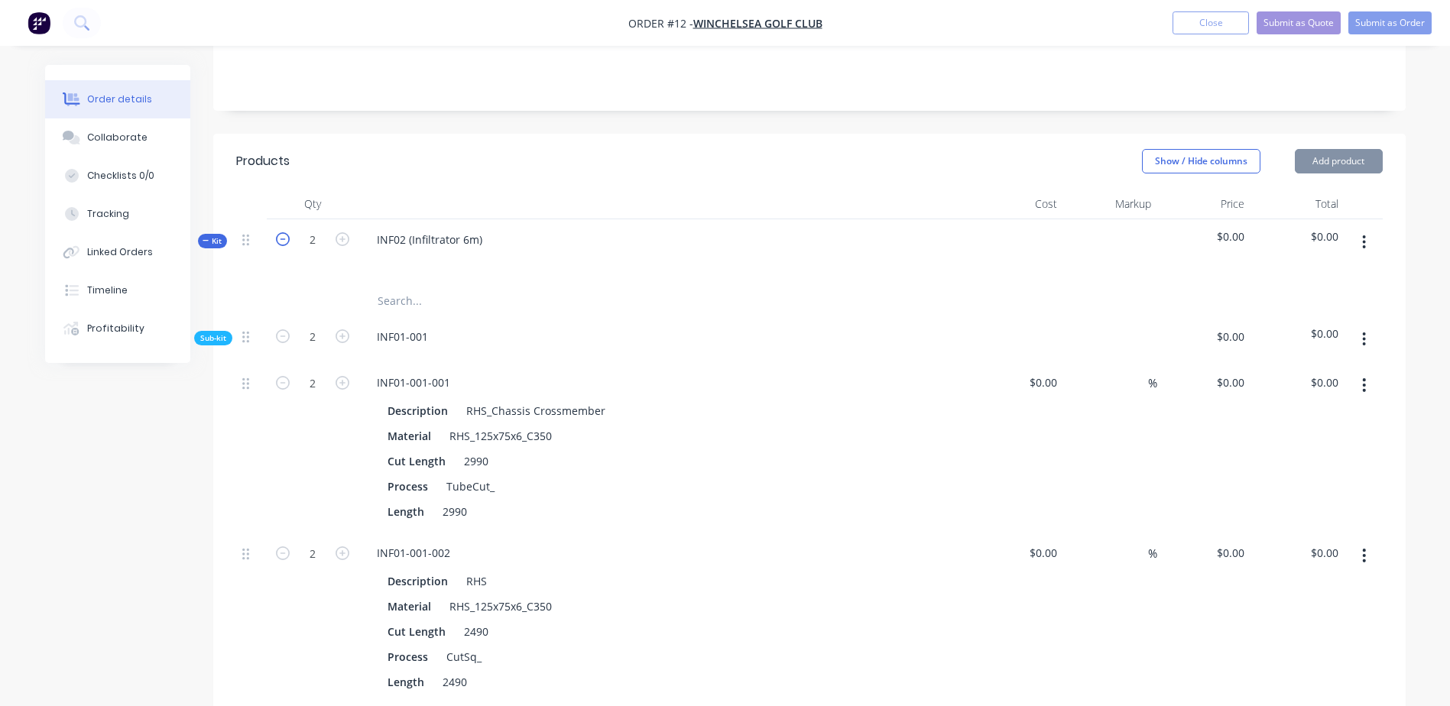
type input "1"
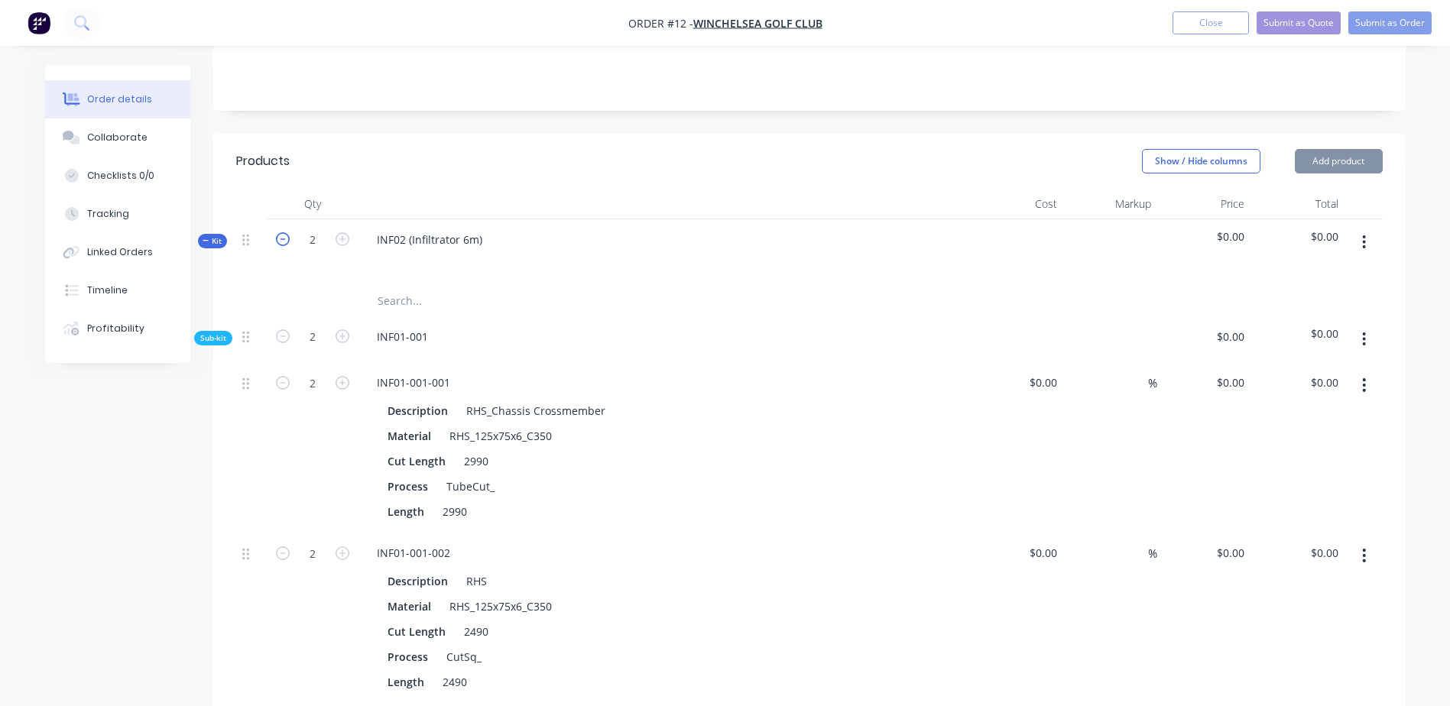
type input "1"
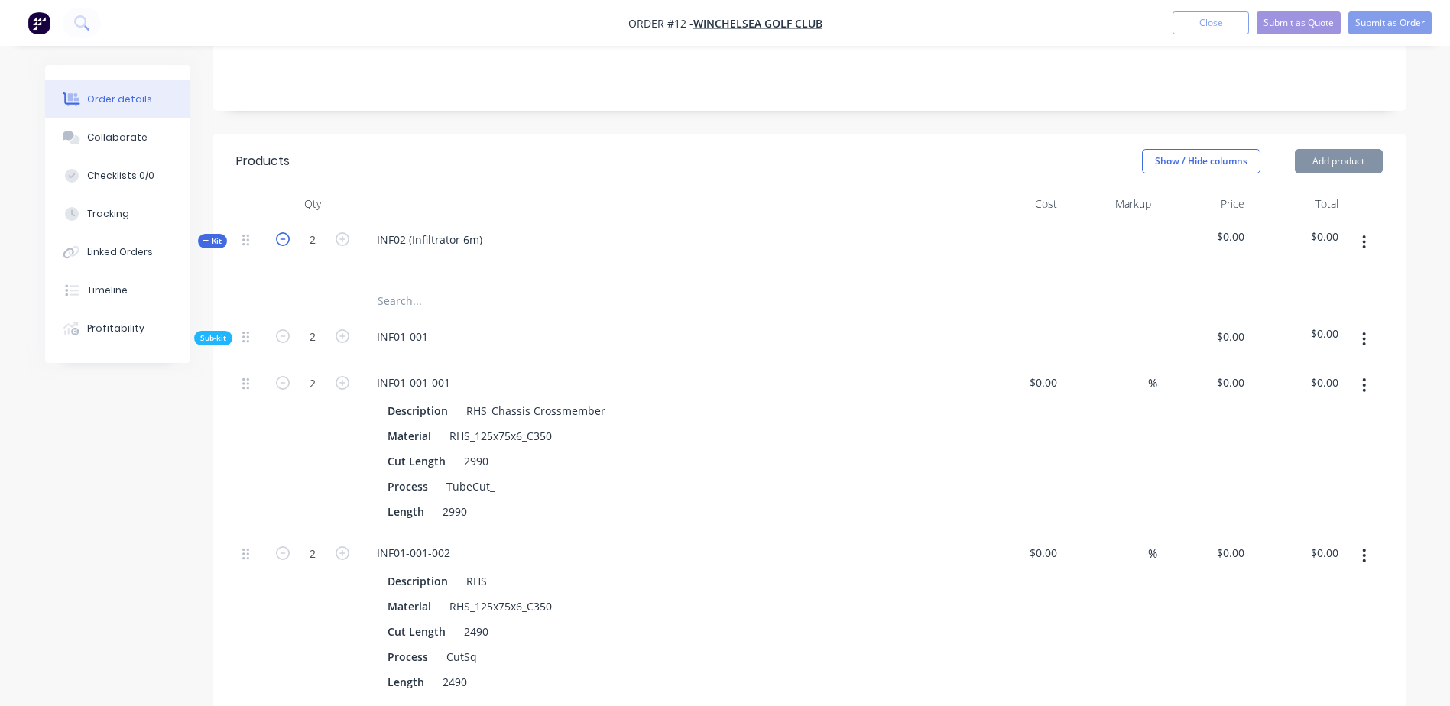
type input "1"
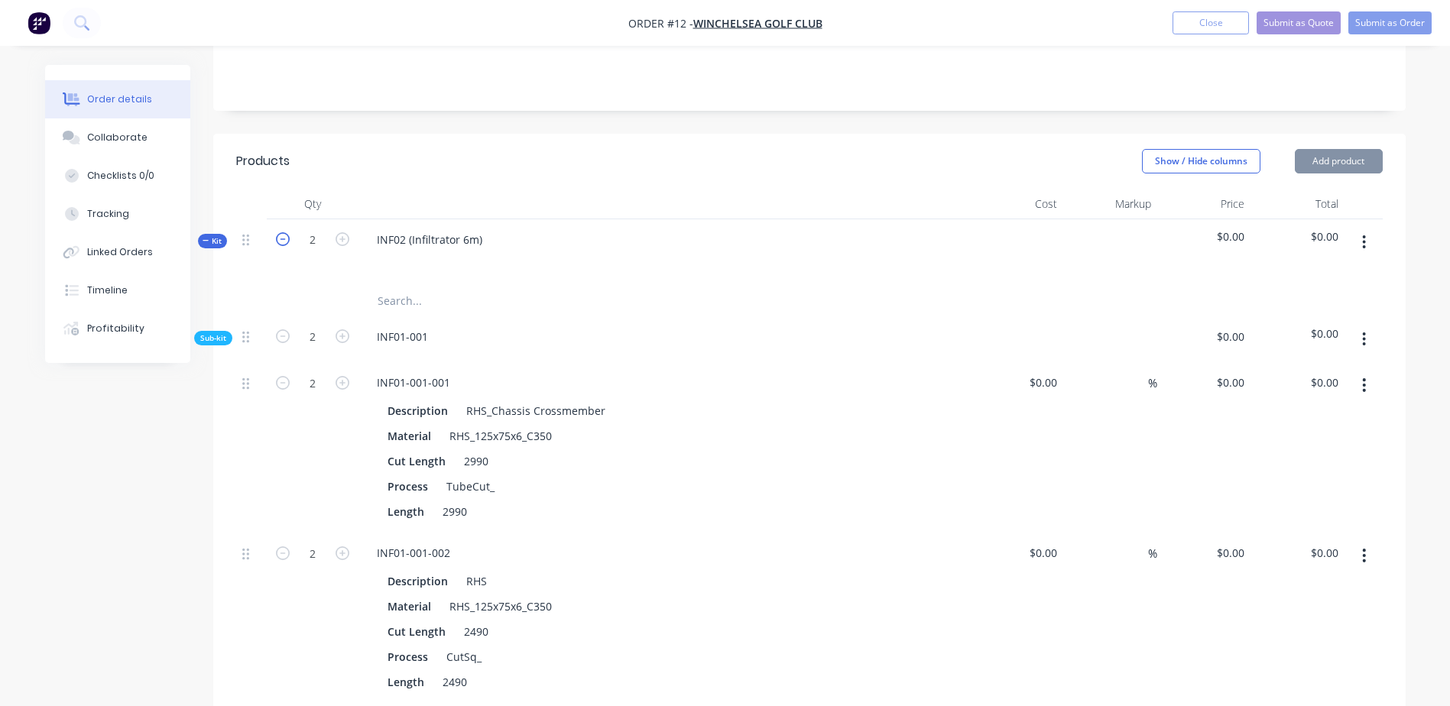
type input "1"
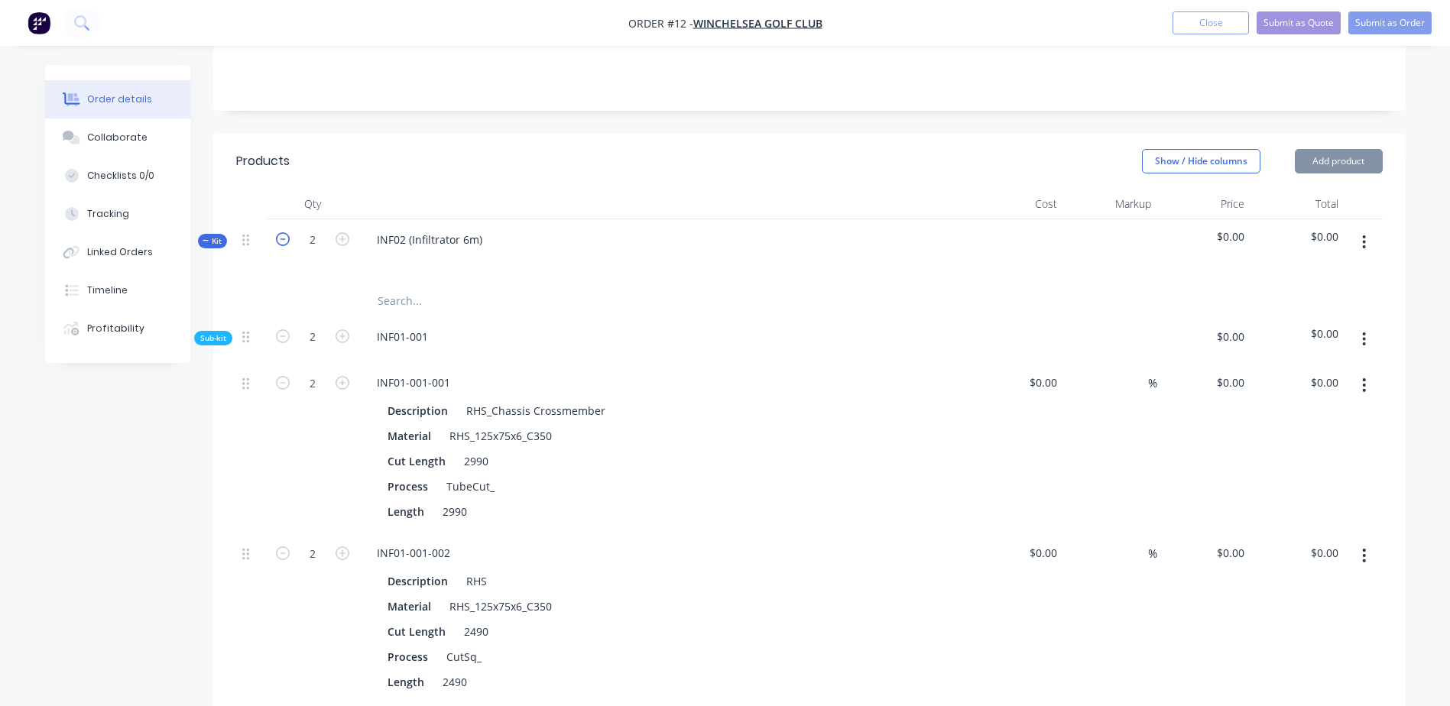
type input "1"
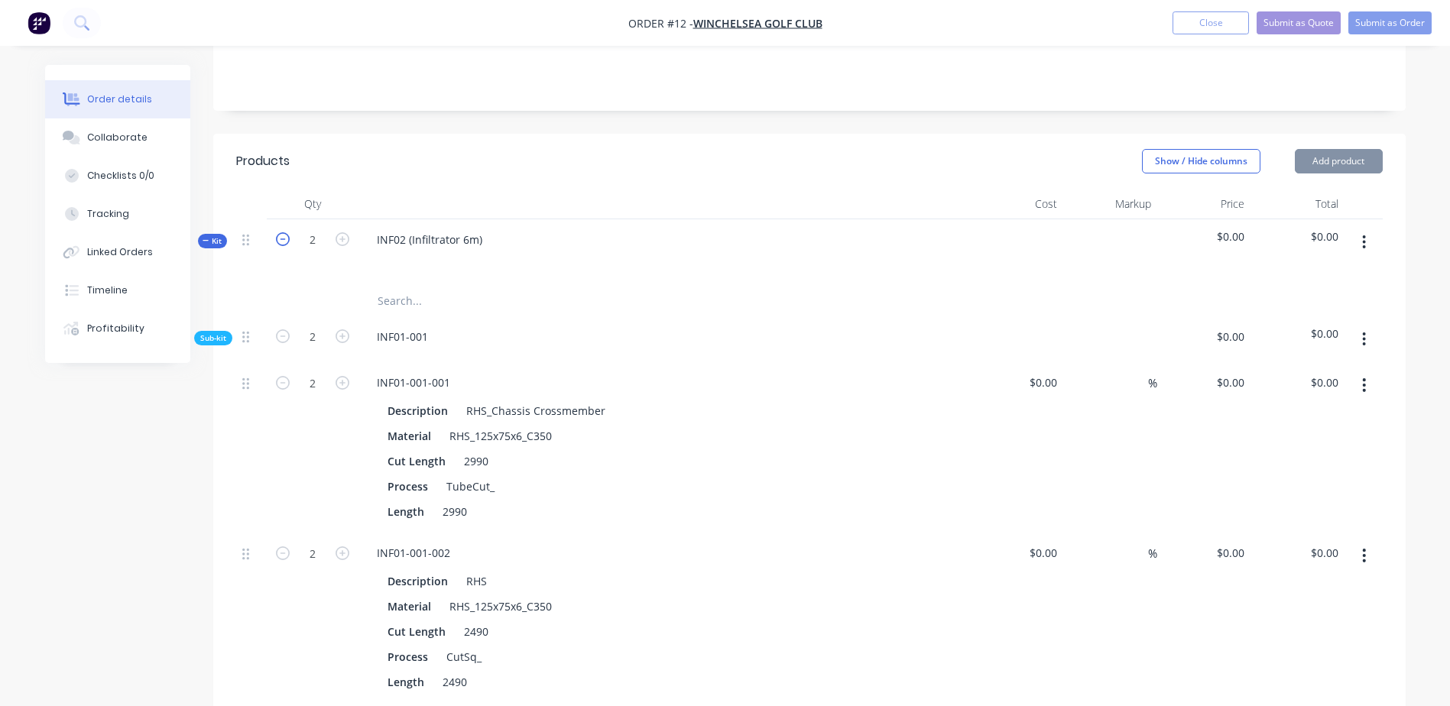
type input "1"
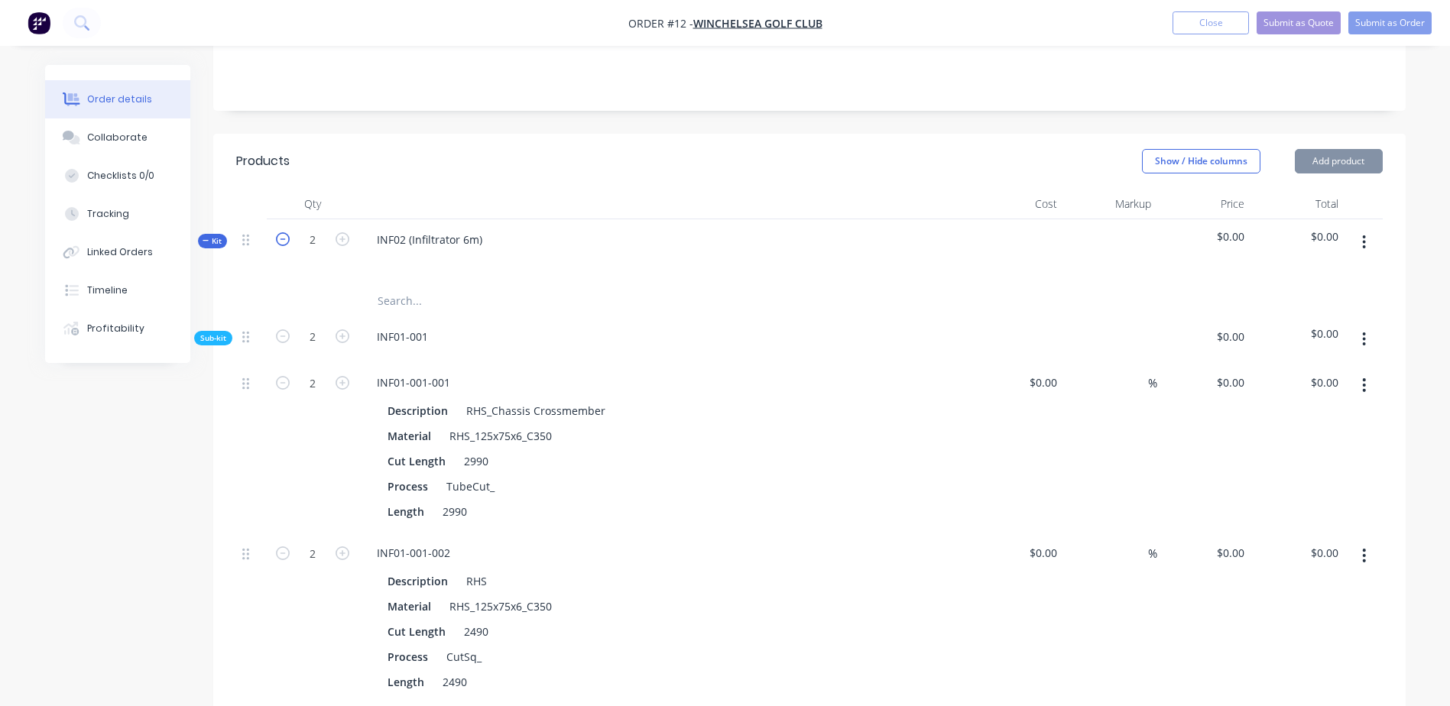
type input "1"
click at [339, 237] on icon "button" at bounding box center [343, 239] width 14 height 14
click at [341, 237] on icon "button" at bounding box center [343, 239] width 14 height 14
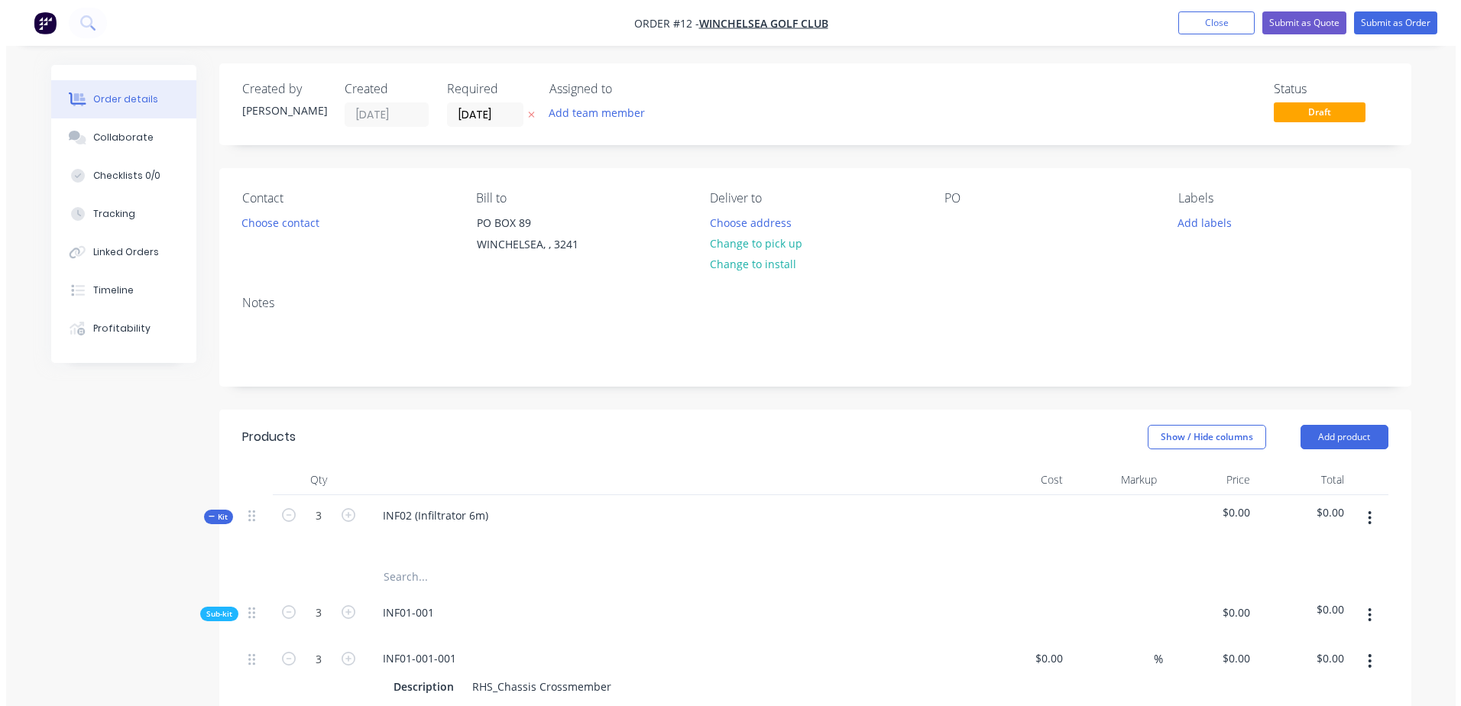
scroll to position [0, 0]
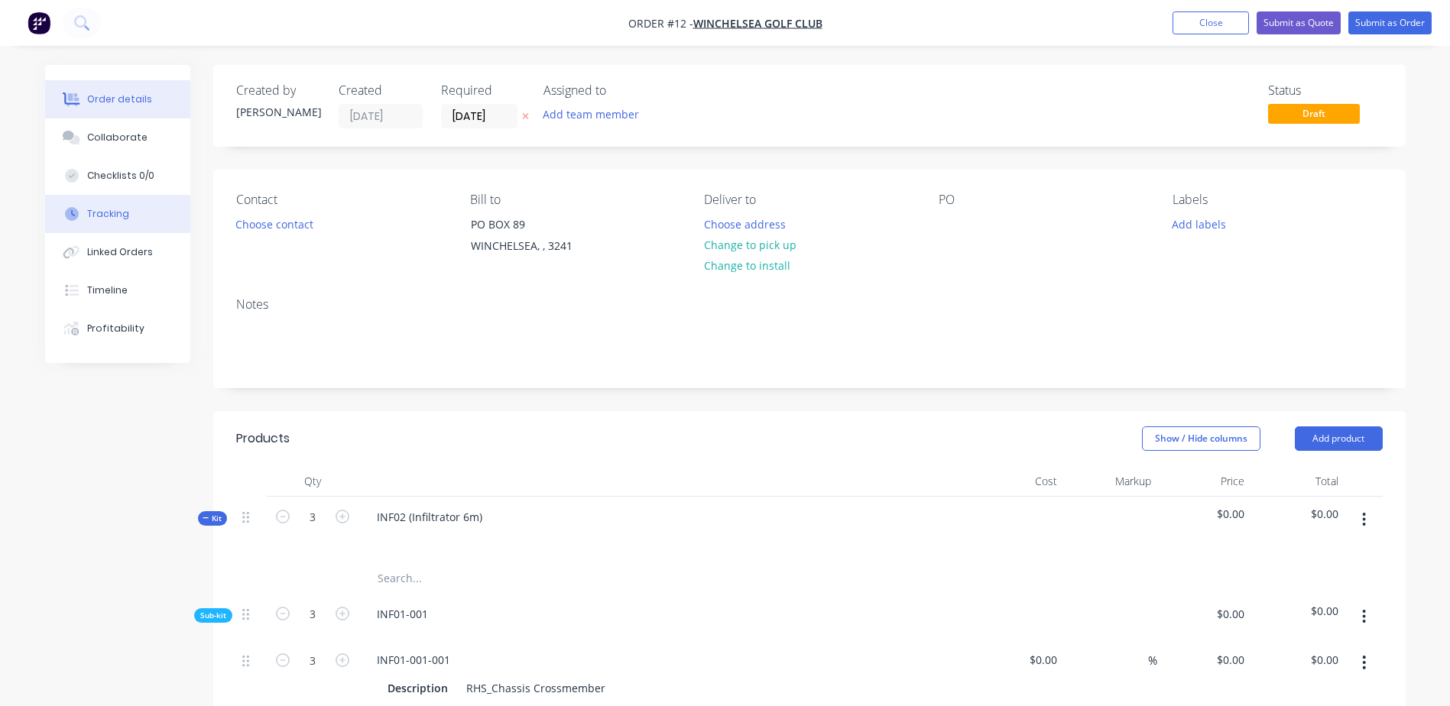
click at [110, 222] on button "Tracking" at bounding box center [117, 214] width 145 height 38
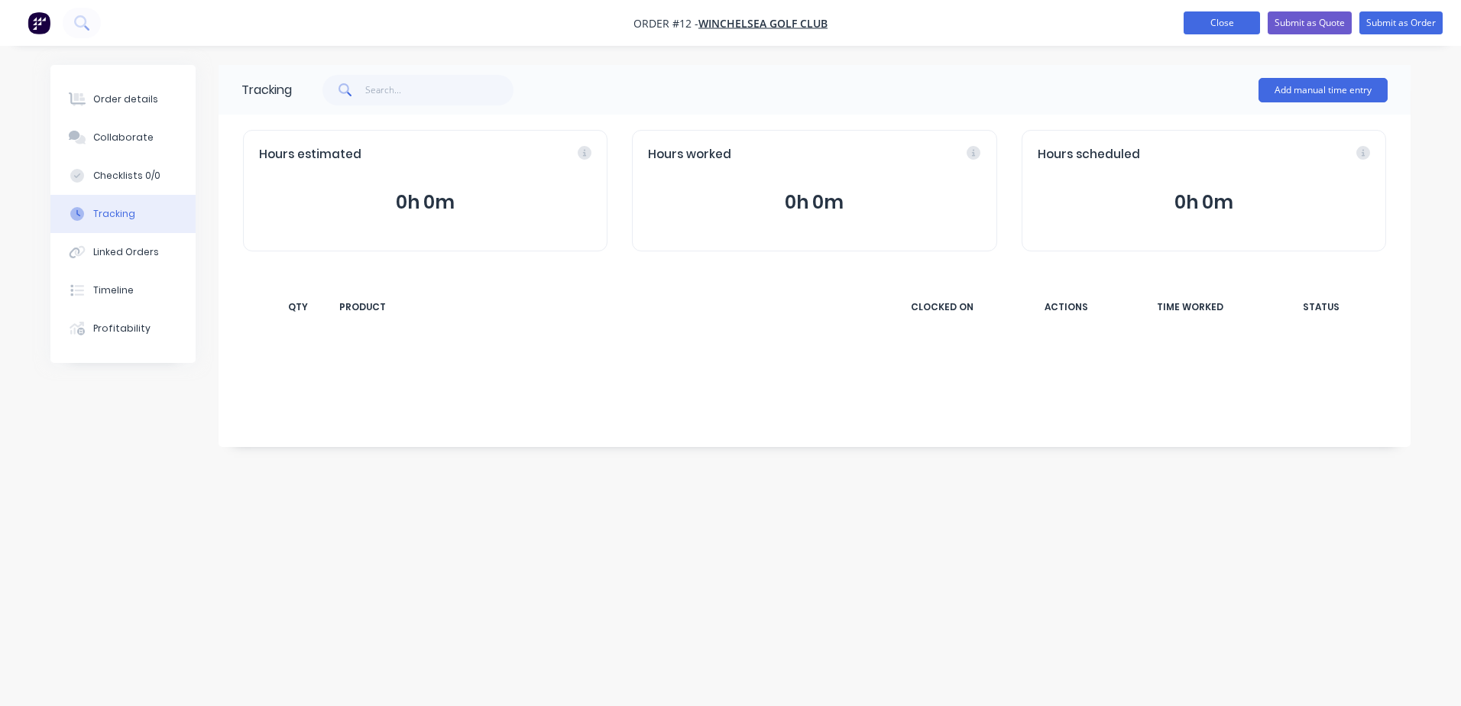
click at [1226, 18] on button "Close" at bounding box center [1222, 22] width 76 height 23
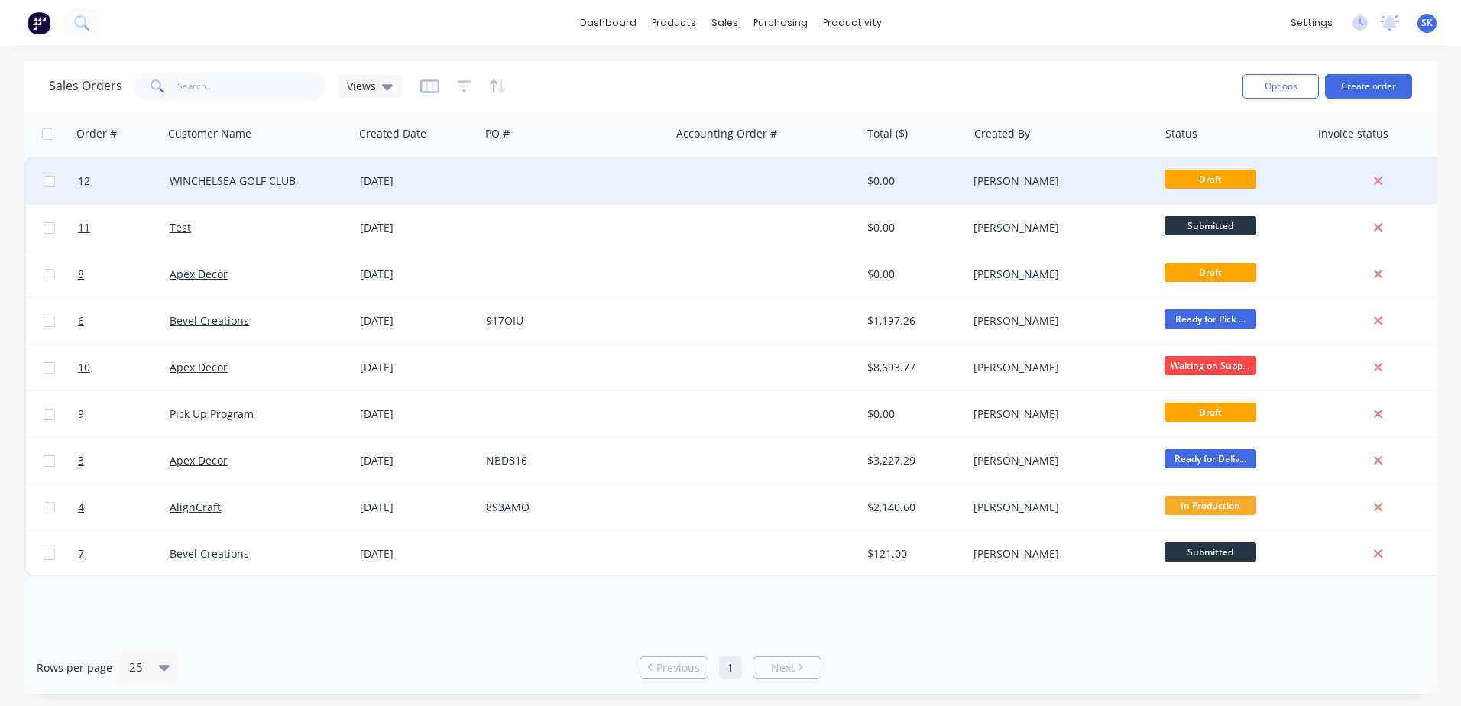
click at [764, 187] on div at bounding box center [765, 181] width 190 height 46
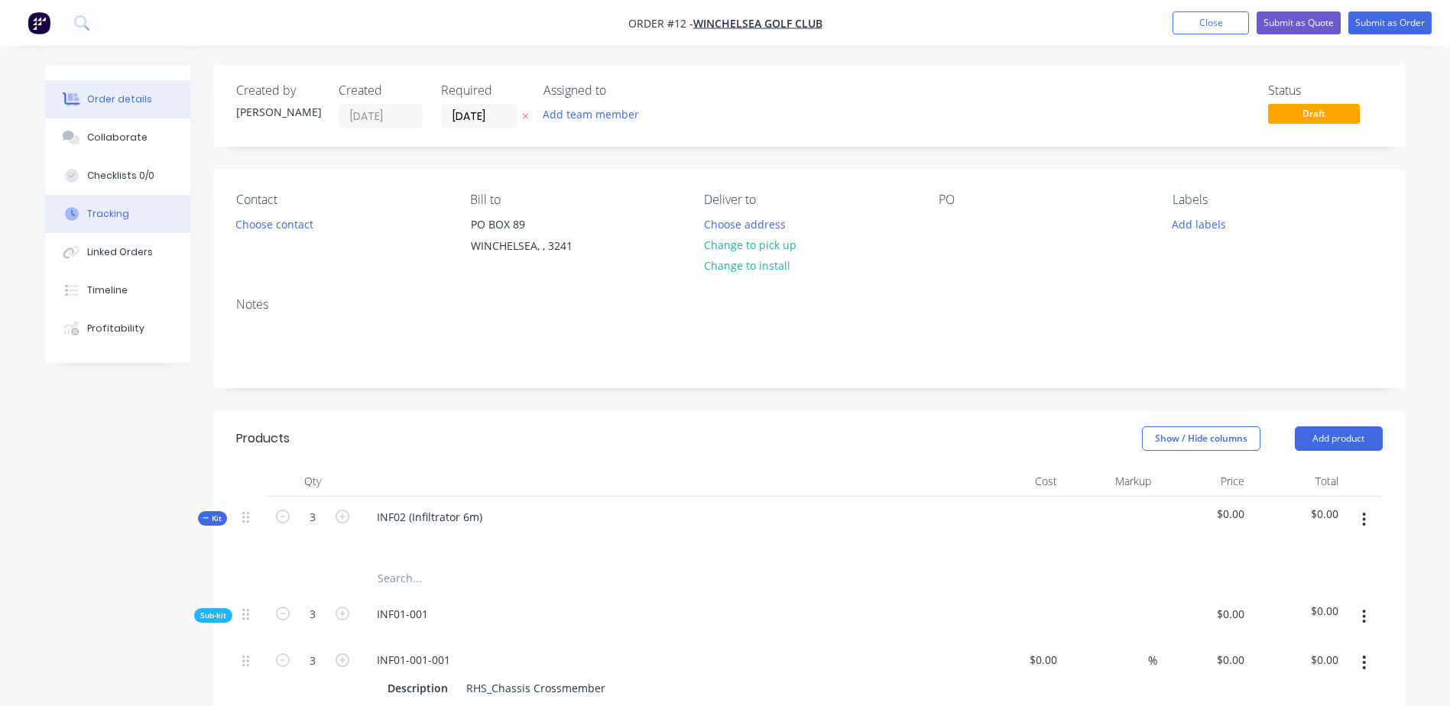
click at [120, 221] on button "Tracking" at bounding box center [117, 214] width 145 height 38
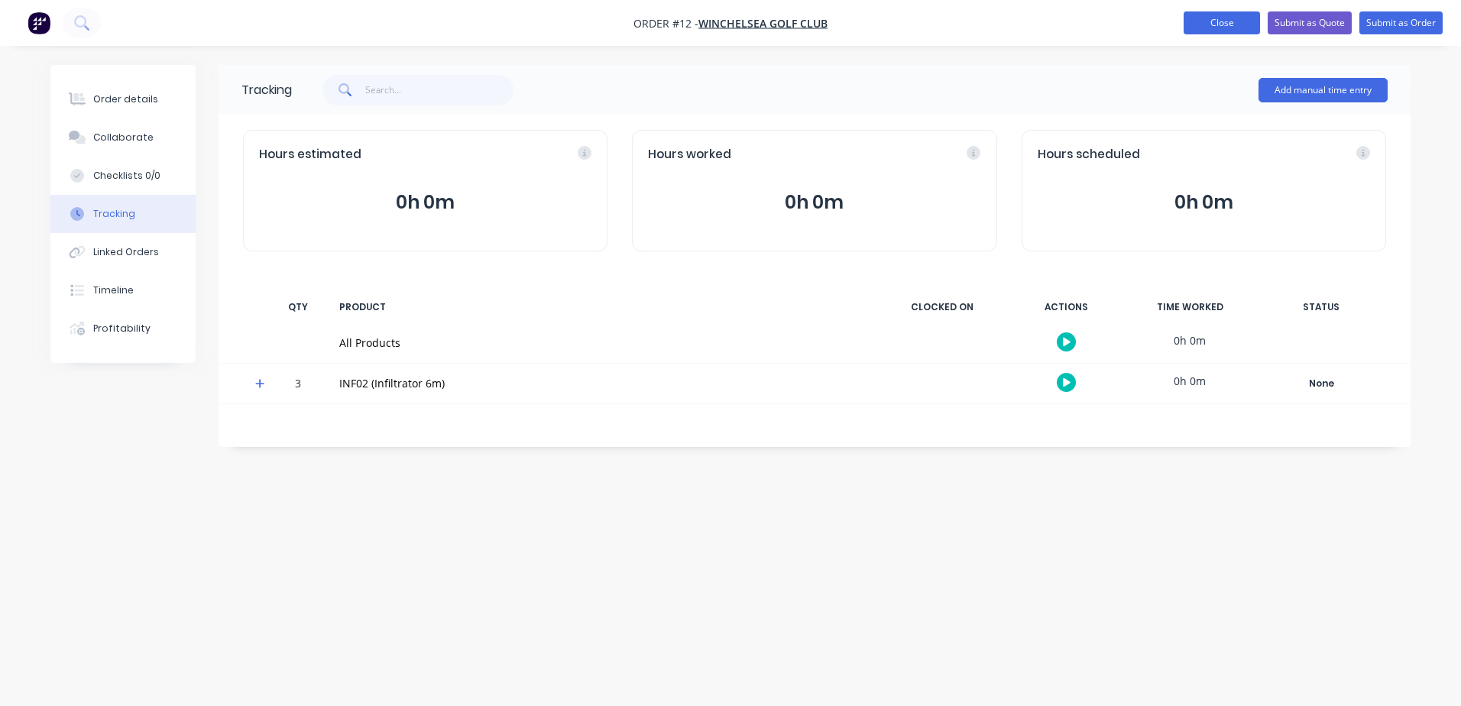
click at [1240, 15] on button "Close" at bounding box center [1222, 22] width 76 height 23
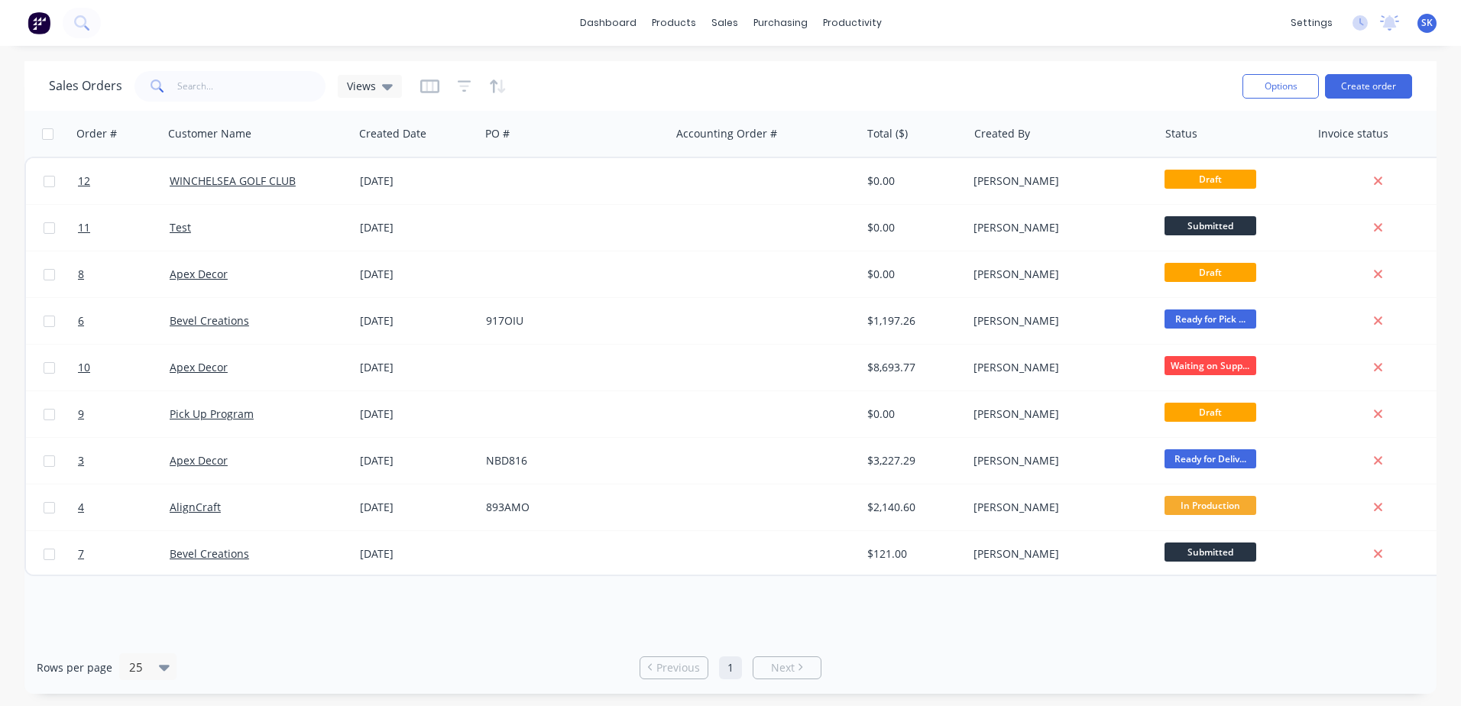
click at [1422, 21] on span "SK" at bounding box center [1427, 23] width 11 height 14
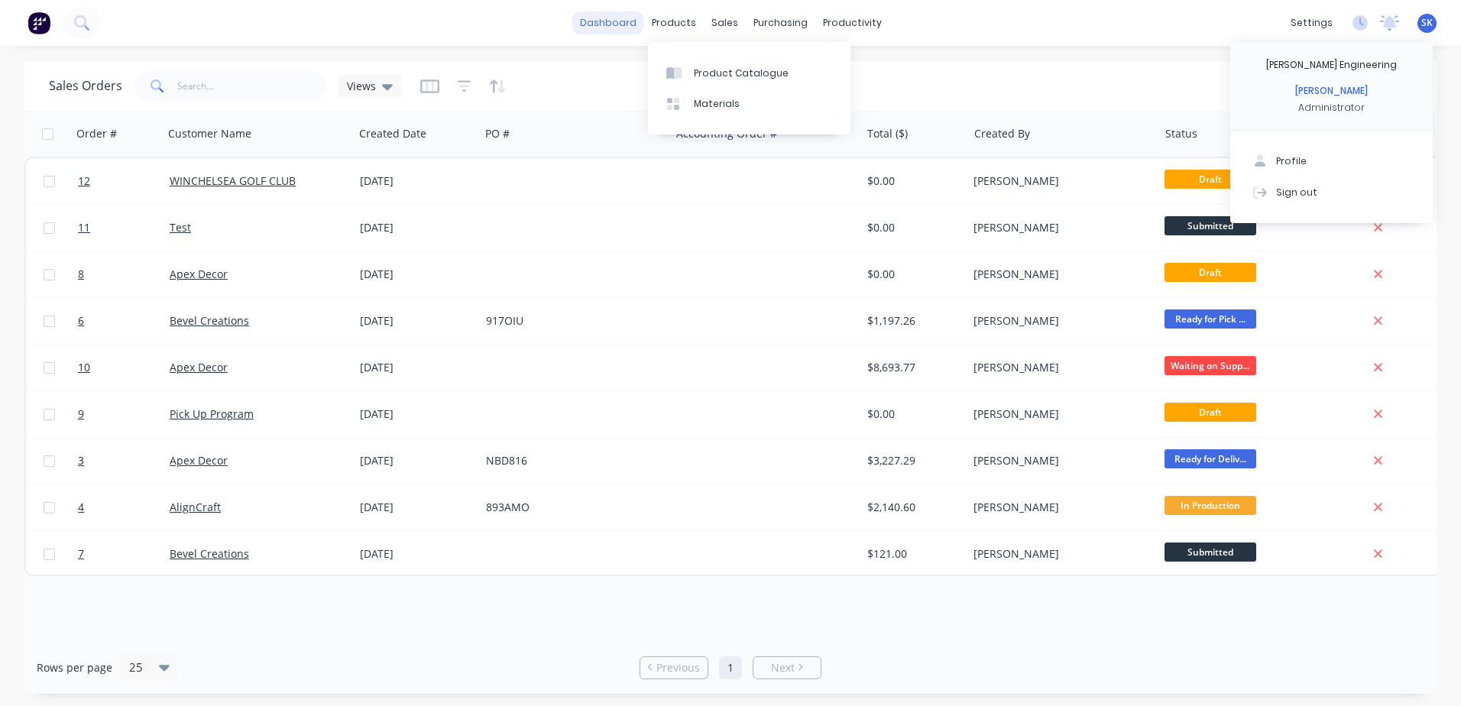
click at [626, 18] on link "dashboard" at bounding box center [609, 22] width 72 height 23
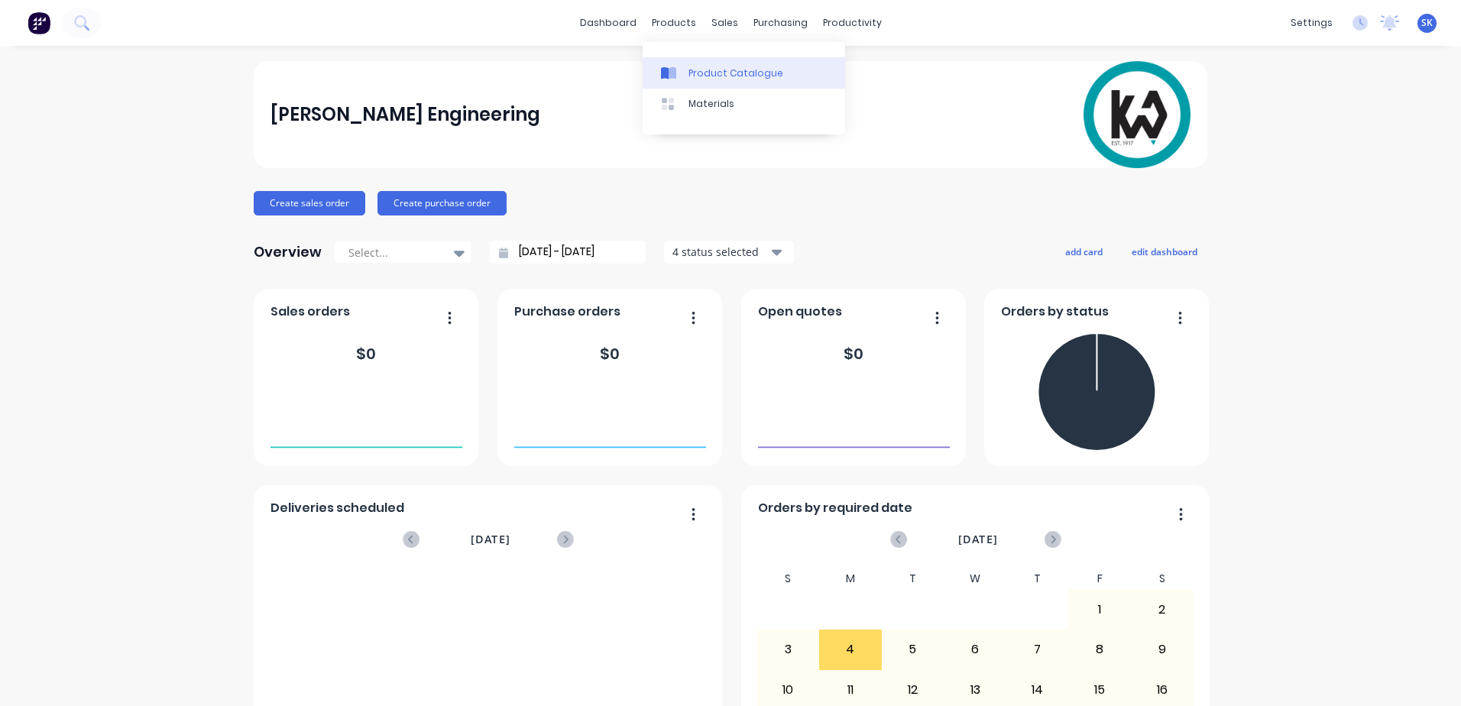
click at [682, 67] on div at bounding box center [672, 74] width 23 height 14
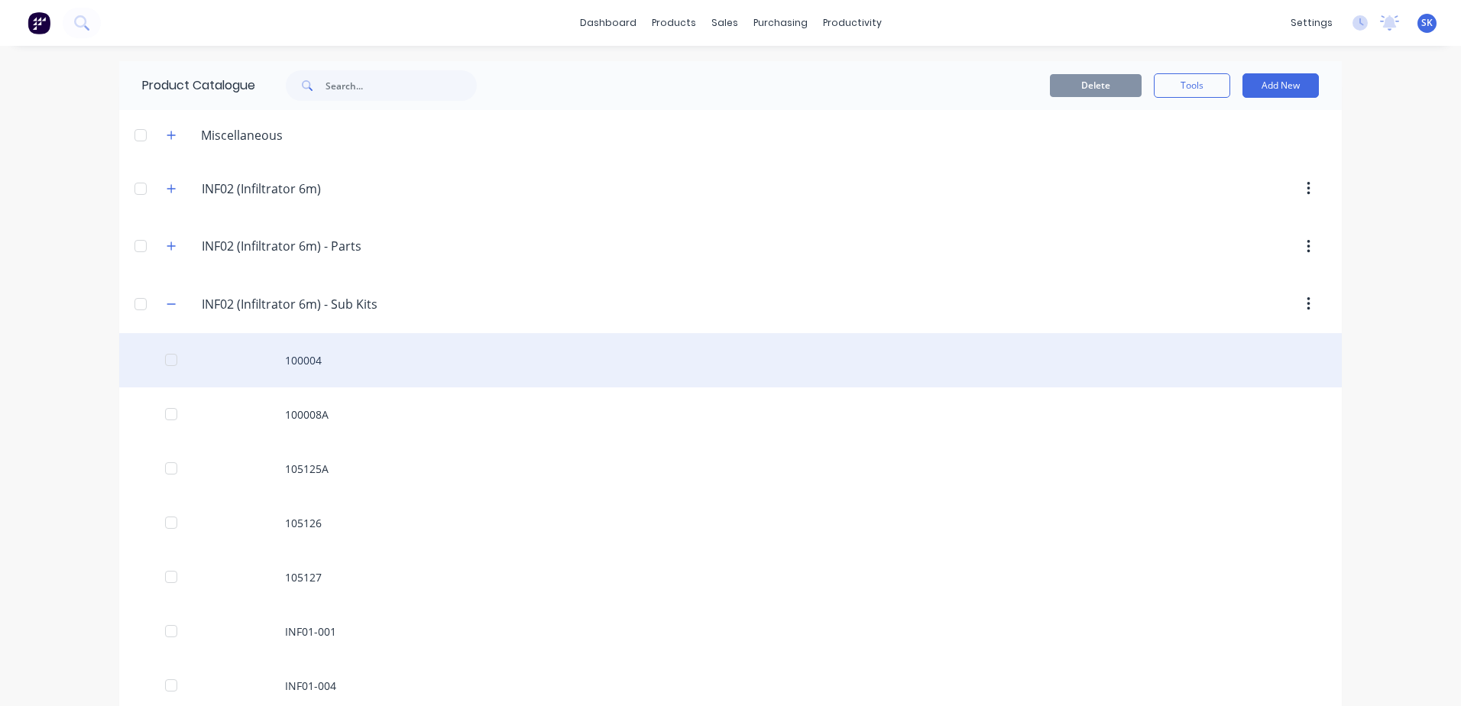
click at [303, 354] on div "100004" at bounding box center [730, 360] width 1223 height 54
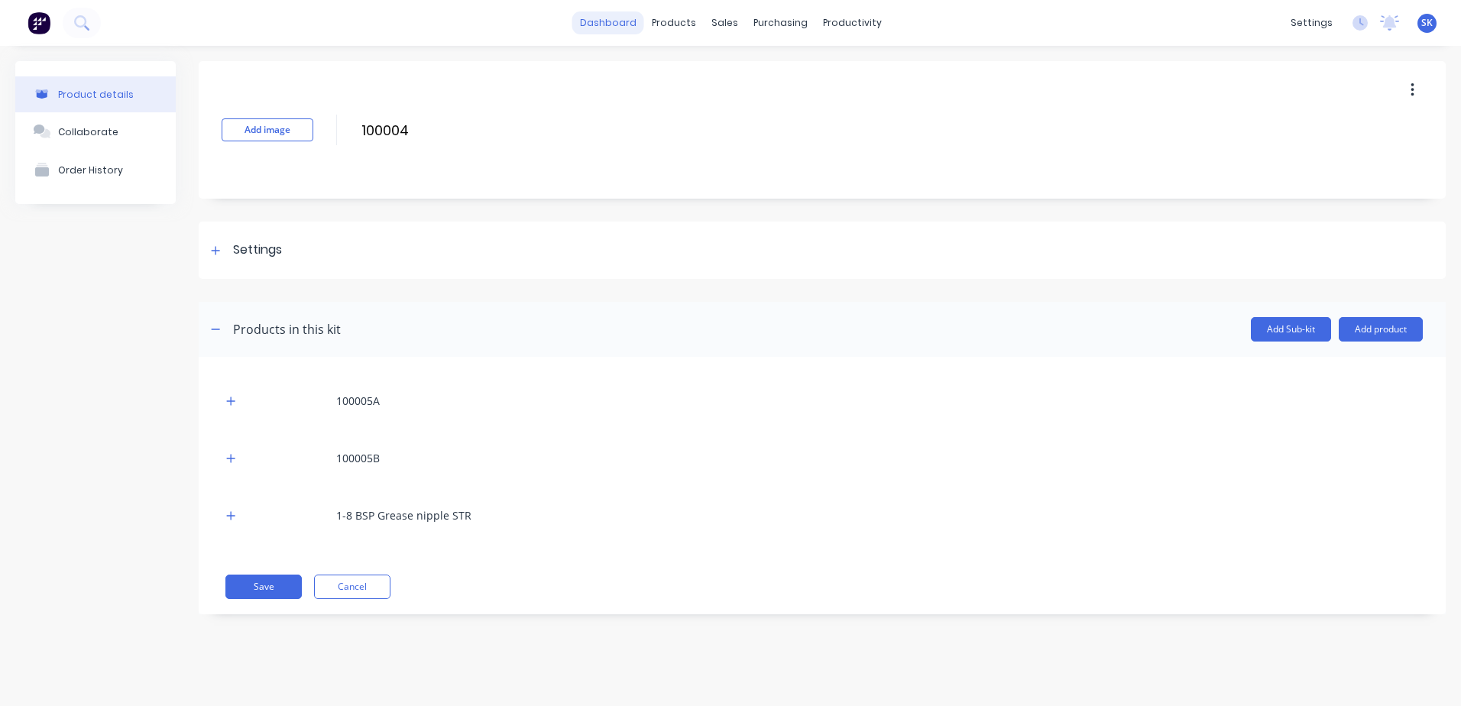
click at [626, 20] on link "dashboard" at bounding box center [609, 22] width 72 height 23
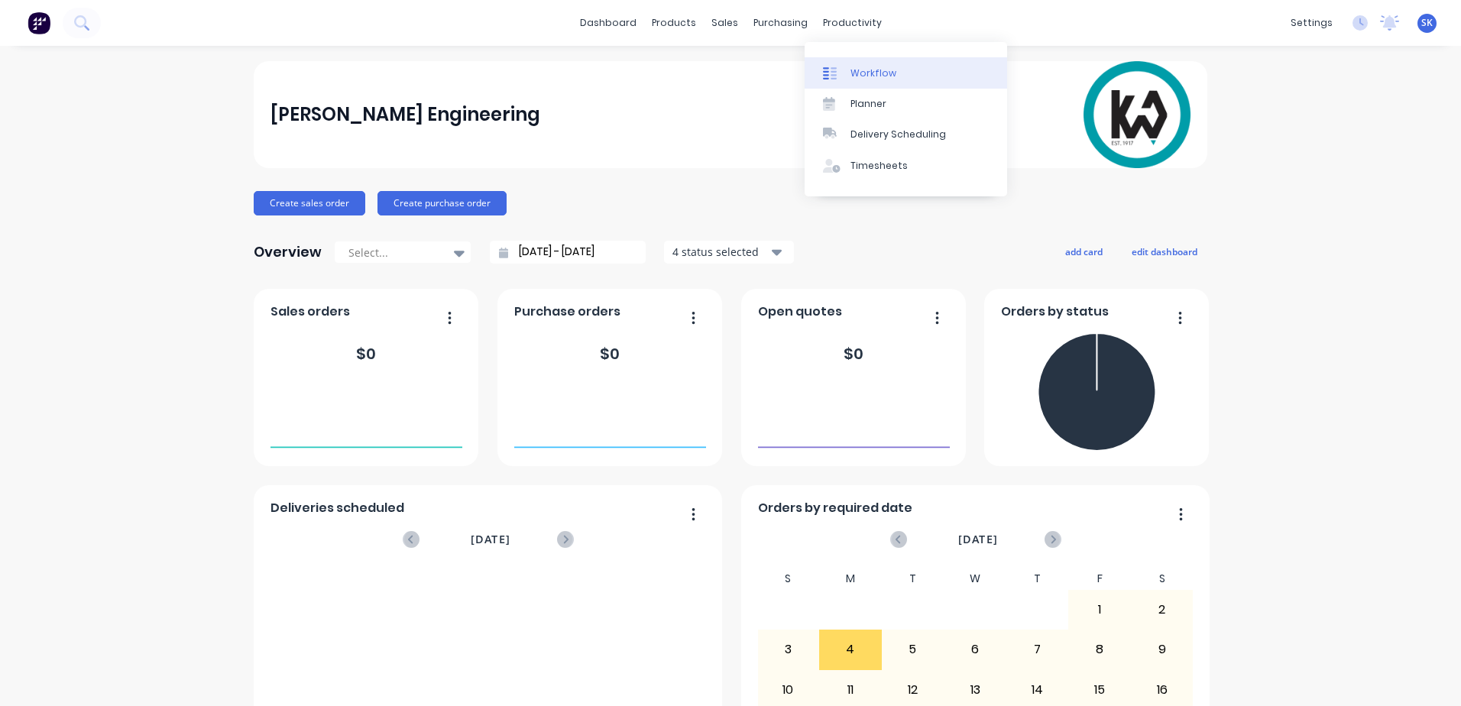
click at [875, 69] on div "Workflow" at bounding box center [874, 74] width 46 height 14
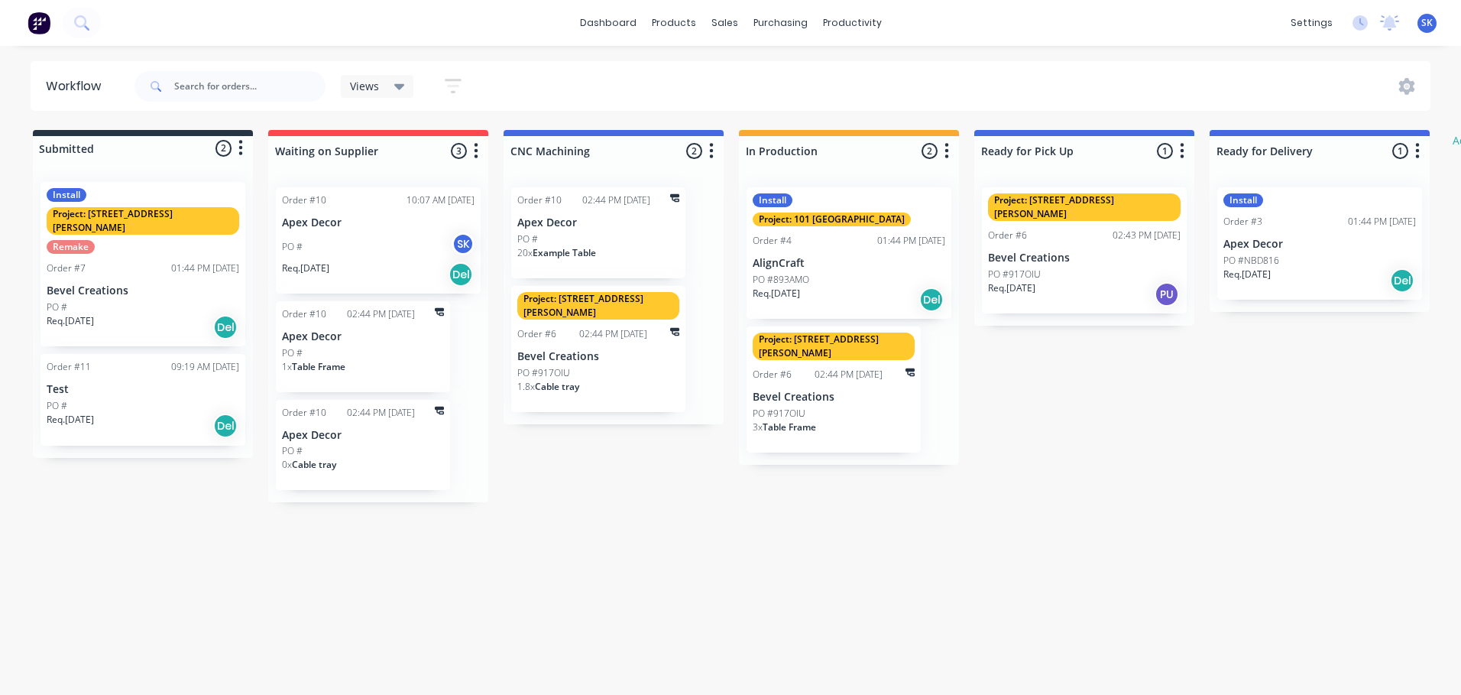
click at [624, 245] on div "PO #" at bounding box center [598, 239] width 162 height 14
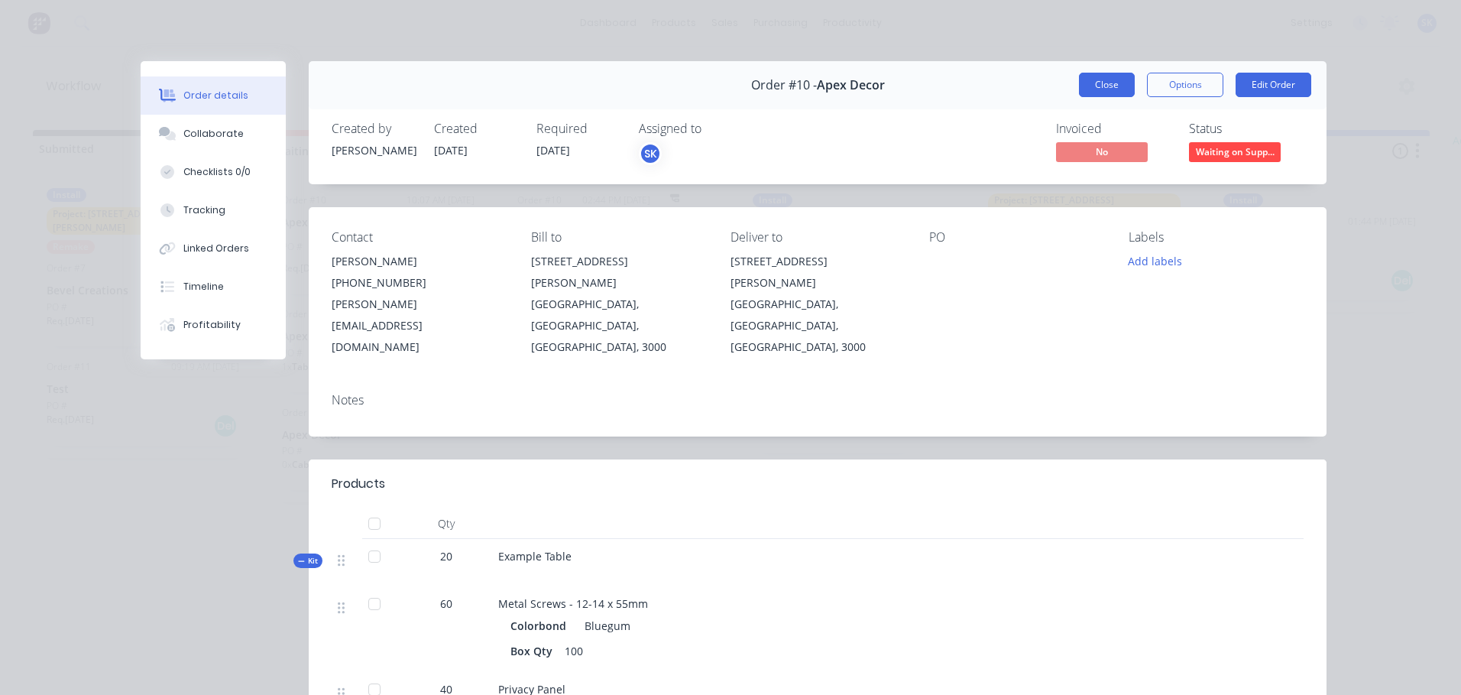
click at [1114, 88] on button "Close" at bounding box center [1107, 85] width 56 height 24
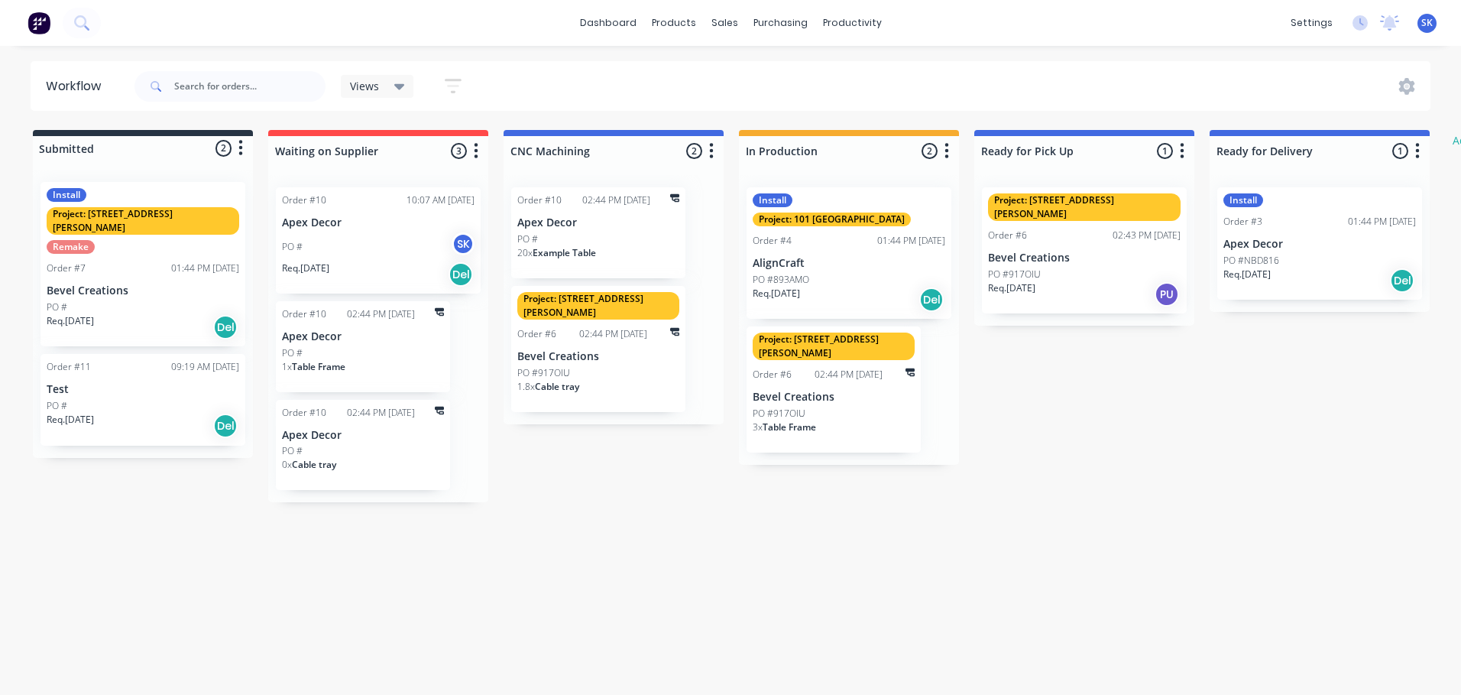
click at [658, 380] on div "1.8 x Cable tray" at bounding box center [598, 393] width 162 height 26
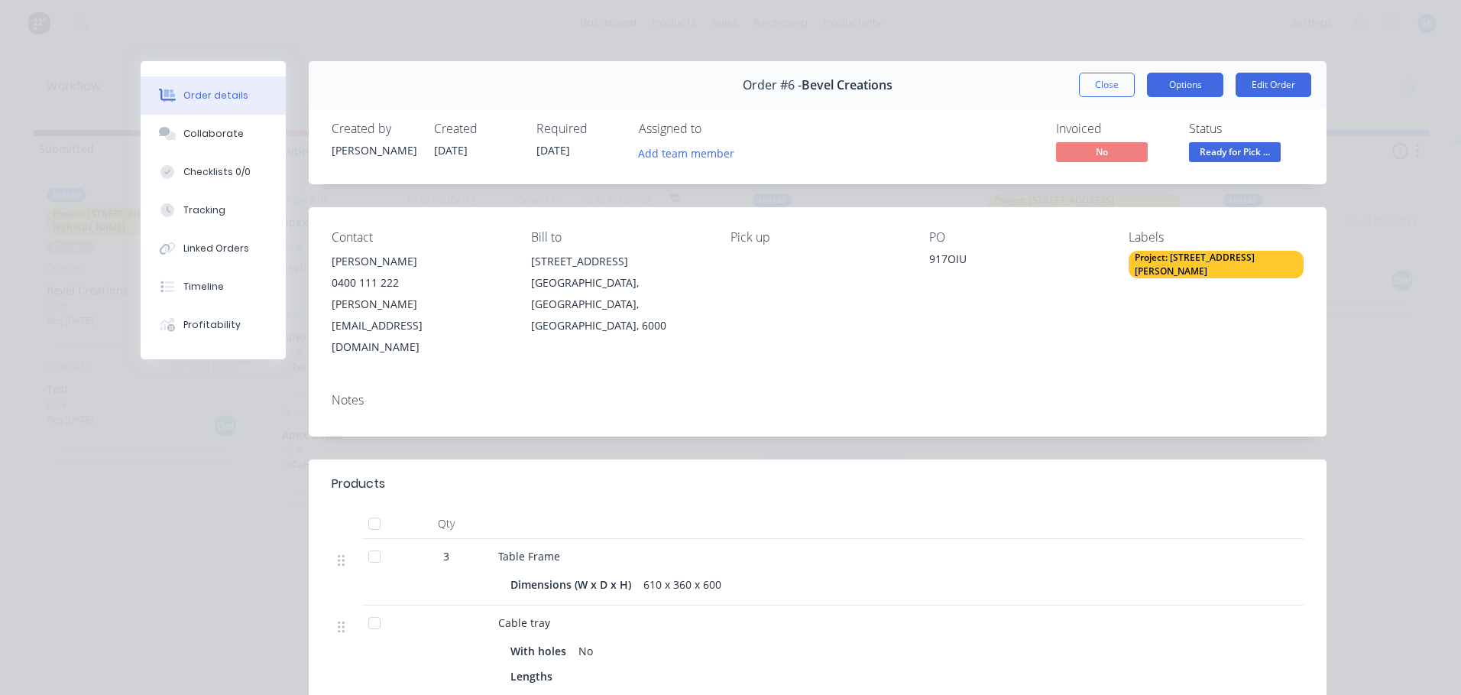
click at [1156, 85] on button "Options" at bounding box center [1185, 85] width 76 height 24
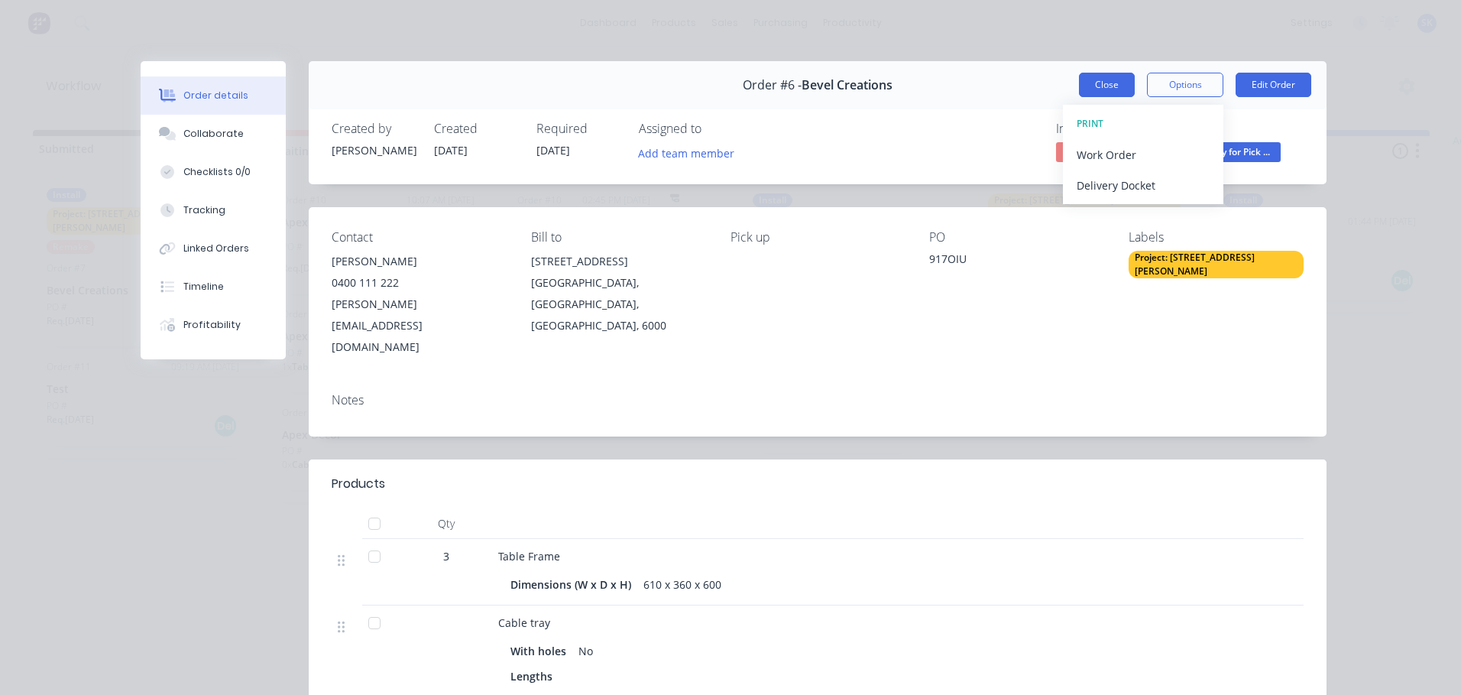
click at [1111, 84] on button "Close" at bounding box center [1107, 85] width 56 height 24
